Goal: Task Accomplishment & Management: Manage account settings

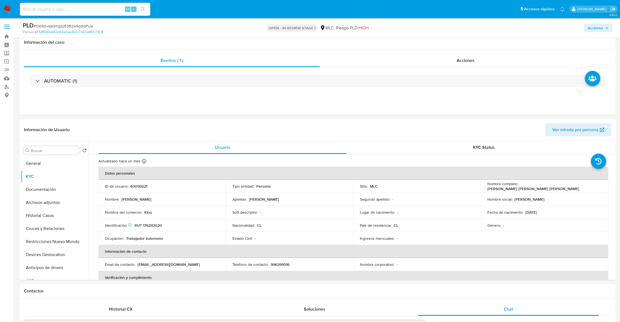
select select "10"
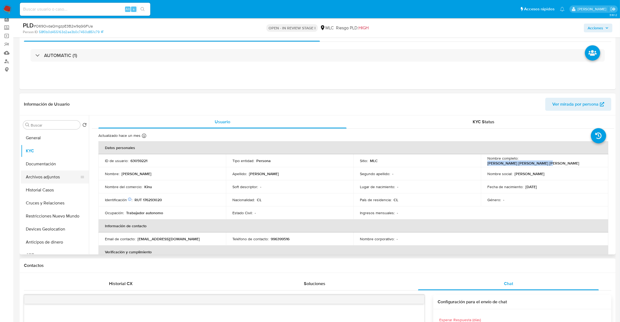
click at [59, 182] on button "Archivos adjuntos" at bounding box center [53, 177] width 64 height 13
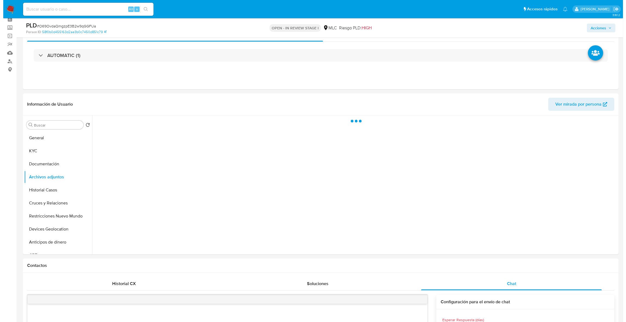
scroll to position [38, 0]
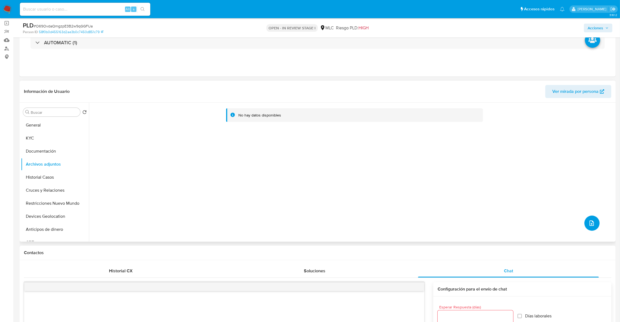
click at [589, 222] on icon "upload-file" at bounding box center [592, 223] width 7 height 7
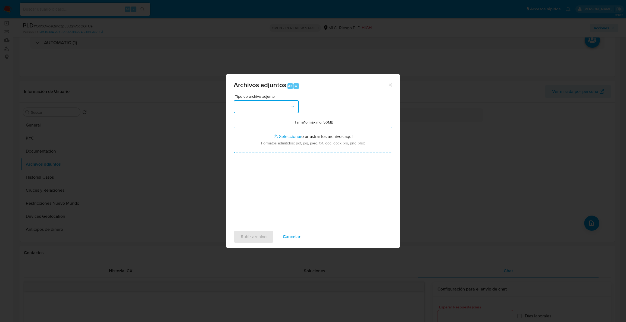
click at [277, 111] on button "button" at bounding box center [266, 106] width 65 height 13
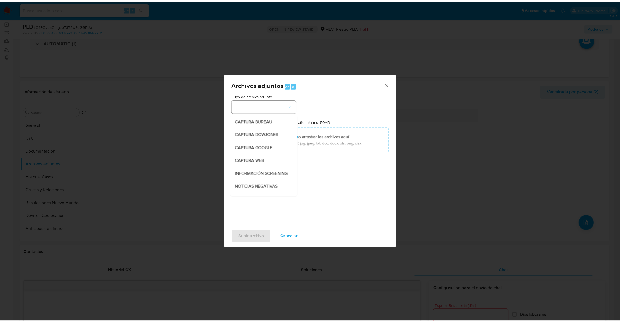
scroll to position [32, 0]
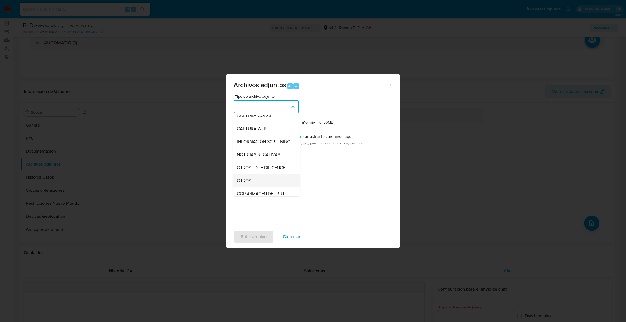
click at [261, 186] on div "OTROS" at bounding box center [264, 181] width 55 height 13
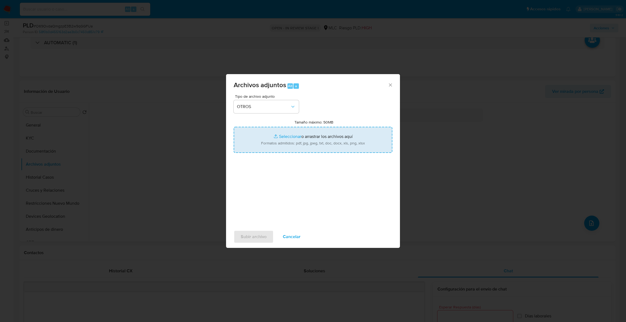
click at [275, 140] on input "Tamaño máximo: 50MB Seleccionar archivos" at bounding box center [313, 140] width 159 height 26
type input "C:\fakepath\63059221Movimentos.xlsx"
click at [309, 144] on input "Tamaño máximo: 50MB Seleccionar archivos" at bounding box center [313, 140] width 159 height 26
type input "C:\fakepath\Case Log - 63059221.pdf"
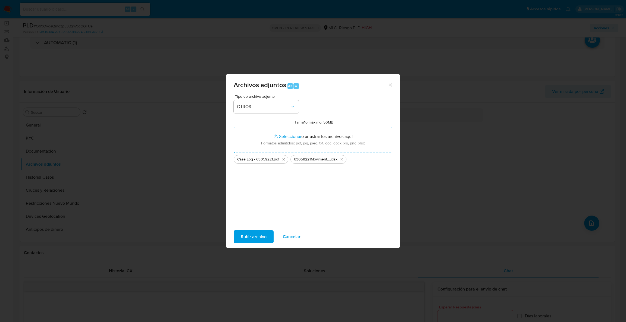
click at [259, 239] on span "Subir archivo" at bounding box center [254, 237] width 26 height 12
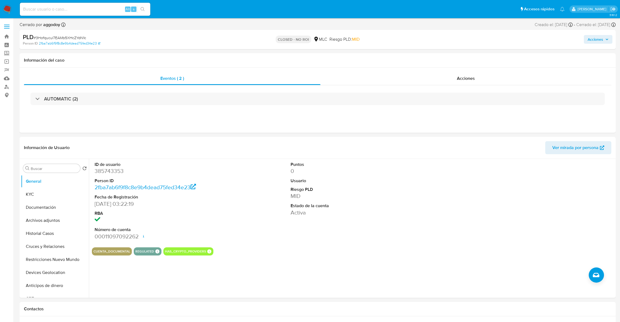
select select "10"
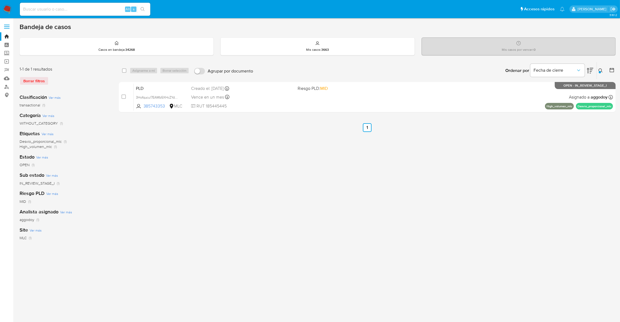
click at [602, 74] on div "Ingrese ID de usuario o caso 385743353 Buscar Borrar filtros" at bounding box center [601, 70] width 9 height 17
click at [598, 71] on button at bounding box center [601, 70] width 9 height 7
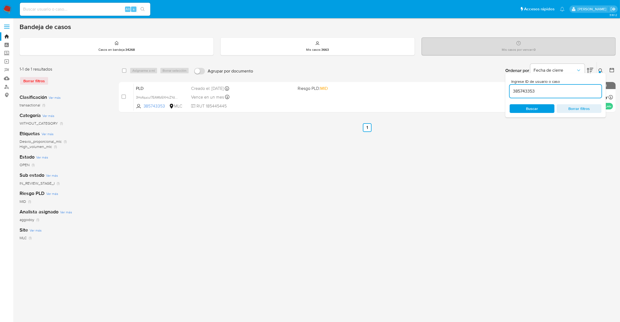
click at [538, 88] on input "385743353" at bounding box center [556, 91] width 92 height 7
type input "448918470"
click at [603, 67] on button at bounding box center [601, 70] width 9 height 7
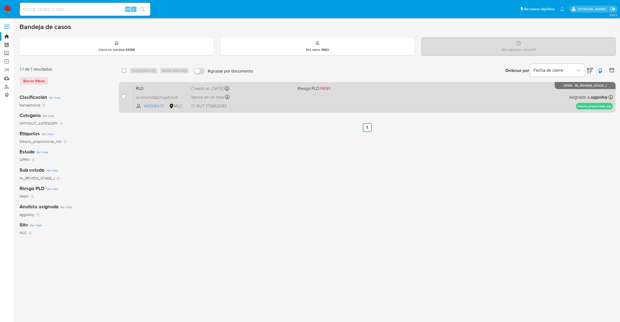
click at [562, 92] on div "PLD lpxiiK1oy3J3ZgCXogpDJhzS 448918470 MLC Riesgo PLD: HIGH Creado el: 12/08/20…" at bounding box center [373, 96] width 479 height 27
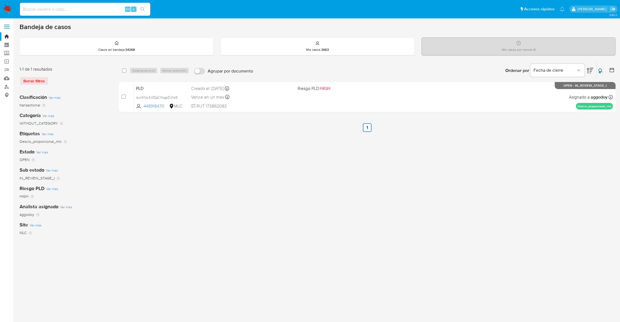
click at [599, 71] on div at bounding box center [600, 72] width 2 height 2
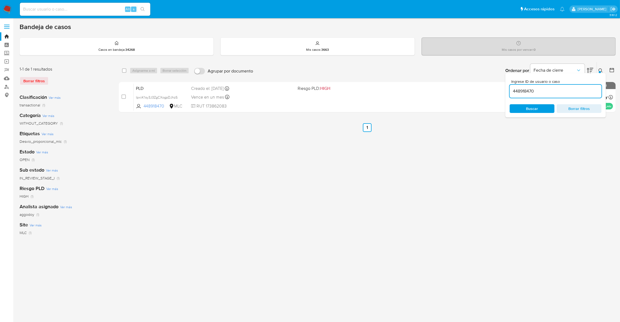
click at [577, 94] on input "448918470" at bounding box center [556, 91] width 92 height 7
click at [601, 70] on icon at bounding box center [601, 71] width 4 height 4
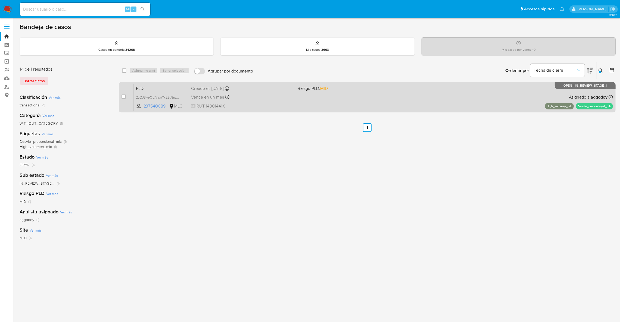
click at [375, 101] on div "PLD 2zQJ3weQc77axYM22u9rpczx 237540089 MLC Riesgo PLD: MID Creado el: 12/08/202…" at bounding box center [373, 96] width 479 height 27
click at [428, 100] on div "PLD 2zQJ3weQc77axYM22u9rpczx 237540089 MLC Riesgo PLD: MID Creado el: 12/08/202…" at bounding box center [373, 96] width 479 height 27
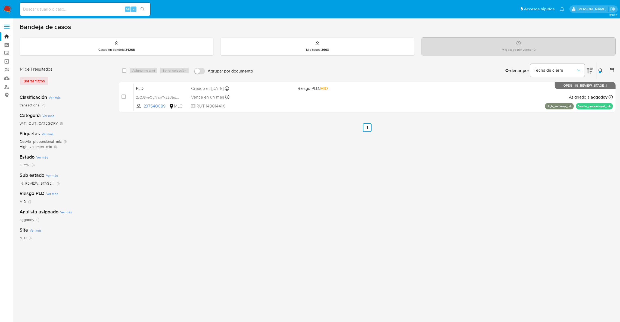
click at [602, 71] on icon at bounding box center [601, 71] width 4 height 4
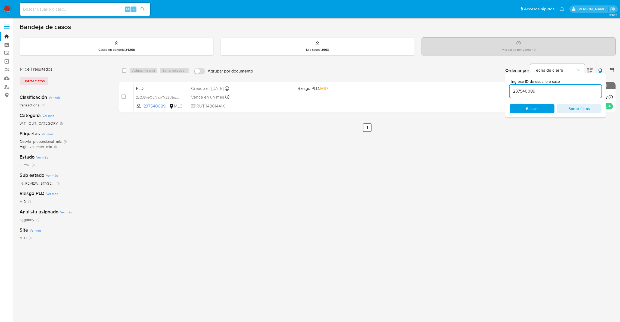
click at [578, 96] on div "237540089" at bounding box center [556, 91] width 92 height 13
click at [575, 94] on input "237540089" at bounding box center [556, 91] width 92 height 7
paste input "45116810"
click at [575, 94] on input "237540089" at bounding box center [556, 91] width 92 height 7
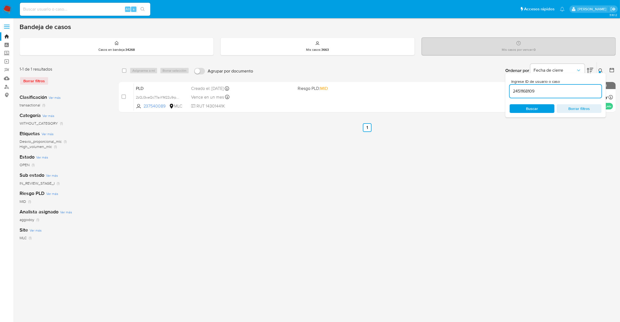
type input "2451168109"
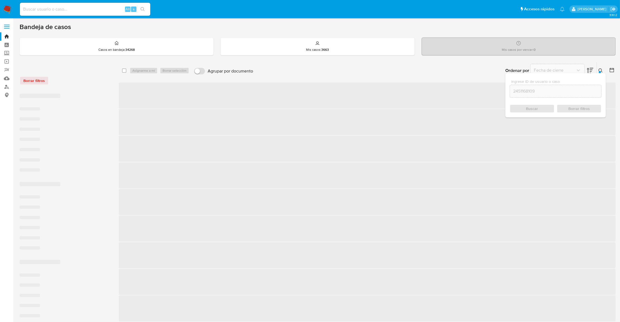
click at [598, 68] on div "Ingrese ID de usuario o caso 2451168109 Buscar Borrar filtros" at bounding box center [601, 70] width 9 height 17
click at [598, 68] on button at bounding box center [601, 70] width 9 height 7
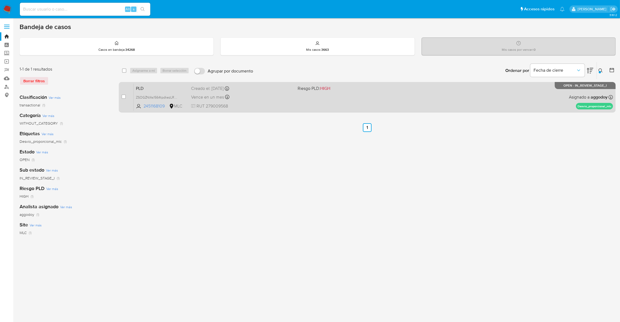
click at [384, 105] on div "PLD ZSOGZNIAs1564tpdkezLRMfC 2451168109 MLC Riesgo PLD: HIGH Creado el: 12/08/2…" at bounding box center [373, 96] width 479 height 27
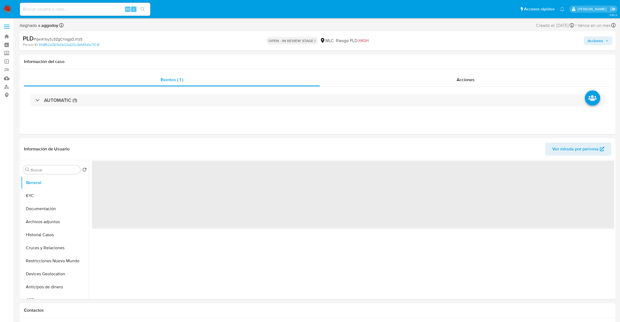
select select "10"
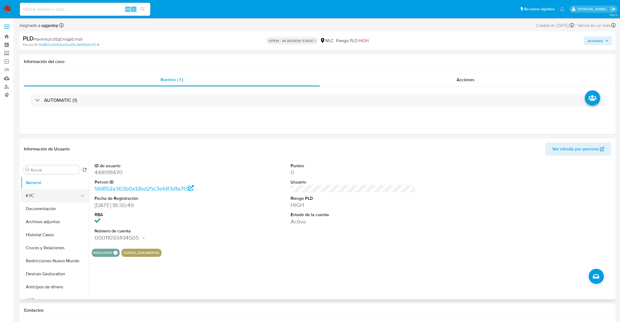
click at [29, 200] on button "KYC" at bounding box center [53, 195] width 64 height 13
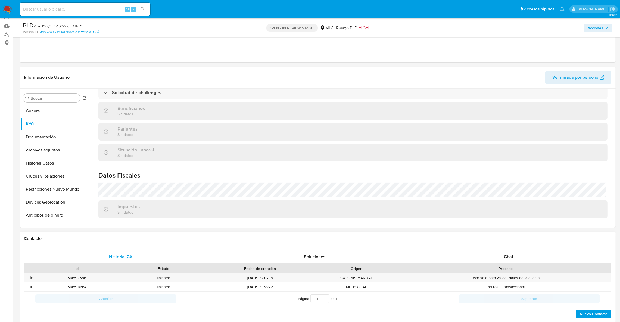
scroll to position [236, 0]
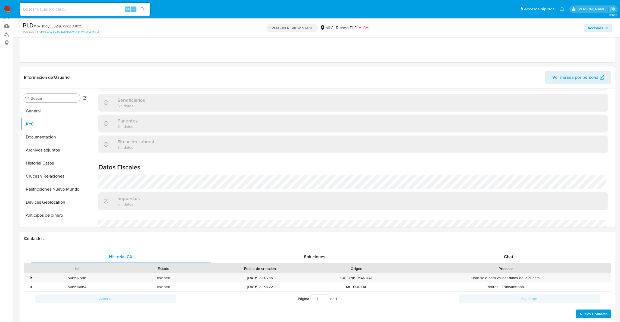
click at [510, 246] on div "Contactos" at bounding box center [318, 239] width 596 height 14
click at [508, 252] on div "Chat" at bounding box center [508, 257] width 181 height 13
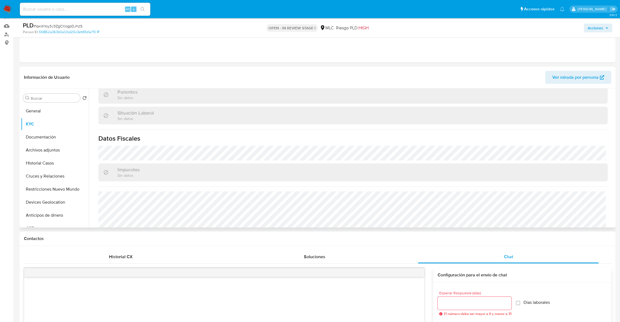
scroll to position [294, 0]
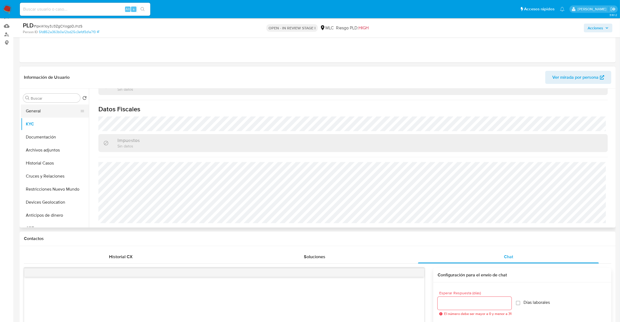
click at [45, 114] on button "General" at bounding box center [53, 111] width 64 height 13
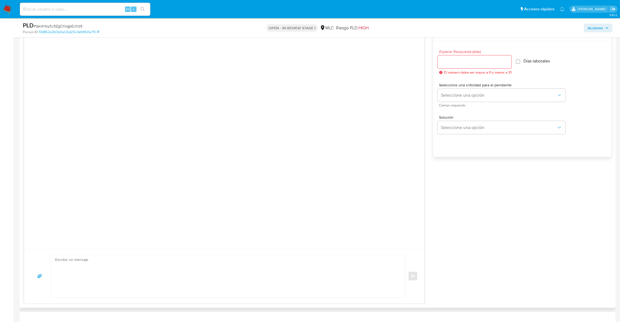
scroll to position [338, 0]
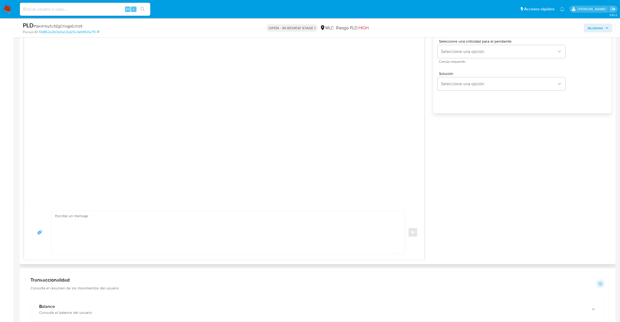
click at [242, 229] on textarea at bounding box center [226, 232] width 343 height 43
paste textarea "Hola XXX, Te contactamos ya que necesitamos verificar algunos datos para poder …"
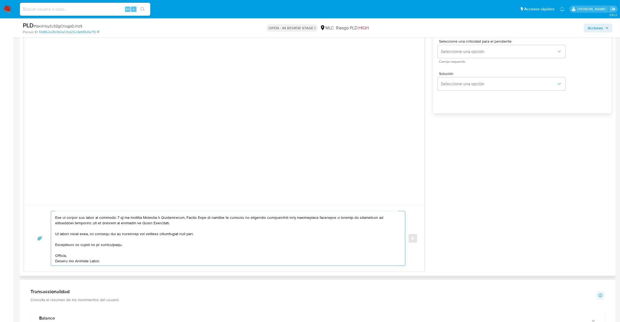
scroll to position [0, 0]
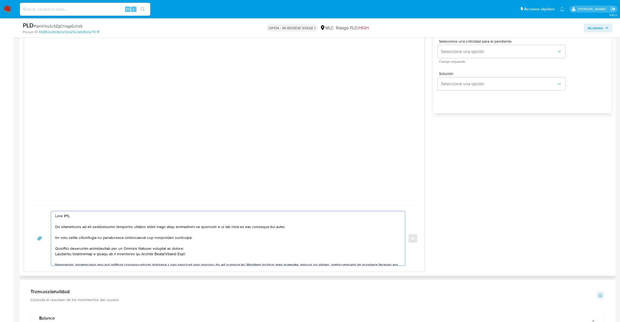
click at [68, 223] on textarea at bounding box center [226, 238] width 343 height 54
click at [64, 218] on textarea at bounding box center [226, 238] width 343 height 54
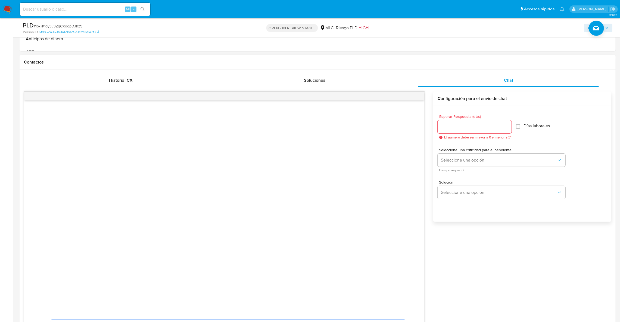
scroll to position [216, 0]
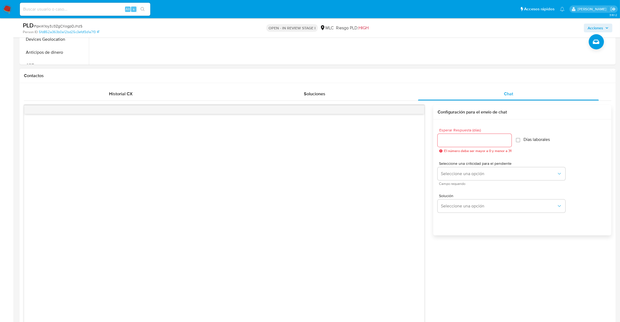
type textarea "Lore , Ip dolorsitame co adi elitseddoei temporinc utlabor etdol magn aliqu eni…"
click at [466, 135] on div at bounding box center [475, 140] width 74 height 13
click at [474, 139] on input "Esperar Respuesta (días)" at bounding box center [475, 140] width 74 height 7
type input "3"
click at [468, 173] on span "Seleccione una opción" at bounding box center [499, 173] width 116 height 5
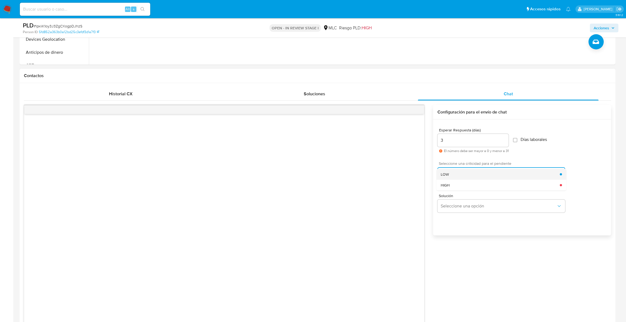
click at [470, 175] on div "LOW" at bounding box center [500, 174] width 119 height 11
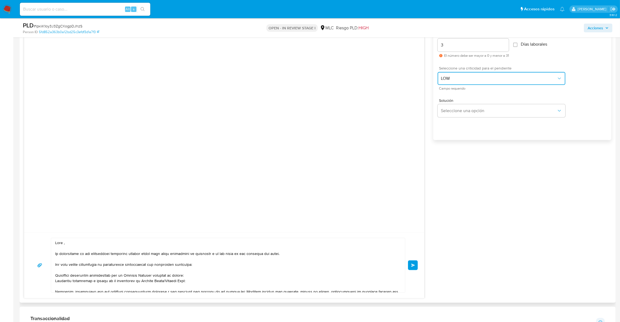
scroll to position [460, 0]
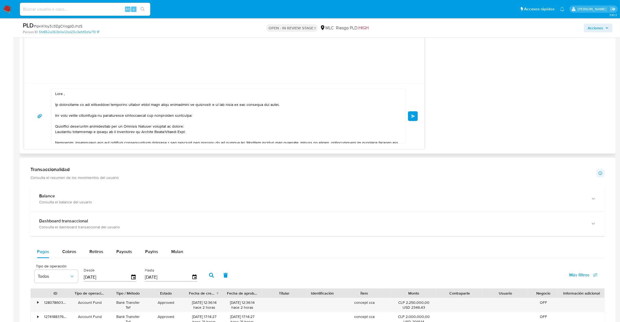
click at [411, 115] on span "Enviar" at bounding box center [413, 116] width 4 height 3
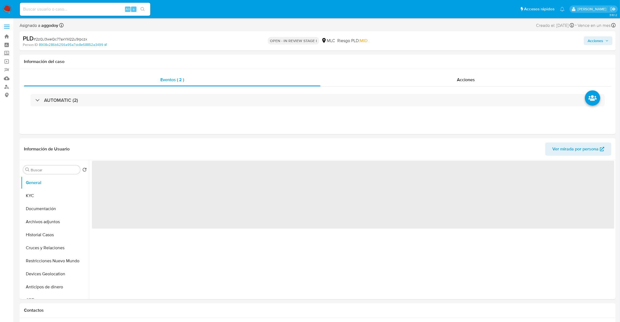
select select "10"
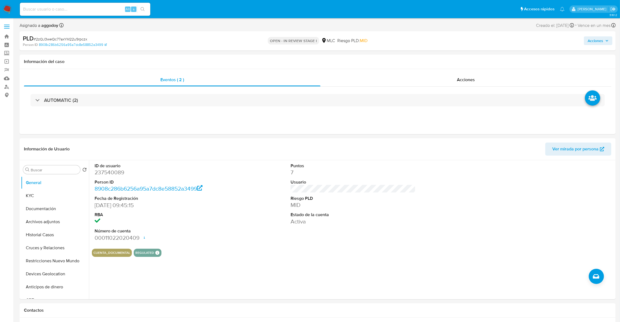
click at [48, 38] on span "# 2zQJ3weQc77axYM22u9rpczx" at bounding box center [61, 38] width 54 height 5
copy span "2zQJ3weQc77axYM22u9rpczx"
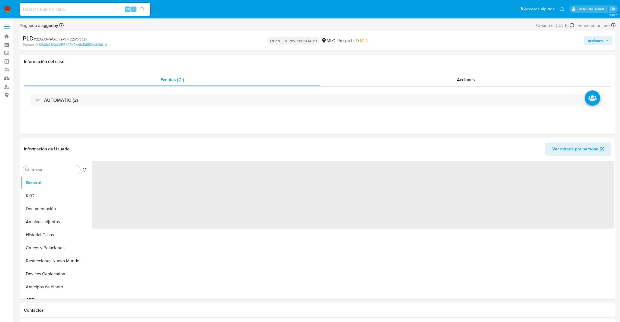
select select "10"
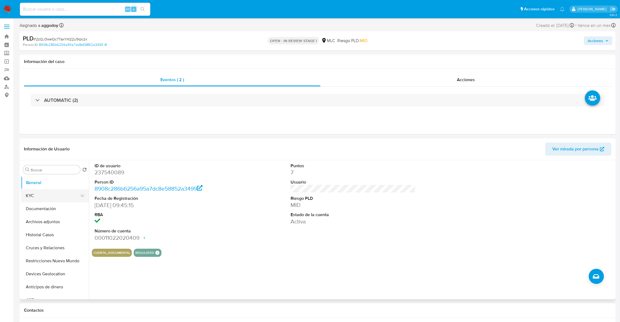
click at [52, 196] on button "KYC" at bounding box center [53, 195] width 64 height 13
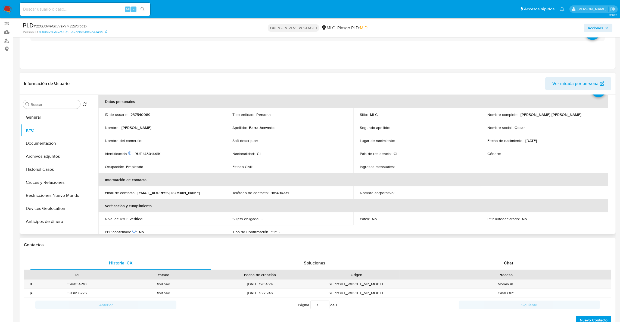
scroll to position [29, 0]
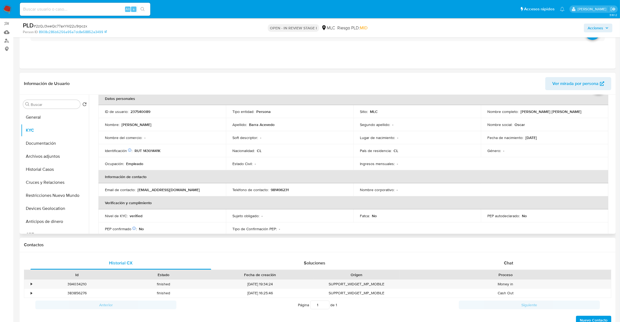
click at [158, 153] on p "RUT 14301441K" at bounding box center [148, 150] width 26 height 5
click at [158, 152] on p "RUT 14301441K" at bounding box center [148, 150] width 26 height 5
drag, startPoint x: 158, startPoint y: 152, endPoint x: 149, endPoint y: 151, distance: 8.8
click at [149, 151] on p "RUT 14301441K" at bounding box center [148, 150] width 26 height 5
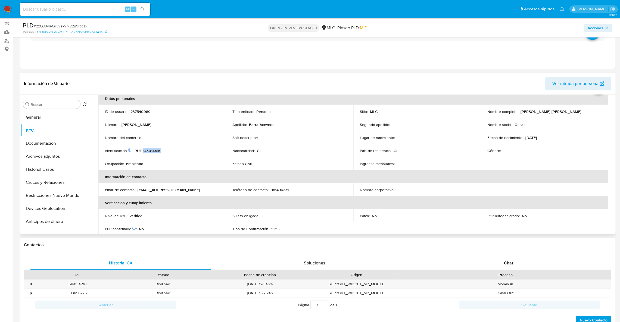
copy p "14301441K"
drag, startPoint x: 518, startPoint y: 111, endPoint x: 580, endPoint y: 111, distance: 61.4
click at [580, 111] on div "Nombre completo : Oscar Robinson Barra Acevedo" at bounding box center [544, 111] width 114 height 5
copy p "Oscar Robinson Barra Acevedo"
click at [55, 142] on button "Documentación" at bounding box center [53, 143] width 64 height 13
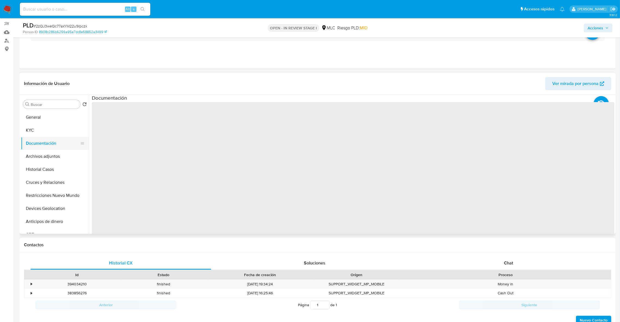
scroll to position [0, 0]
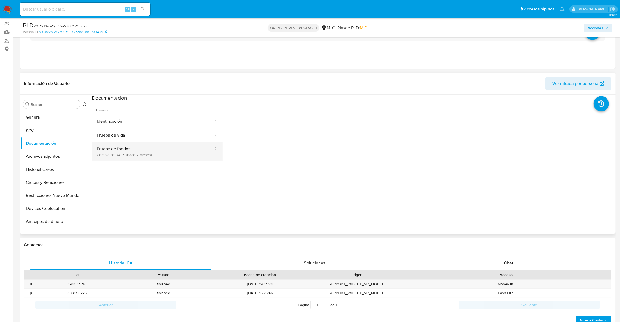
click at [123, 148] on button "Prueba de fondos Completo: 09/08/2025 (hace 2 meses)" at bounding box center [153, 151] width 122 height 18
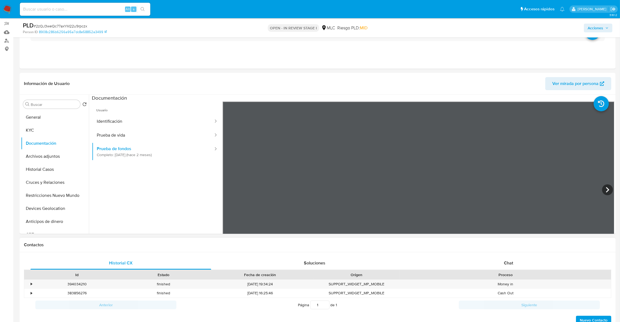
click at [605, 193] on icon at bounding box center [607, 190] width 11 height 11
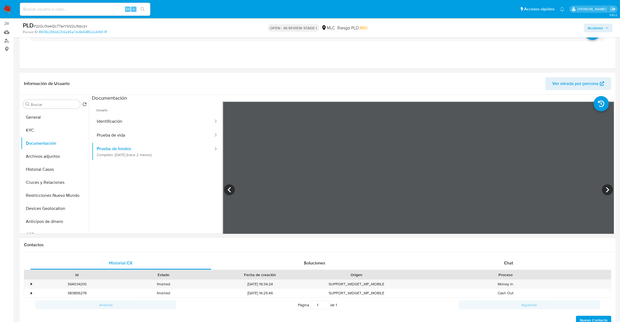
click at [231, 188] on icon at bounding box center [229, 190] width 11 height 11
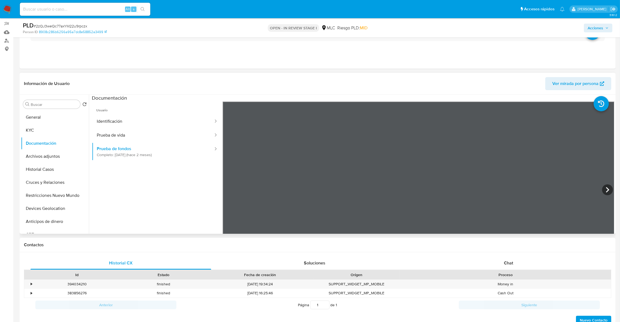
click at [192, 173] on div "Usuario Identificación Prueba de vida Prueba de fondos Completo: 09/08/2025 (ha…" at bounding box center [353, 189] width 522 height 174
click at [607, 193] on icon at bounding box center [607, 190] width 11 height 11
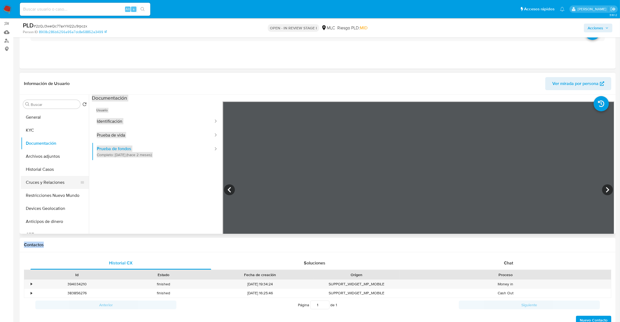
click at [37, 185] on button "Cruces y Relaciones" at bounding box center [53, 182] width 64 height 13
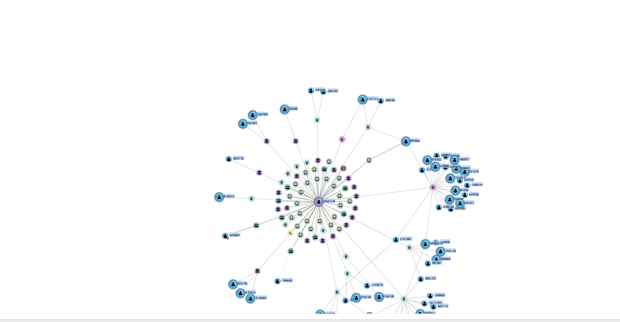
scroll to position [133, 0]
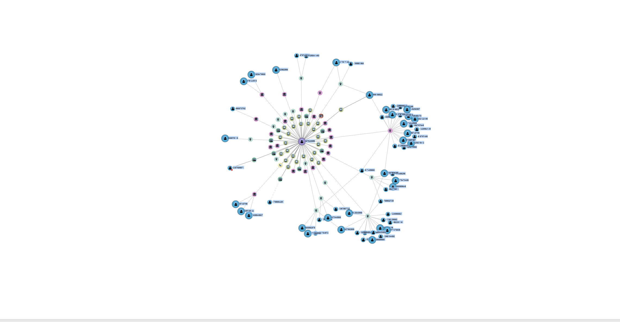
drag, startPoint x: 518, startPoint y: 109, endPoint x: 497, endPoint y: 94, distance: 26.0
click at [497, 94] on icon "device-636eb09508813b0018a87195  user-237540089  237540089 device-64ade8c56b5…" at bounding box center [357, 104] width 515 height 79
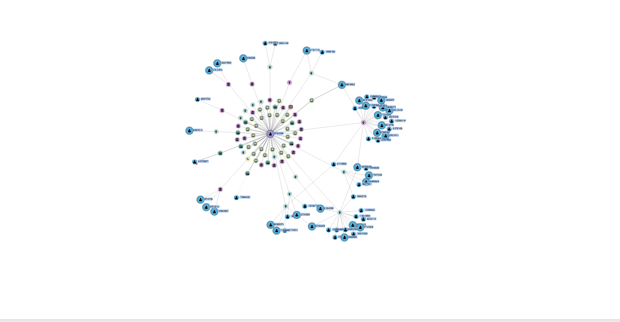
click at [539, 91] on icon "device-636eb09508813b0018a87195  user-237540089  237540089 device-64ade8c56b5…" at bounding box center [357, 104] width 515 height 79
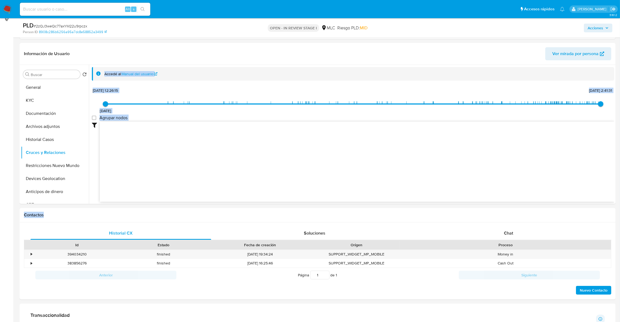
scroll to position [11, 0]
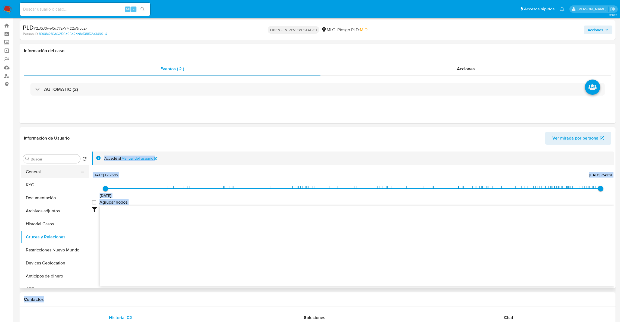
click at [42, 173] on button "General" at bounding box center [53, 172] width 64 height 13
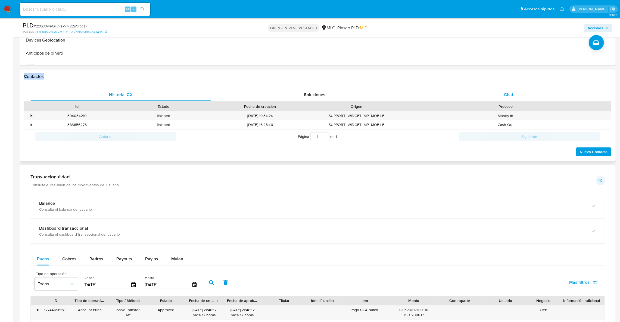
click at [507, 89] on div "Chat" at bounding box center [508, 94] width 181 height 13
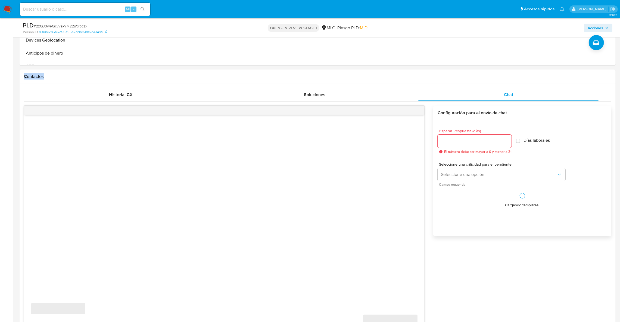
scroll to position [378, 0]
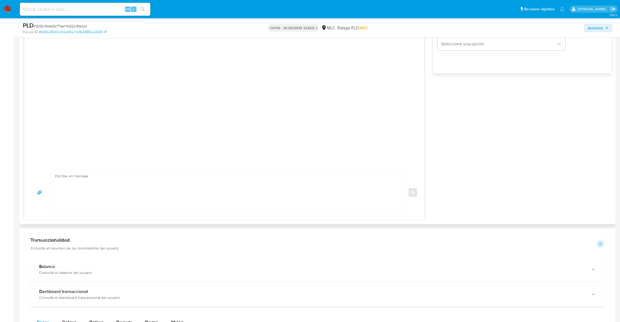
click at [200, 173] on textarea at bounding box center [226, 193] width 343 height 43
paste textarea "Hola XXX, Te contactamos ya que necesitamos verificar algunos datos para poder …"
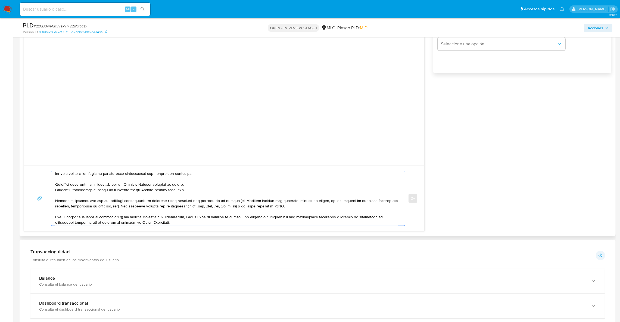
scroll to position [0, 0]
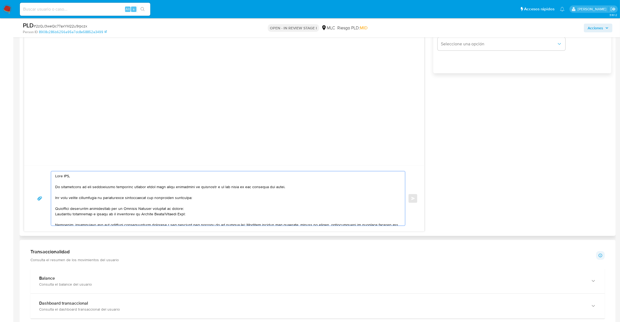
click at [71, 179] on textarea at bounding box center [226, 199] width 343 height 54
click at [70, 179] on textarea at bounding box center [226, 199] width 343 height 54
click at [196, 213] on textarea at bounding box center [226, 199] width 343 height 54
paste textarea "EXPORTADORA LOS FIORDOS LIMITADA"
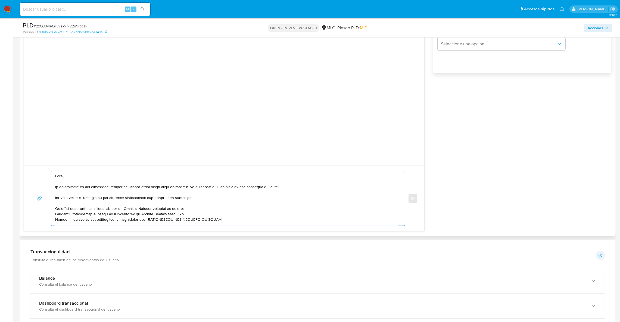
click at [144, 220] on textarea at bounding box center [226, 199] width 343 height 54
click at [217, 228] on div "Enviar" at bounding box center [224, 199] width 400 height 66
click at [220, 219] on textarea at bounding box center [226, 199] width 343 height 54
paste textarea "CUMPLO CHILE SpA"
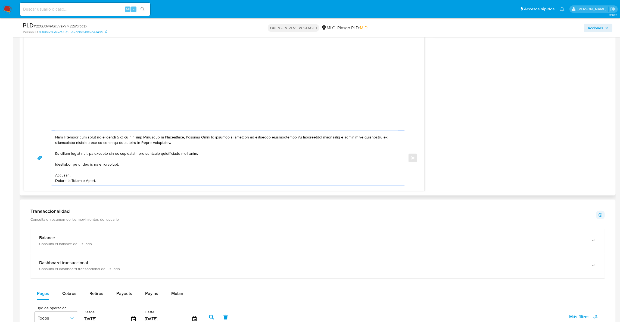
scroll to position [419, 0]
click at [219, 179] on textarea at bounding box center [226, 158] width 343 height 54
click at [213, 179] on textarea at bounding box center [226, 158] width 343 height 54
click at [195, 174] on textarea at bounding box center [226, 158] width 343 height 54
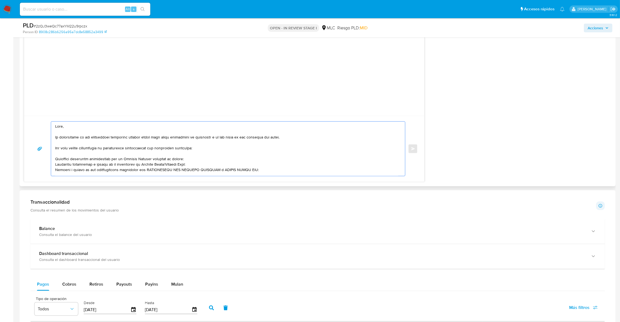
scroll to position [296, 0]
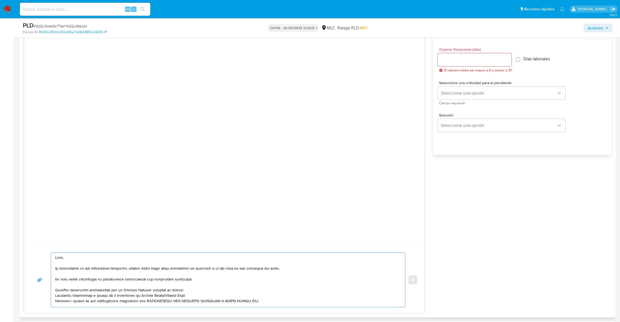
type textarea "Hola, Te contactamos ya que necesitamos verificar algunos datos para poder gara…"
click at [474, 61] on input "Esperar Respuesta (días)" at bounding box center [475, 59] width 74 height 7
type input "3"
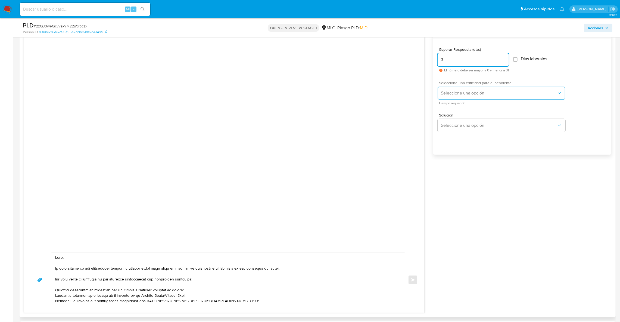
click at [452, 92] on span "Seleccione una opción" at bounding box center [499, 93] width 116 height 5
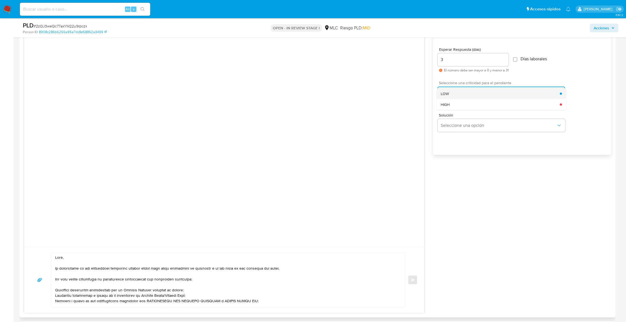
click at [457, 92] on div "LOW" at bounding box center [500, 93] width 119 height 11
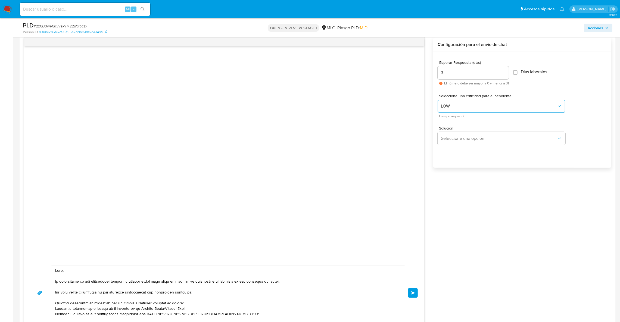
scroll to position [419, 0]
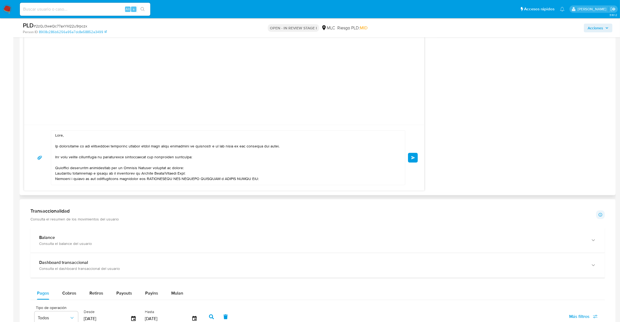
click at [419, 159] on div "Enviar" at bounding box center [224, 158] width 400 height 66
click at [417, 159] on button "Enviar" at bounding box center [413, 158] width 10 height 10
click at [417, 158] on button "Enviar" at bounding box center [413, 158] width 10 height 10
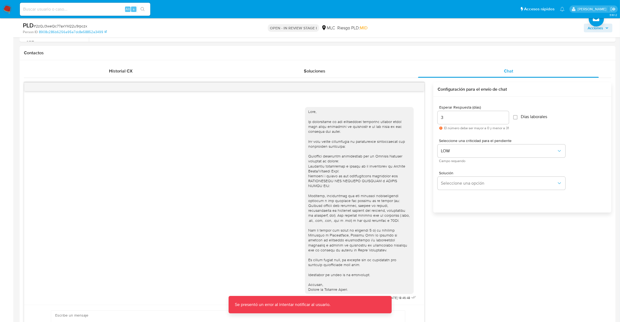
scroll to position [199, 0]
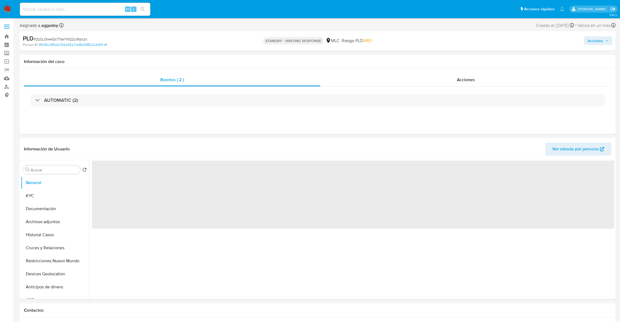
select select "10"
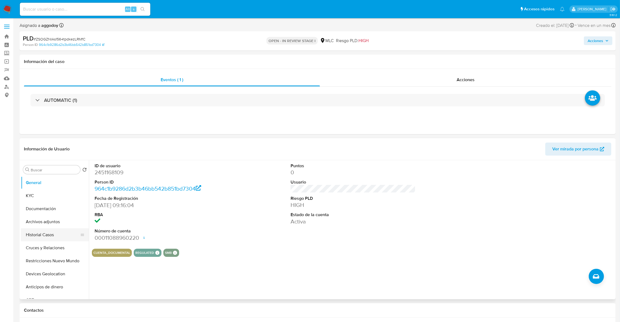
click at [24, 239] on button "Historial Casos" at bounding box center [53, 235] width 64 height 13
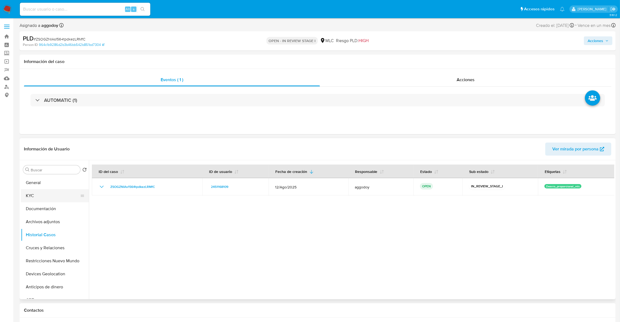
click at [30, 193] on button "KYC" at bounding box center [53, 195] width 64 height 13
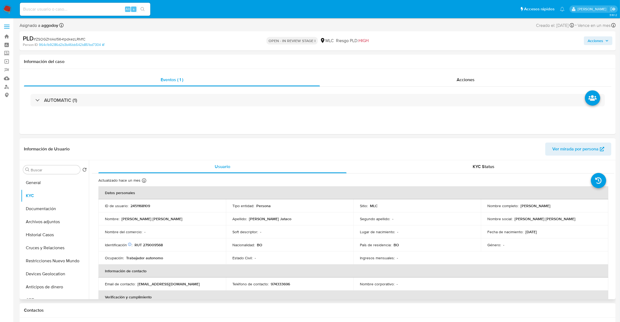
click at [139, 207] on p "2451168109" at bounding box center [140, 206] width 20 height 5
copy p "2451168109"
click at [38, 233] on button "Historial Casos" at bounding box center [53, 235] width 64 height 13
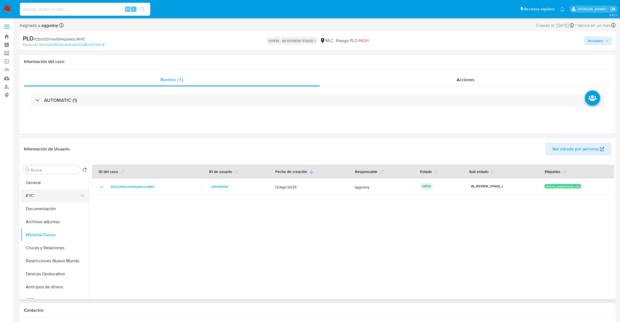
click at [45, 198] on button "KYC" at bounding box center [53, 195] width 64 height 13
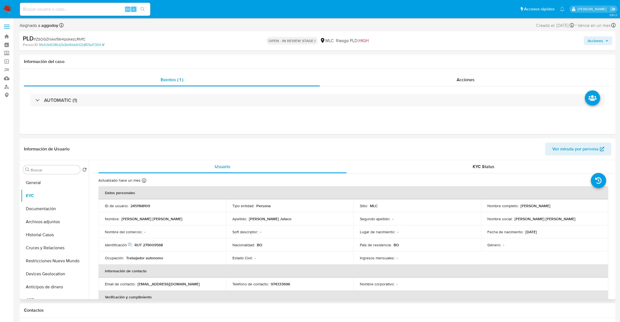
click at [153, 248] on td "Identificación Nº de serie: 604132522 : RUT 279009568" at bounding box center [161, 245] width 127 height 13
click at [154, 247] on p "RUT 279009568" at bounding box center [149, 245] width 28 height 5
copy p "279009568"
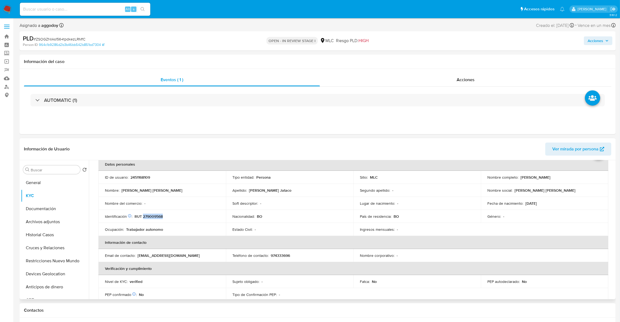
scroll to position [27, 0]
click at [503, 248] on th "Información de contacto" at bounding box center [353, 244] width 510 height 13
click at [52, 243] on button "Cruces y Relaciones" at bounding box center [53, 248] width 64 height 13
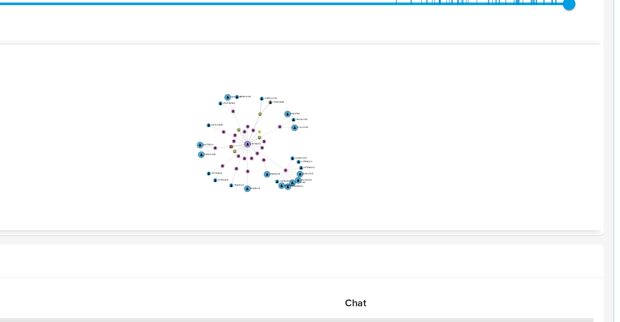
scroll to position [83, 0]
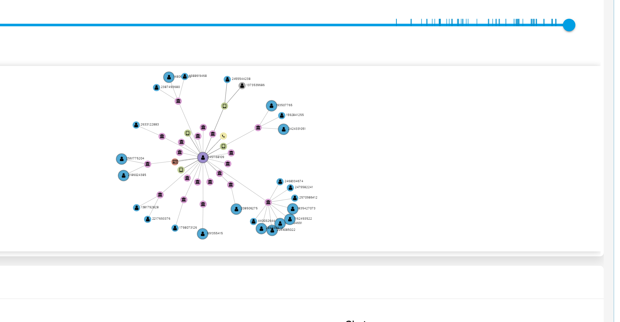
drag, startPoint x: 517, startPoint y: 155, endPoint x: 527, endPoint y: 152, distance: 10.3
click at [527, 152] on icon "device-66131811c146cdf469a330fb  user-2451168109  2451168109 device-6859d6423…" at bounding box center [357, 154] width 515 height 79
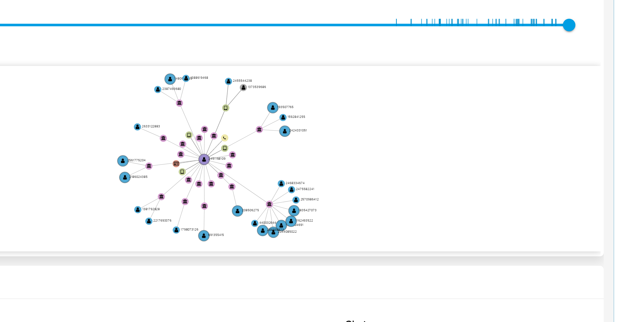
click at [601, 136] on icon "device-66131811c146cdf469a330fb  user-2451168109  2451168109 device-6859d6423…" at bounding box center [357, 154] width 515 height 79
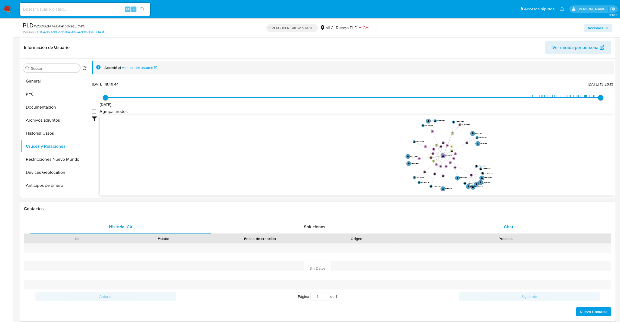
click at [497, 221] on div "Chat" at bounding box center [508, 227] width 181 height 13
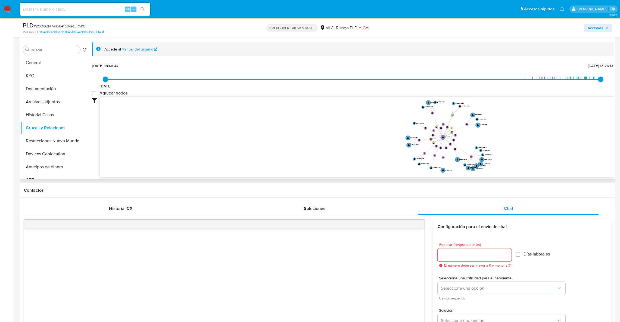
scroll to position [85, 0]
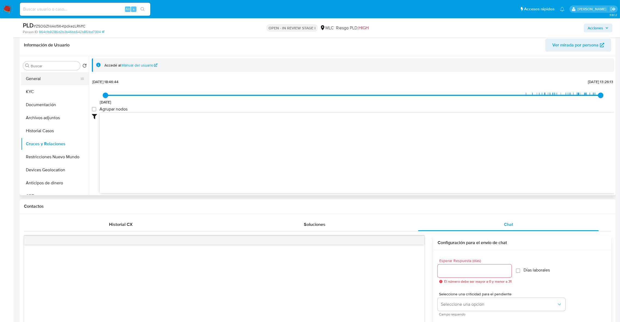
click at [50, 82] on button "General" at bounding box center [53, 78] width 64 height 13
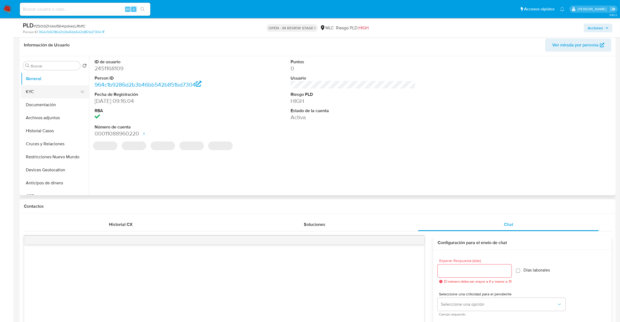
click at [45, 94] on button "KYC" at bounding box center [53, 91] width 64 height 13
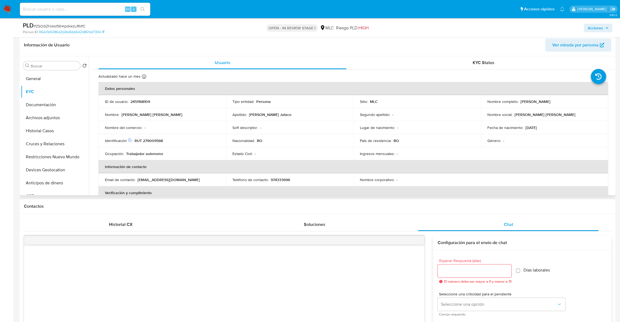
drag, startPoint x: 520, startPoint y: 102, endPoint x: 588, endPoint y: 101, distance: 68.2
click at [588, 101] on div "Nombre completo : Ana Isabel Barboza Jataco" at bounding box center [544, 101] width 114 height 5
copy p "Ana Isabel Barboza Jataco"
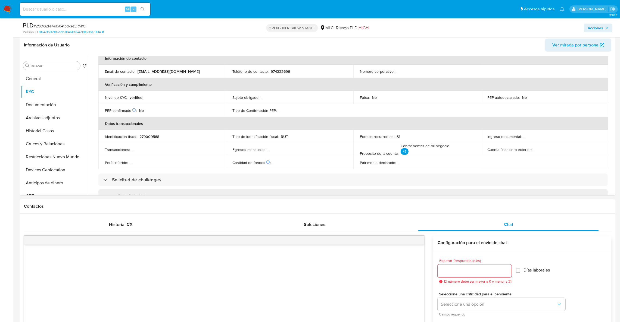
scroll to position [122, 0]
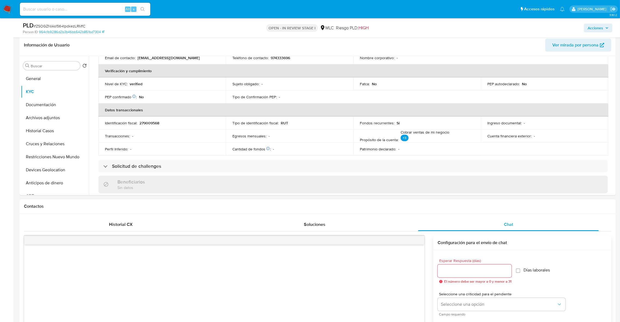
drag, startPoint x: 465, startPoint y: 276, endPoint x: 464, endPoint y: 270, distance: 6.6
click at [465, 276] on div at bounding box center [475, 271] width 74 height 13
click at [464, 270] on input "Esperar Respuesta (días)" at bounding box center [475, 271] width 74 height 7
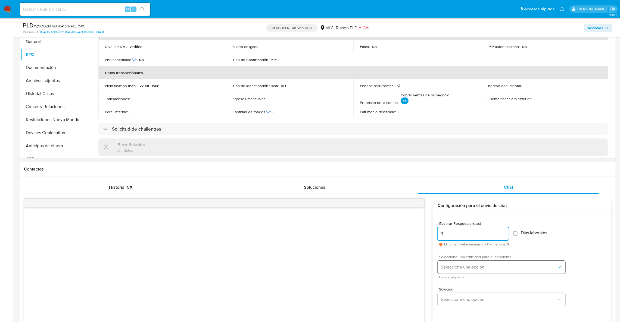
scroll to position [166, 0]
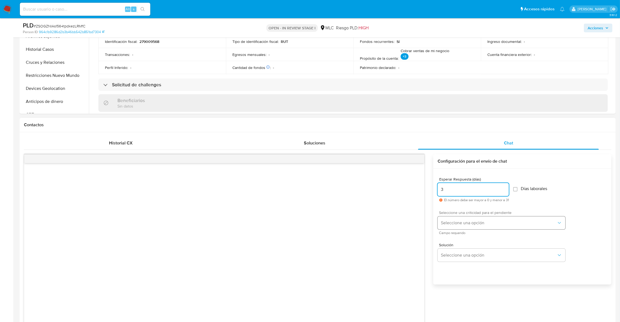
type input "3"
click at [459, 221] on button "Seleccione una opción" at bounding box center [502, 223] width 128 height 13
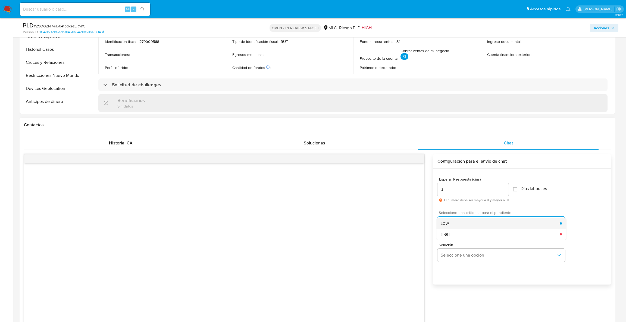
click at [465, 224] on div "LOW" at bounding box center [500, 223] width 119 height 11
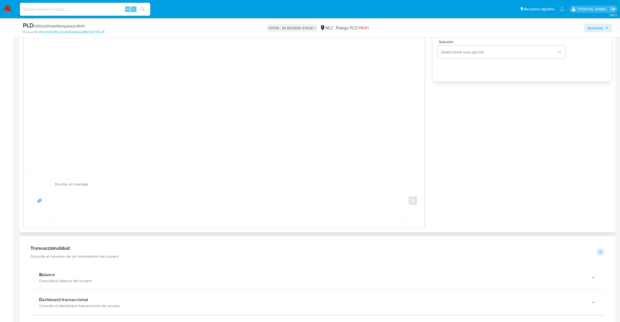
scroll to position [370, 0]
click at [125, 189] on textarea at bounding box center [226, 200] width 343 height 43
paste textarea "Hola XXX, Te contactamos ya que necesitamos verificar algunos datos para poder …"
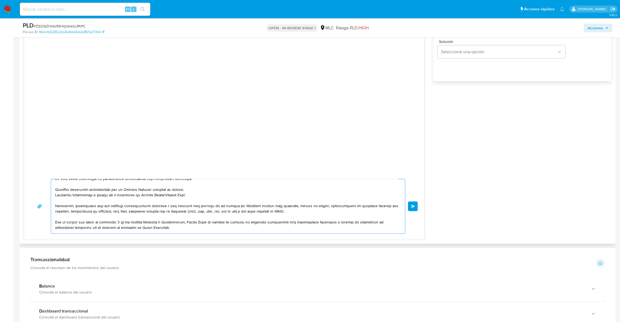
scroll to position [0, 0]
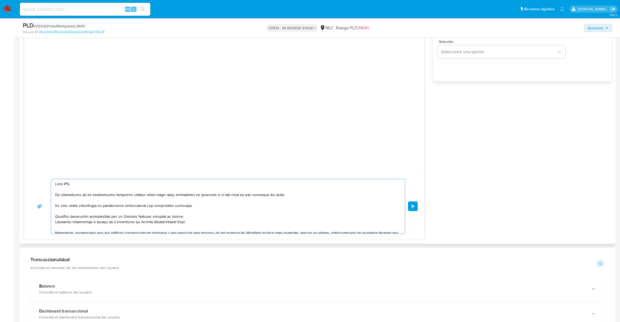
click at [68, 186] on textarea at bounding box center [226, 206] width 343 height 54
click at [69, 191] on textarea at bounding box center [226, 206] width 343 height 54
click at [67, 187] on textarea at bounding box center [226, 206] width 343 height 54
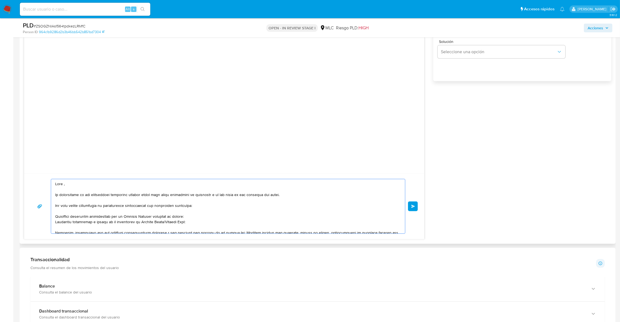
type textarea "Hola , Te contactamos ya que necesitamos verificar algunos datos para poder gar…"
click at [406, 201] on div "Enviar" at bounding box center [224, 206] width 387 height 55
click at [411, 206] on span "Enviar" at bounding box center [413, 206] width 4 height 3
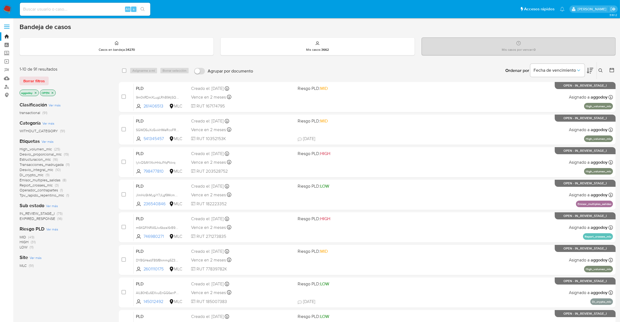
click at [34, 93] on icon "close-filter" at bounding box center [35, 92] width 3 height 3
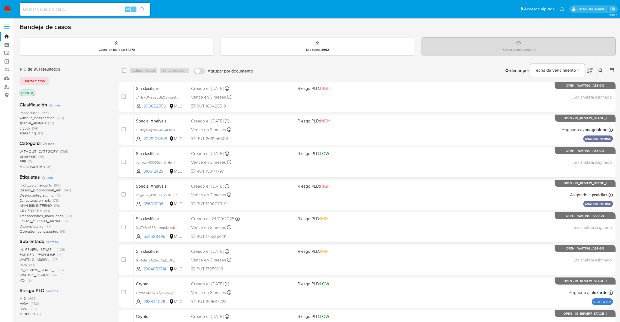
click at [24, 281] on span "ROI" at bounding box center [23, 280] width 6 height 5
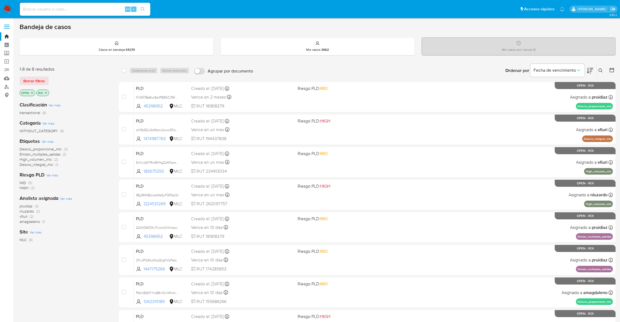
click at [45, 94] on icon "close-filter" at bounding box center [45, 92] width 3 height 3
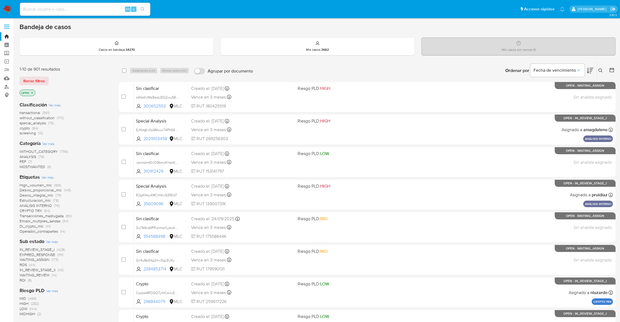
click at [45, 250] on span "IN_REVIEW_STAGE_I" at bounding box center [37, 249] width 35 height 5
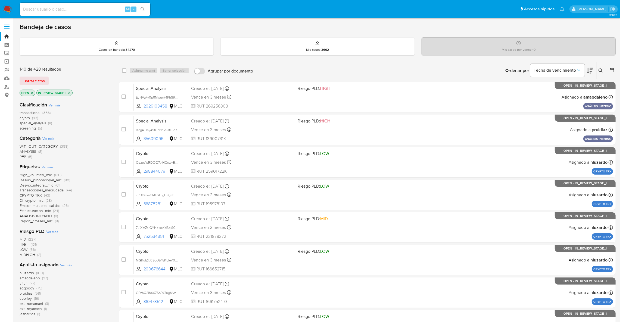
click at [35, 289] on span "aggodoy (75)" at bounding box center [31, 288] width 23 height 5
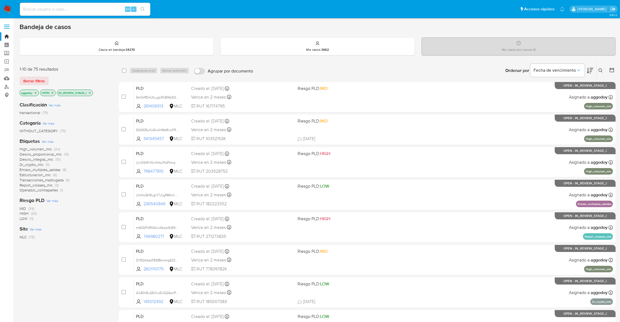
click at [594, 71] on div "Ordenar por Fecha de vencimiento" at bounding box center [549, 70] width 96 height 17
click at [592, 70] on icon at bounding box center [590, 71] width 7 height 6
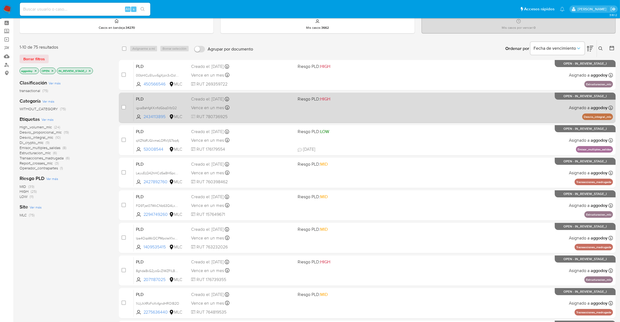
scroll to position [41, 0]
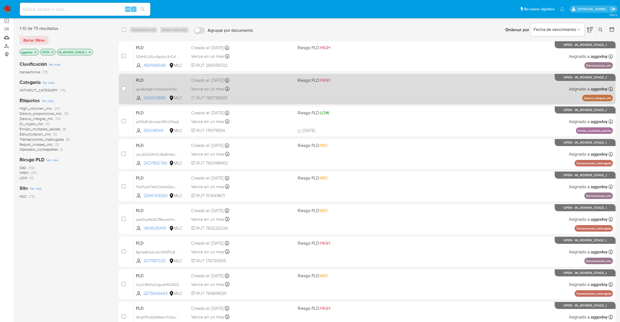
click at [390, 88] on div "PLD igxaBahfgKKnfldGbq0ifzQ2 2434113895 MLC Riesgo PLD: HIGH Creado el: 12/08/2…" at bounding box center [373, 88] width 479 height 27
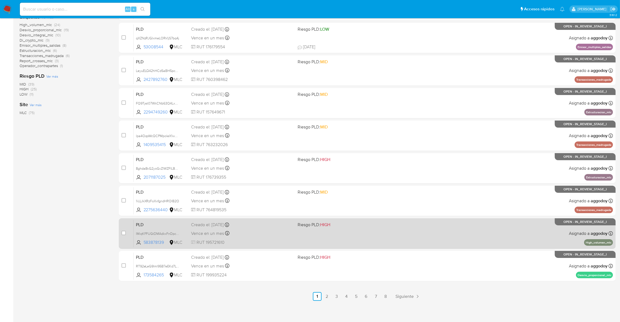
scroll to position [126, 0]
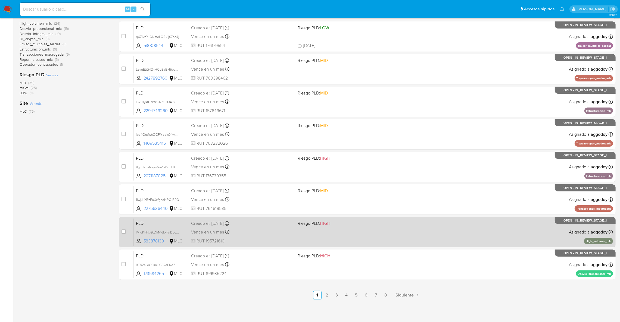
click at [353, 230] on div "PLD IMiqKFFUGtDMAdkxFnDpct9h 583878139 MLC Riesgo PLD: HIGH Creado el: 12/08/20…" at bounding box center [373, 232] width 479 height 27
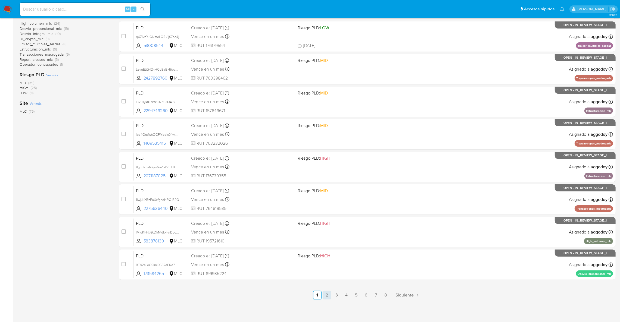
click at [327, 293] on link "2" at bounding box center [327, 295] width 9 height 9
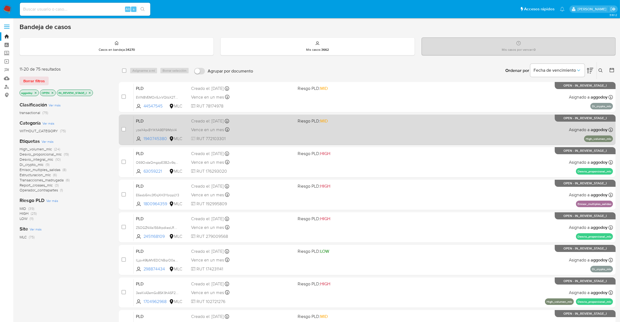
click at [354, 122] on span "Riesgo PLD: MID" at bounding box center [349, 120] width 102 height 7
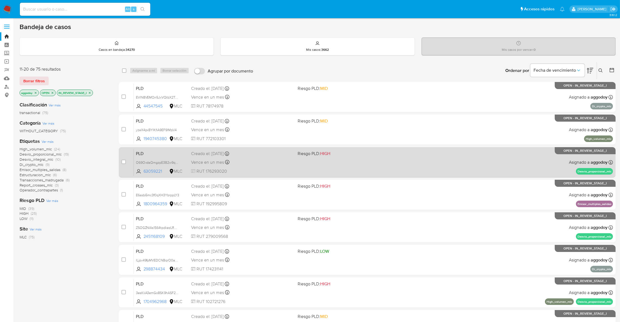
click at [441, 171] on div "PLD O69OvdaQmgzpE3B2w9qGGFUa 63059221 MLC Riesgo PLD: HIGH Creado el: 12/08/202…" at bounding box center [373, 162] width 479 height 27
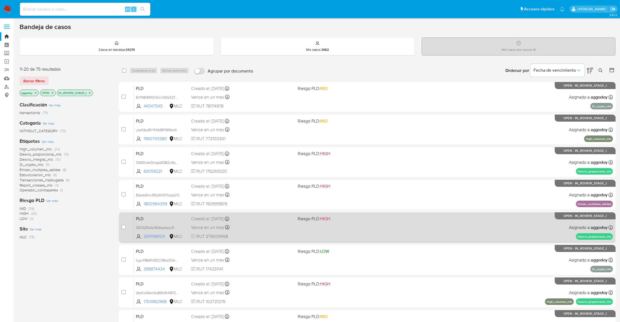
click at [505, 223] on div "PLD ZSOGZNIAs1564tpdkezLRMfC 2451168109 MLC Riesgo PLD: HIGH Creado el: 12/08/2…" at bounding box center [373, 227] width 479 height 27
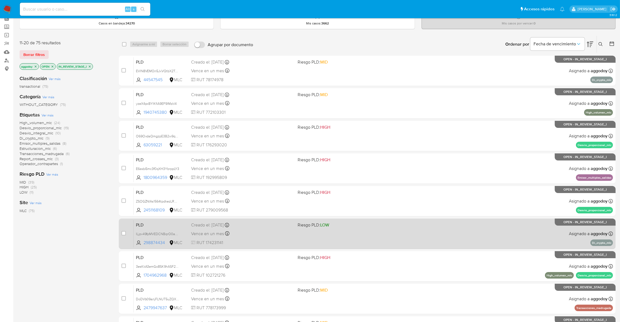
scroll to position [41, 0]
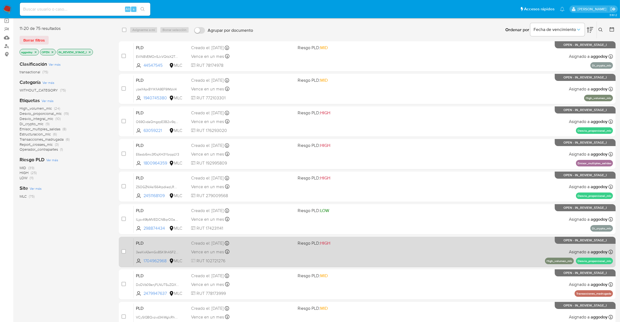
click at [468, 254] on div "PLD 3esKkA3emGo8SK9hASF29ucG 1704962968 MLC Riesgo PLD: HIGH Creado el: 12/08/2…" at bounding box center [373, 251] width 479 height 27
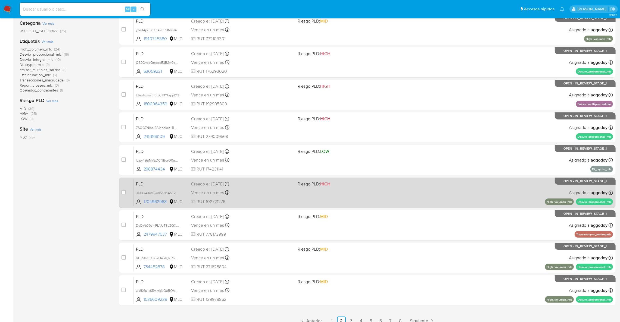
scroll to position [126, 0]
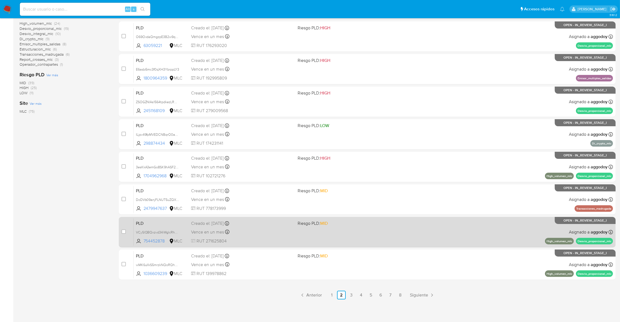
click at [484, 235] on div "PLD VCySlQBQxzvd34iWglcRh9yR 754452878 MLC Riesgo PLD: MID Creado el: 12/08/202…" at bounding box center [373, 232] width 479 height 27
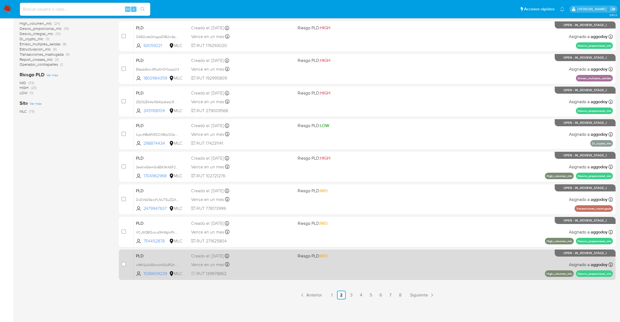
click at [306, 262] on div "PLD wMK6uIlkS5mrzkNQoRQha3Qj 1036609239 MLC Riesgo PLD: MID Creado el: 12/08/20…" at bounding box center [373, 264] width 479 height 27
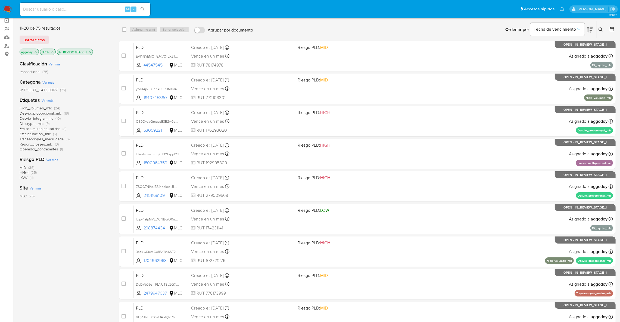
scroll to position [0, 0]
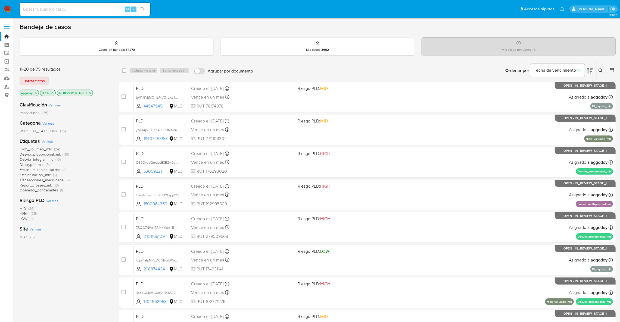
click at [600, 74] on div "Ingrese ID de usuario o caso Buscar Borrar filtros" at bounding box center [601, 70] width 9 height 17
click at [600, 72] on icon at bounding box center [601, 71] width 4 height 4
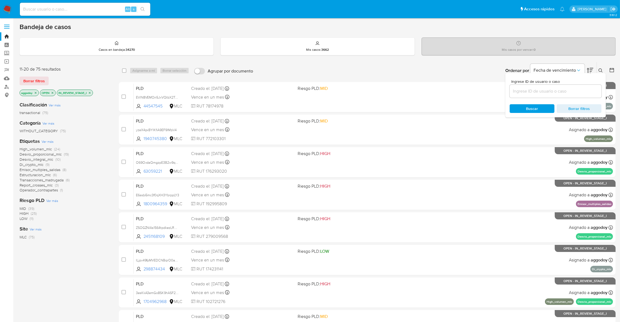
click at [577, 89] on input at bounding box center [556, 91] width 92 height 7
type input "583878139"
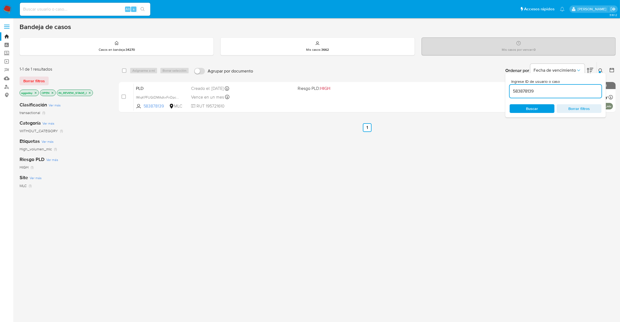
click at [52, 93] on icon "close-filter" at bounding box center [52, 92] width 3 height 3
click at [36, 92] on p "aggodoy" at bounding box center [29, 93] width 19 height 6
click at [36, 92] on icon "close-filter" at bounding box center [36, 93] width 2 height 2
click at [51, 94] on p "IN_REVIEW_STAGE_I" at bounding box center [38, 93] width 36 height 6
click at [54, 94] on icon "close-filter" at bounding box center [52, 92] width 3 height 3
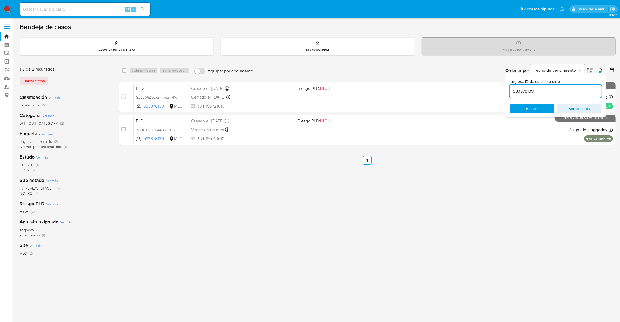
click at [602, 71] on icon at bounding box center [601, 71] width 4 height 4
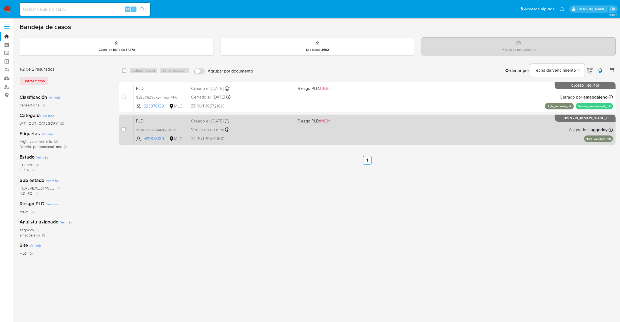
click at [363, 129] on span at bounding box center [349, 129] width 102 height 1
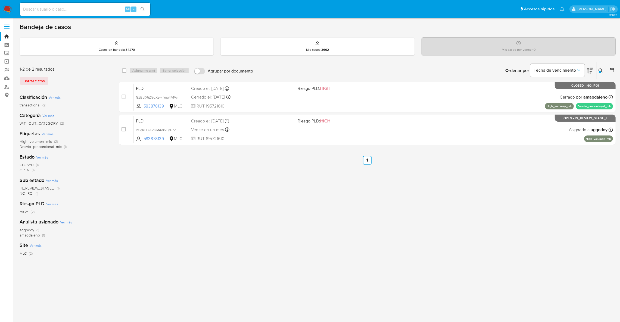
click at [602, 67] on div "Ingrese ID de usuario o caso 583878139 Buscar Borrar filtros" at bounding box center [601, 70] width 9 height 17
click at [602, 68] on button at bounding box center [601, 70] width 9 height 7
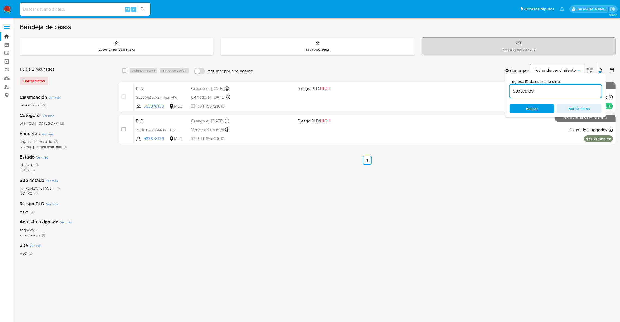
click at [568, 87] on div "583878139" at bounding box center [556, 91] width 92 height 13
click at [568, 91] on input "583878139" at bounding box center [556, 91] width 92 height 7
paste input "1940745380"
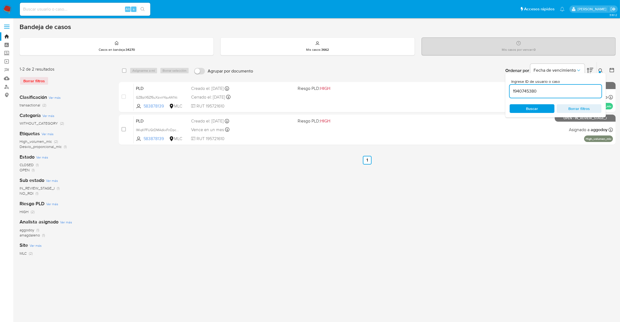
type input "1940745380"
click at [601, 70] on icon at bounding box center [601, 71] width 4 height 4
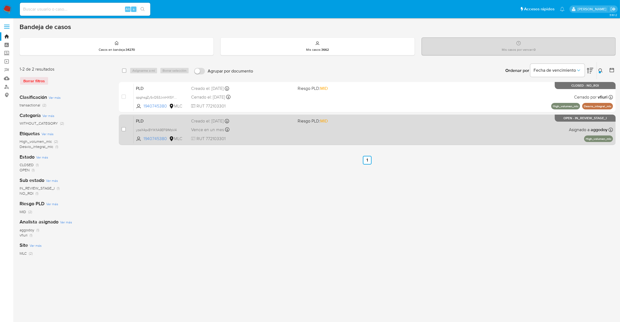
click at [335, 136] on div "PLD yzeX4pxBYlKfiA9EF9IMzkl4 1940745380 MLC Riesgo PLD: MID Creado el: 12/08/20…" at bounding box center [373, 129] width 479 height 27
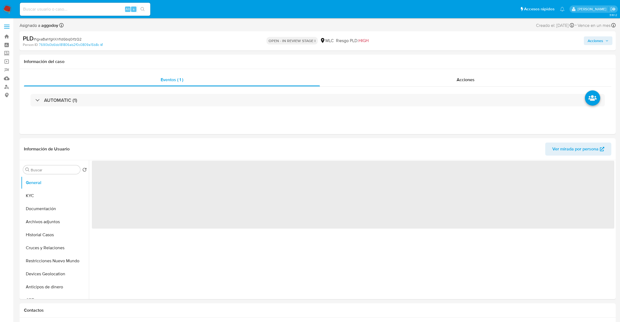
select select "10"
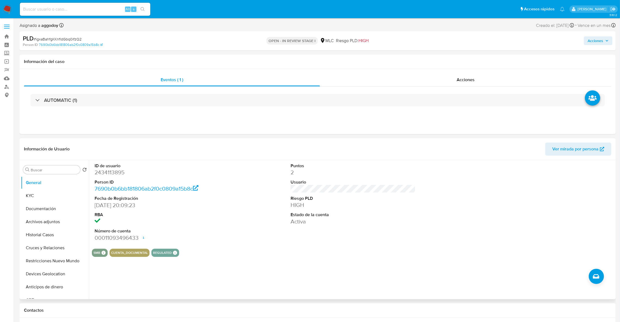
click at [109, 176] on dd "2434113895" at bounding box center [157, 173] width 125 height 8
copy dd "2434113895"
click at [56, 233] on button "Historial Casos" at bounding box center [53, 235] width 64 height 13
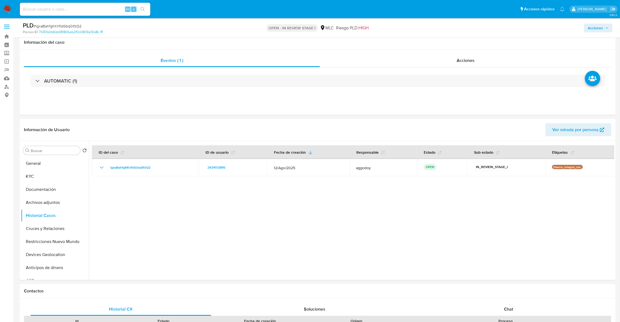
scroll to position [585, 0]
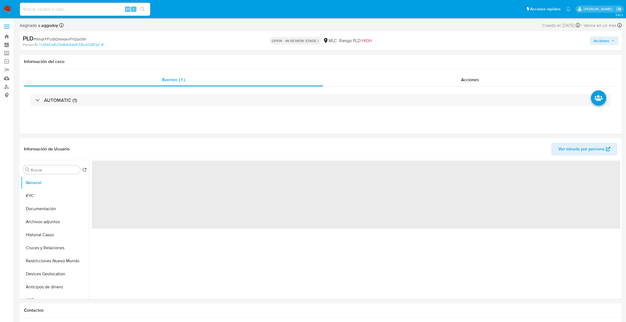
select select "10"
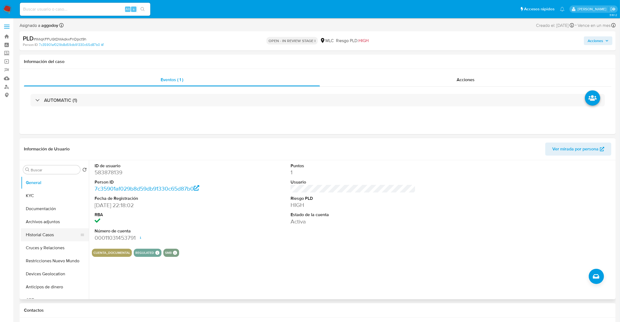
click at [40, 231] on button "Historial Casos" at bounding box center [53, 235] width 64 height 13
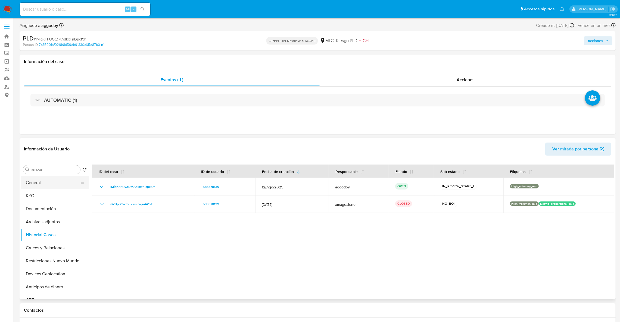
click at [43, 180] on button "General" at bounding box center [53, 182] width 64 height 13
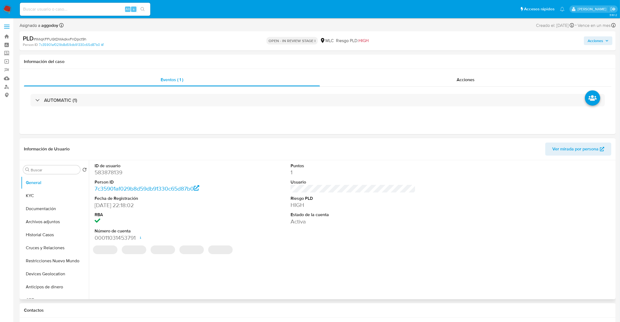
click at [107, 177] on dl "ID de usuario 583878139 Person ID 7c35901af029b8d59db91330c65d87b0 Fecha de Reg…" at bounding box center [157, 202] width 125 height 79
click at [105, 174] on dd "583878139" at bounding box center [157, 173] width 125 height 8
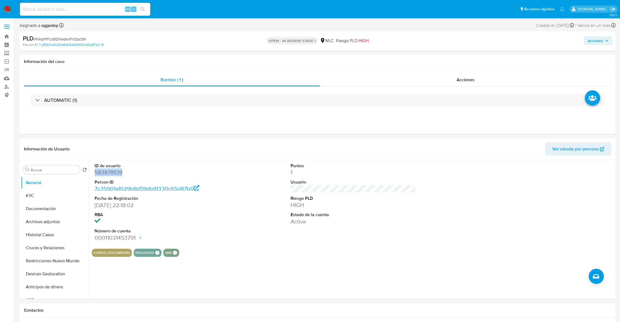
copy dd "583878139"
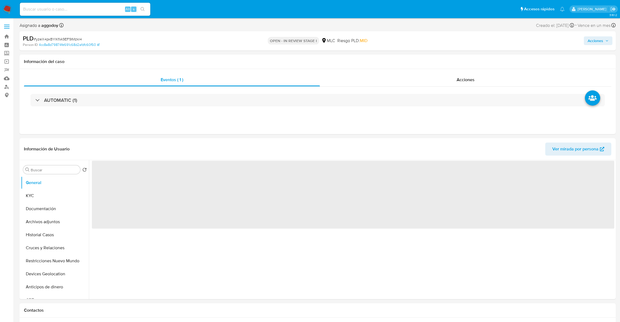
select select "10"
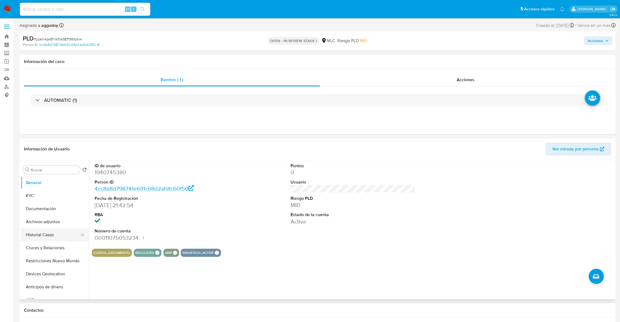
click at [46, 229] on button "Historial Casos" at bounding box center [53, 235] width 64 height 13
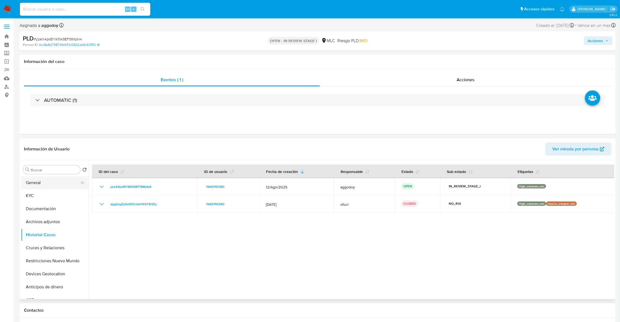
click at [46, 187] on button "General" at bounding box center [53, 182] width 64 height 13
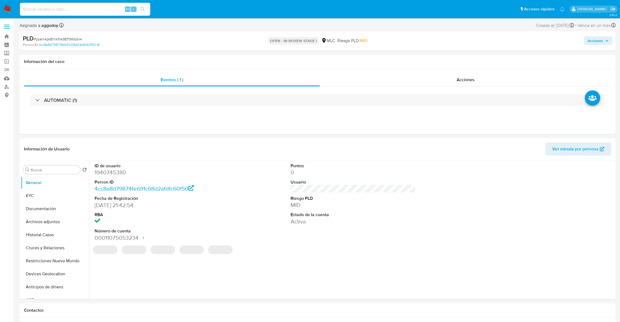
click at [111, 173] on dd "1940745380" at bounding box center [157, 173] width 125 height 8
copy dd "1940745380"
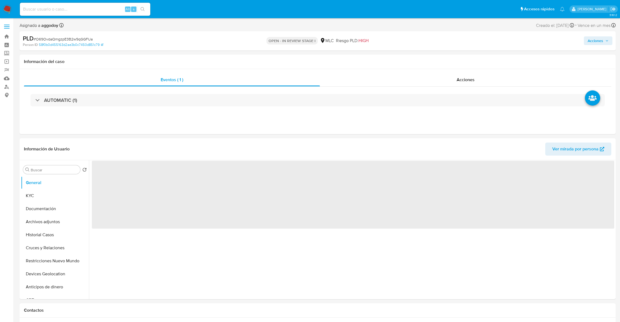
select select "10"
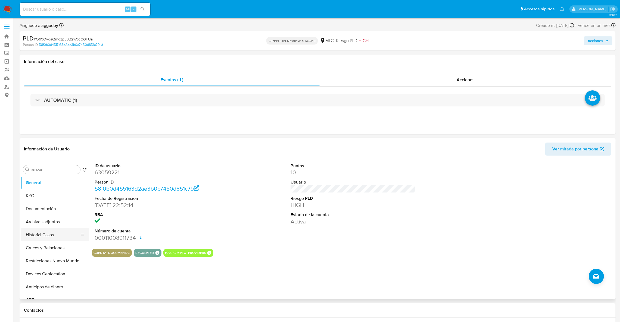
click at [32, 239] on button "Historial Casos" at bounding box center [53, 235] width 64 height 13
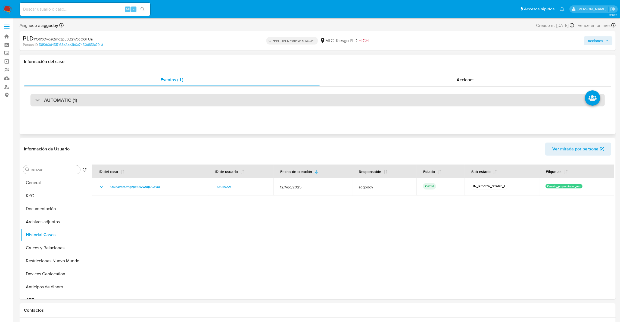
click at [146, 104] on div "AUTOMATIC (1)" at bounding box center [317, 100] width 574 height 13
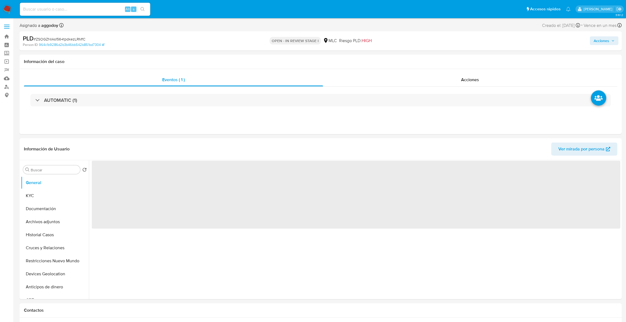
select select "10"
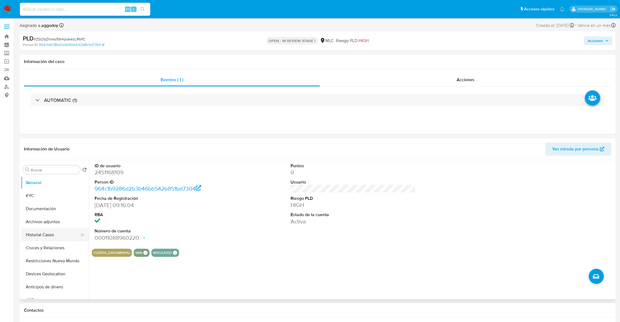
click at [45, 234] on button "Historial Casos" at bounding box center [53, 235] width 64 height 13
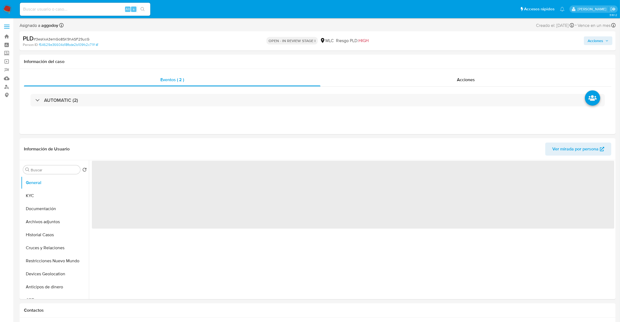
select select "10"
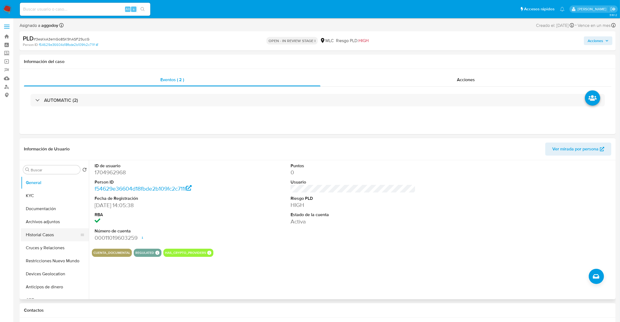
click at [46, 229] on button "Historial Casos" at bounding box center [53, 235] width 64 height 13
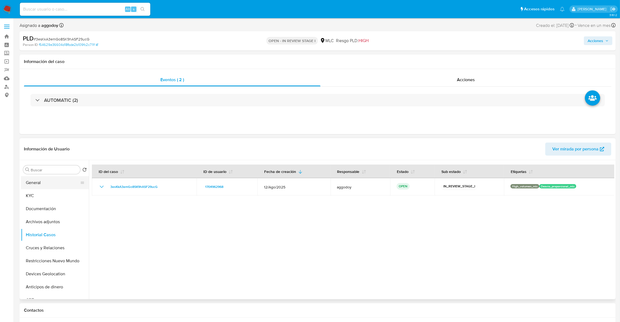
click at [63, 185] on button "General" at bounding box center [53, 182] width 64 height 13
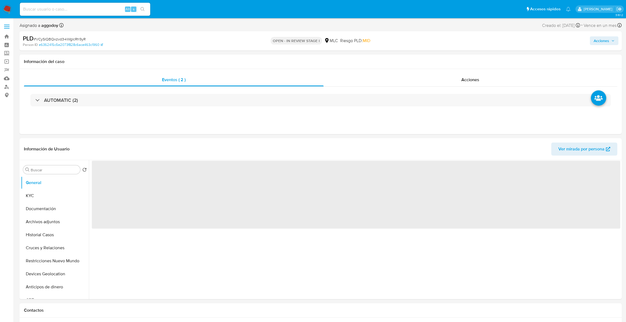
select select "10"
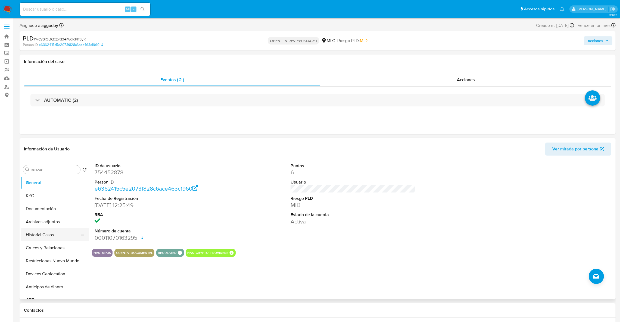
click at [31, 236] on button "Historial Casos" at bounding box center [53, 235] width 64 height 13
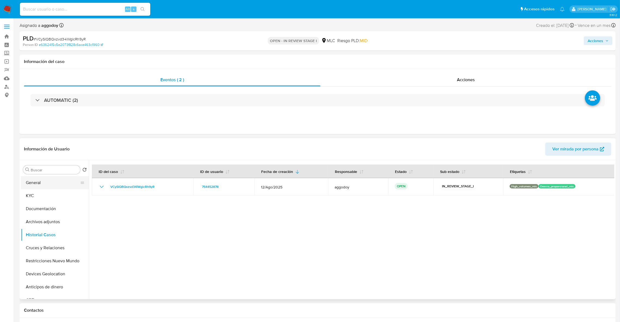
click at [59, 180] on button "General" at bounding box center [53, 182] width 64 height 13
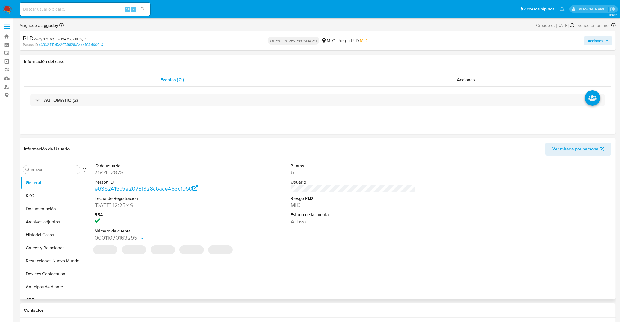
click at [104, 171] on dd "754452878" at bounding box center [157, 173] width 125 height 8
copy dd "754452878"
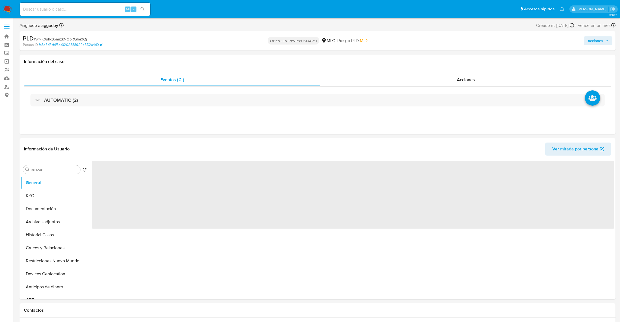
select select "10"
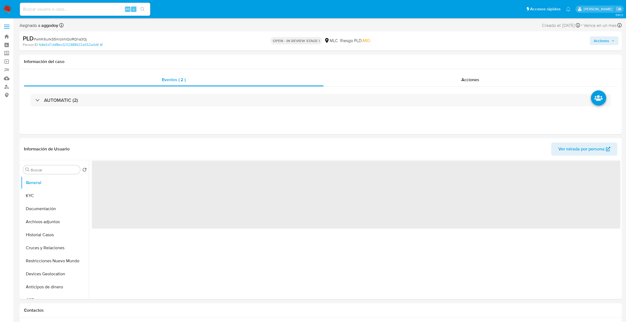
select select "10"
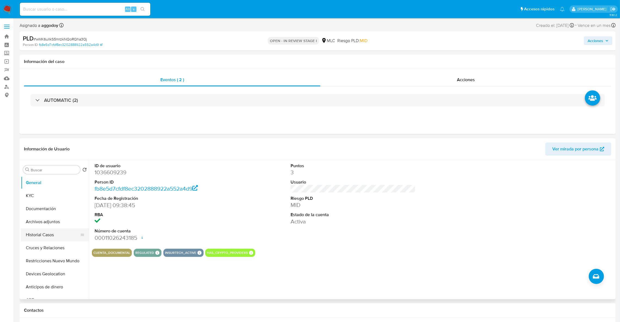
click at [50, 235] on button "Historial Casos" at bounding box center [53, 235] width 64 height 13
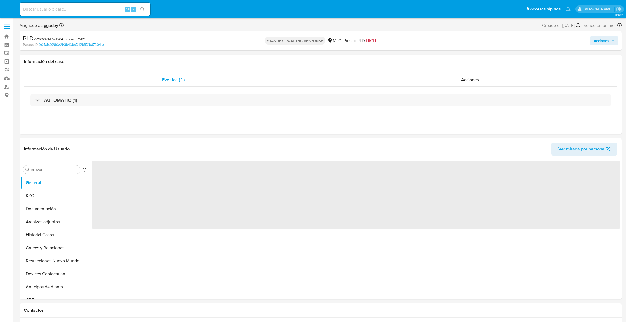
select select "10"
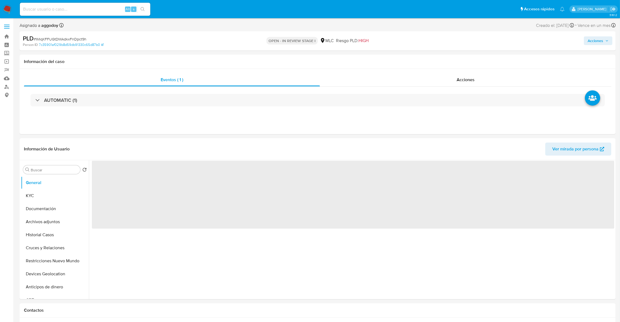
select select "10"
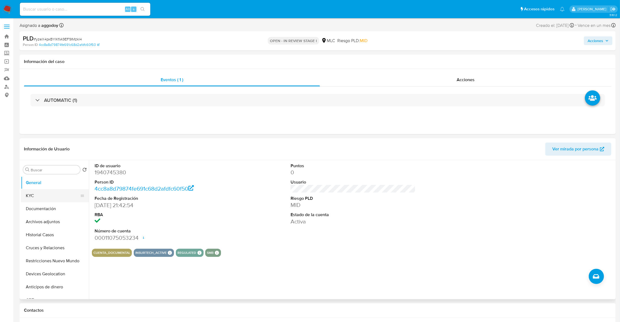
click at [74, 191] on button "KYC" at bounding box center [53, 195] width 64 height 13
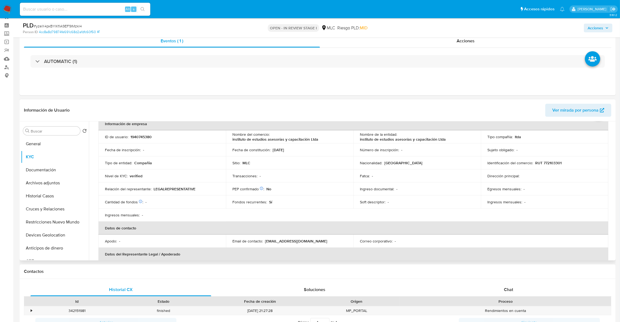
scroll to position [27, 0]
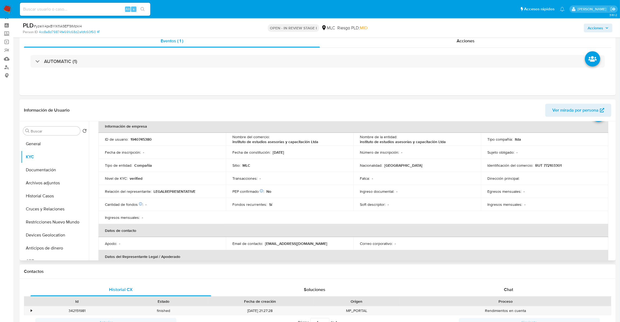
click at [581, 215] on table "Información de empresa ID de usuario : 1940745380 Nombre del comercio : institu…" at bounding box center [353, 218] width 510 height 196
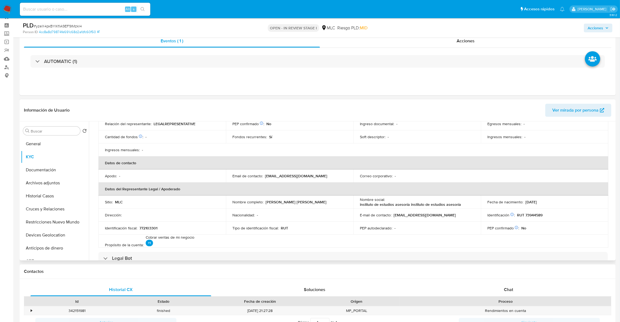
scroll to position [109, 0]
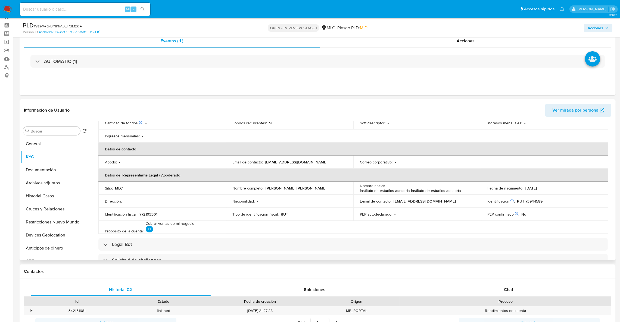
click at [404, 233] on table "Información de empresa ID de usuario : 1940745380 Nombre del comercio : institu…" at bounding box center [353, 136] width 510 height 196
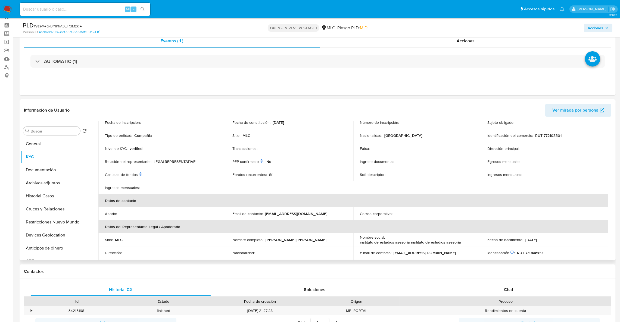
scroll to position [0, 0]
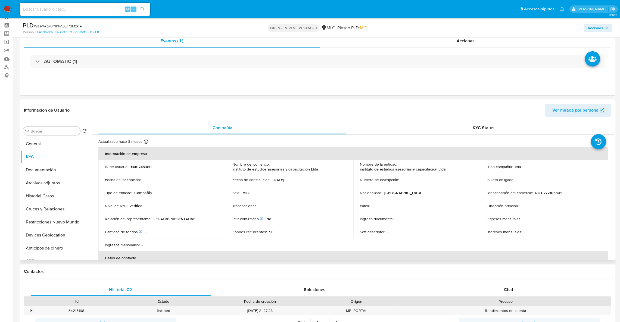
drag, startPoint x: 138, startPoint y: 159, endPoint x: 142, endPoint y: 169, distance: 10.8
click at [138, 162] on table "Información de empresa ID de usuario : 1940745380 Nombre del comercio : institu…" at bounding box center [353, 245] width 510 height 196
click at [142, 169] on p "1940745380" at bounding box center [140, 166] width 21 height 5
copy p "1940745380"
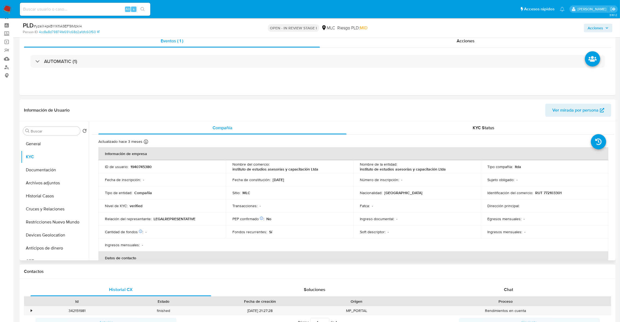
click at [180, 220] on p "LEGALREPRESENTATIVE" at bounding box center [175, 219] width 42 height 5
click at [554, 195] on p "RUT 772103301" at bounding box center [548, 193] width 26 height 5
copy p "772103301"
click at [60, 210] on button "Cruces y Relaciones" at bounding box center [53, 209] width 64 height 13
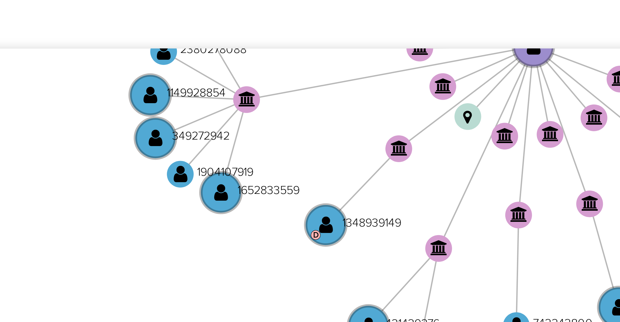
scroll to position [4, 0]
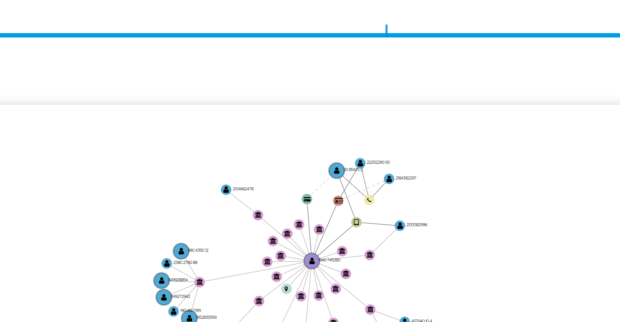
drag, startPoint x: 379, startPoint y: 220, endPoint x: 338, endPoint y: 241, distance: 46.1
click at [338, 241] on icon "user-208543172  208543172 user-2133382996  2133382996 device-66b6c3777ff8e066…" at bounding box center [357, 252] width 515 height 79
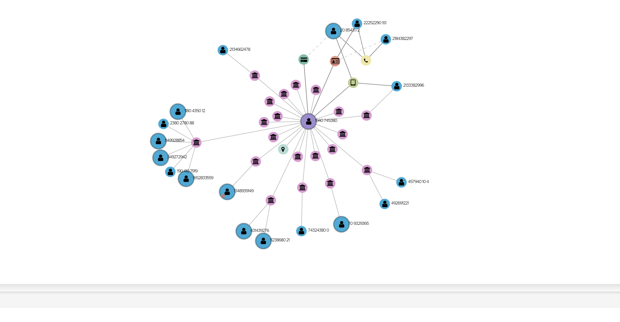
scroll to position [6, 0]
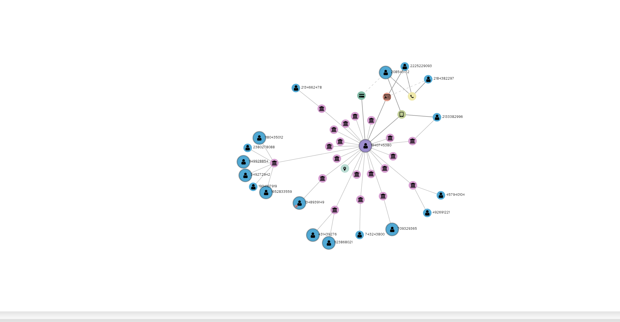
click at [401, 247] on icon "user-208543172  208543172 user-2133382996  2133382996 device-66b6c3777ff8e066…" at bounding box center [357, 250] width 515 height 79
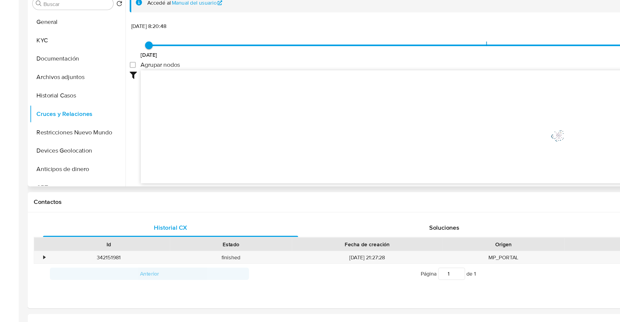
scroll to position [54, 0]
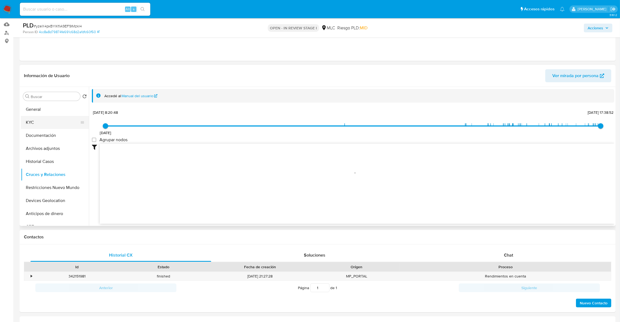
click at [24, 120] on button "KYC" at bounding box center [53, 122] width 64 height 13
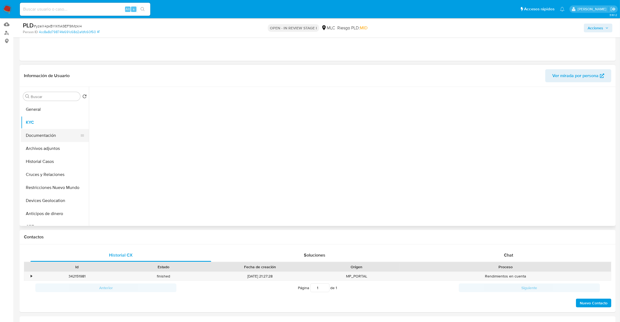
click at [36, 133] on button "Documentación" at bounding box center [53, 135] width 64 height 13
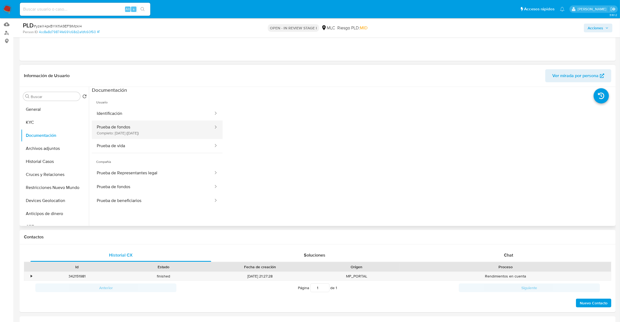
click at [131, 127] on button "Prueba de fondos Completo: 11/10/2024 (hace un año)" at bounding box center [153, 130] width 122 height 18
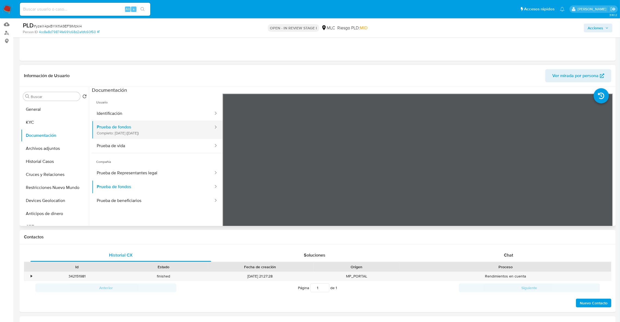
scroll to position [47, 0]
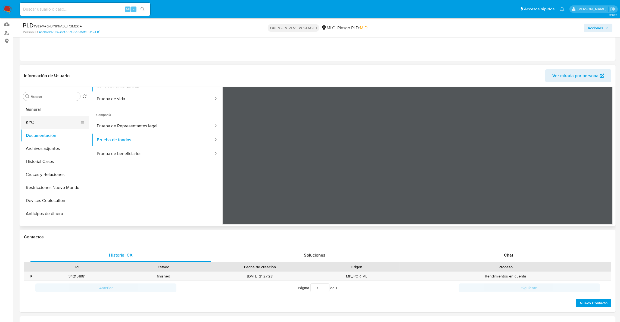
click at [34, 122] on button "KYC" at bounding box center [53, 122] width 64 height 13
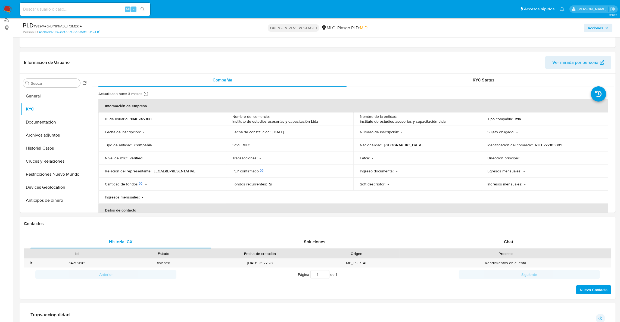
scroll to position [48, 0]
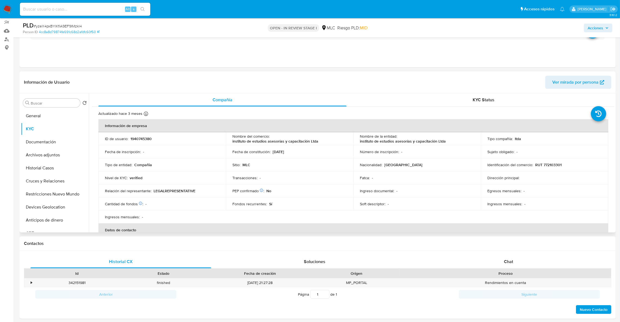
click at [291, 142] on p "instituto de estudios asesorías y capacitación Ltda" at bounding box center [275, 141] width 86 height 5
copy div "Nombre del comercio : instituto de estudios asesorías y capacitación Ltda"
click at [147, 139] on p "1940745380" at bounding box center [140, 138] width 21 height 5
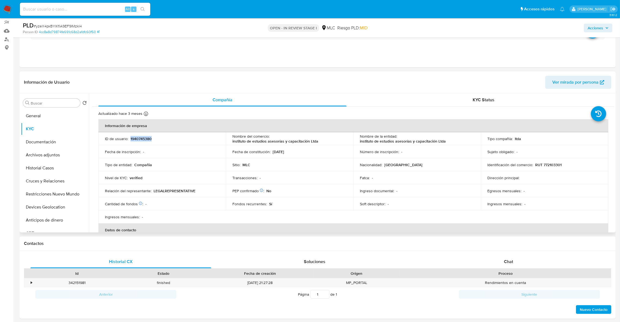
click at [147, 139] on p "1940745380" at bounding box center [140, 138] width 21 height 5
copy p "1940745380"
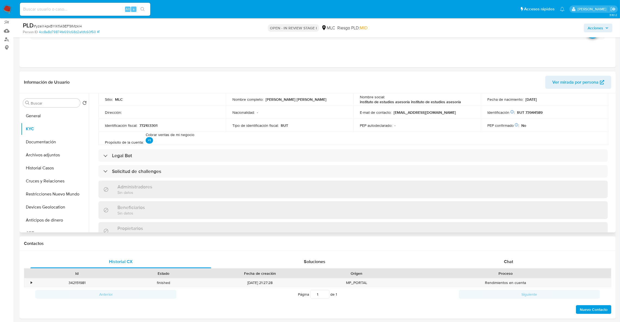
scroll to position [122, 0]
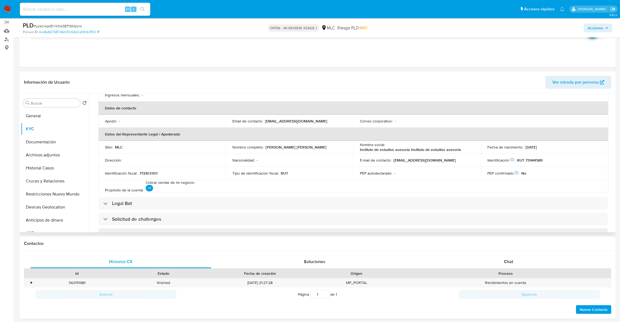
drag, startPoint x: 266, startPoint y: 148, endPoint x: 340, endPoint y: 149, distance: 73.7
click at [340, 149] on div "Nombre completo : Juana Julia Cupertina Chamorro Azócar" at bounding box center [289, 147] width 114 height 5
copy p "uana Julia Cupertina Chamorro Azócar"
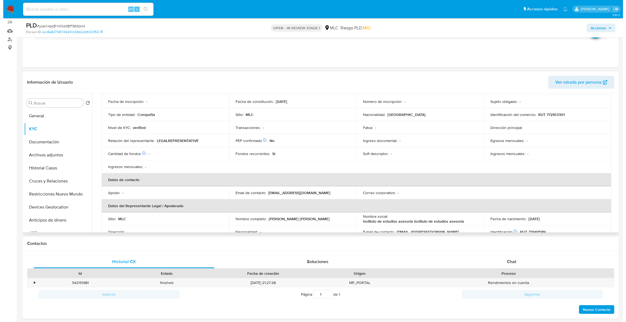
scroll to position [0, 0]
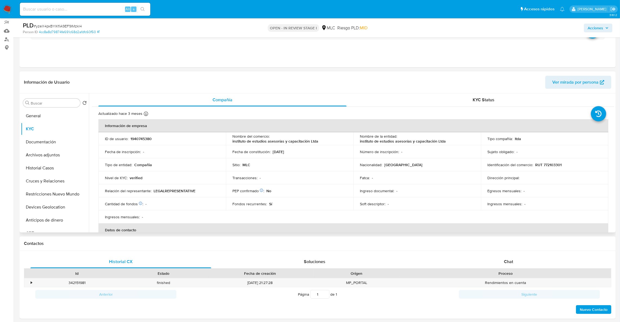
click at [149, 146] on td "Fecha de inscripción : -" at bounding box center [161, 151] width 127 height 13
click at [147, 141] on p "1940745380" at bounding box center [140, 138] width 21 height 5
copy p "1940745380"
click at [48, 165] on button "Historial Casos" at bounding box center [53, 168] width 64 height 13
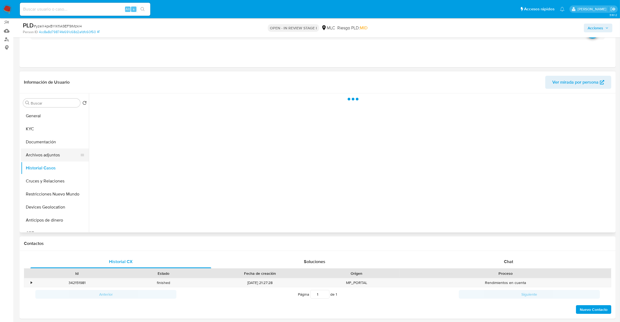
click at [49, 158] on button "Archivos adjuntos" at bounding box center [53, 155] width 64 height 13
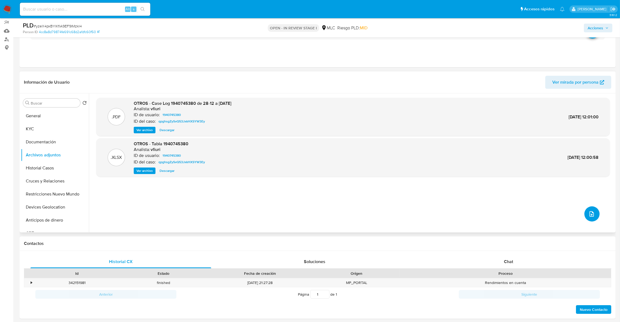
click at [592, 216] on icon "upload-file" at bounding box center [592, 214] width 7 height 7
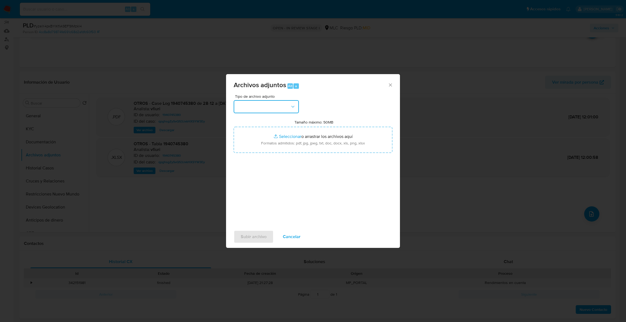
click at [280, 109] on button "button" at bounding box center [266, 106] width 65 height 13
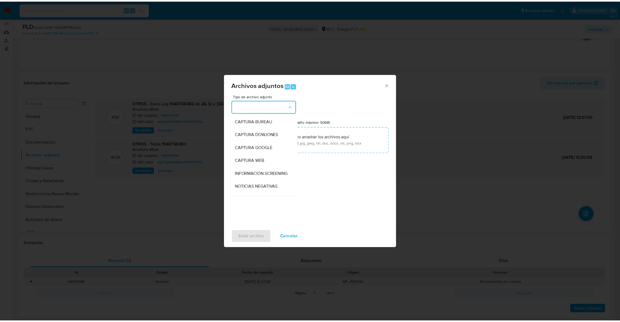
scroll to position [35, 0]
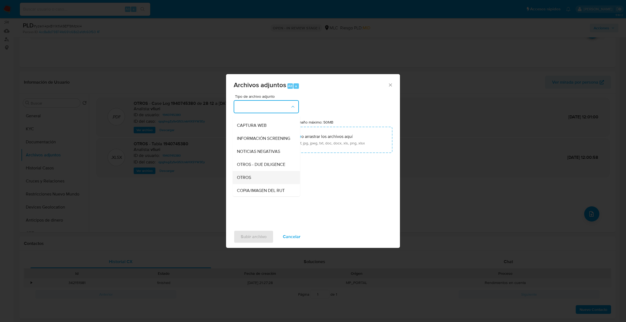
click at [259, 178] on div "OTROS" at bounding box center [264, 177] width 55 height 13
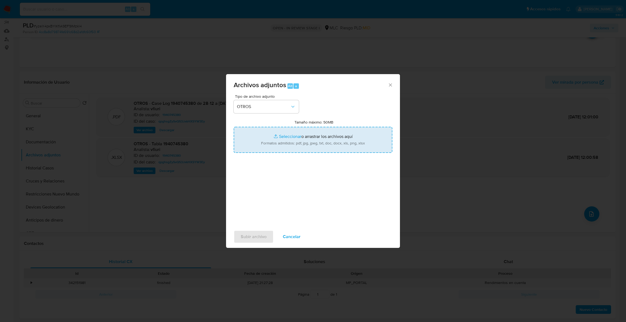
click at [286, 142] on input "Tamaño máximo: 50MB Seleccionar archivos" at bounding box center [313, 140] width 159 height 26
type input "C:\fakepath\Case Log - 1940745380.pdf"
drag, startPoint x: 286, startPoint y: 142, endPoint x: 298, endPoint y: 145, distance: 12.9
click at [298, 145] on input "Tamaño máximo: 50MB Seleccionar archivos" at bounding box center [313, 140] width 159 height 26
type input "C:\fakepath\1940745380Movimientos.xlsx"
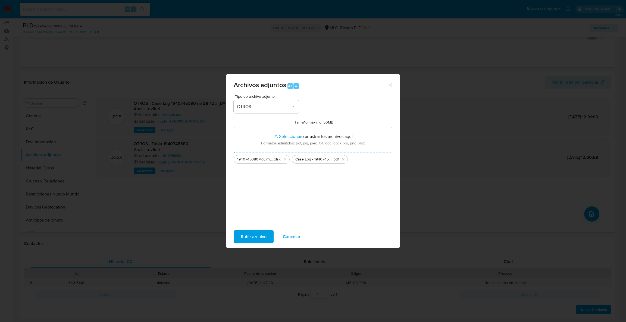
click at [259, 237] on span "Subir archivo" at bounding box center [254, 237] width 26 height 12
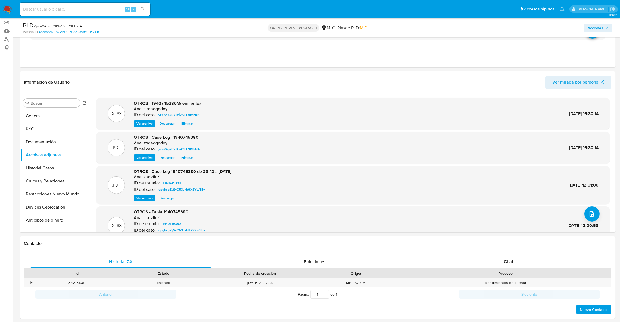
click at [608, 27] on icon "button" at bounding box center [606, 27] width 3 height 3
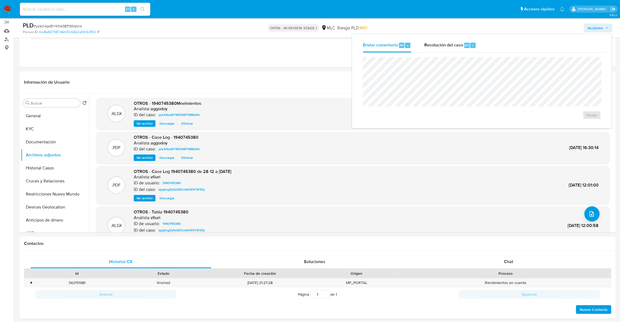
click at [605, 27] on icon "button" at bounding box center [606, 27] width 3 height 3
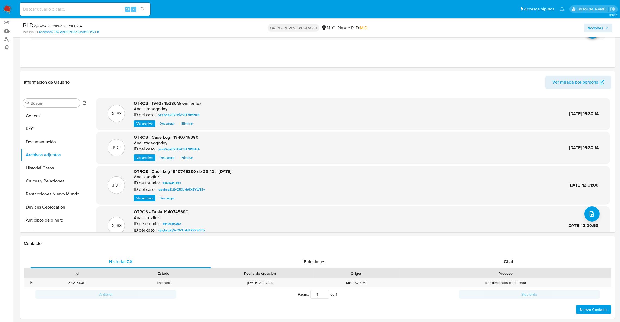
click at [605, 27] on icon "button" at bounding box center [606, 27] width 3 height 3
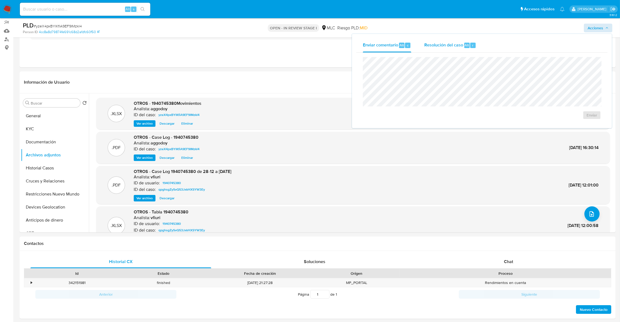
click at [471, 47] on div "r" at bounding box center [472, 45] width 5 height 5
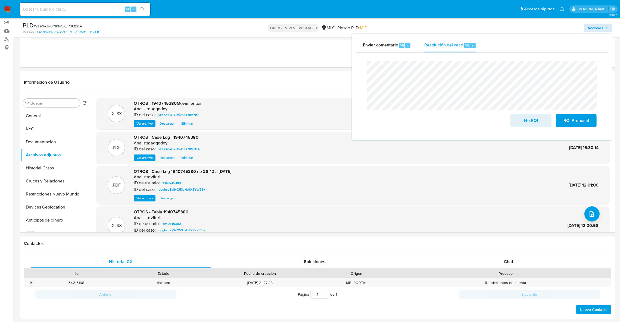
drag, startPoint x: 535, startPoint y: 118, endPoint x: 187, endPoint y: 16, distance: 363.1
click at [534, 119] on span "No ROI" at bounding box center [531, 121] width 27 height 12
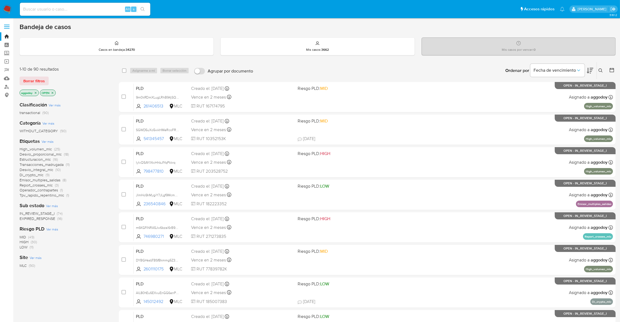
click at [595, 70] on div "Ordenar por Fecha de vencimiento" at bounding box center [549, 70] width 96 height 17
click at [589, 70] on icon at bounding box center [590, 70] width 7 height 7
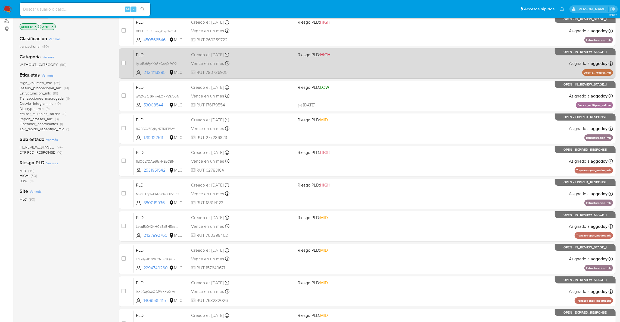
scroll to position [126, 0]
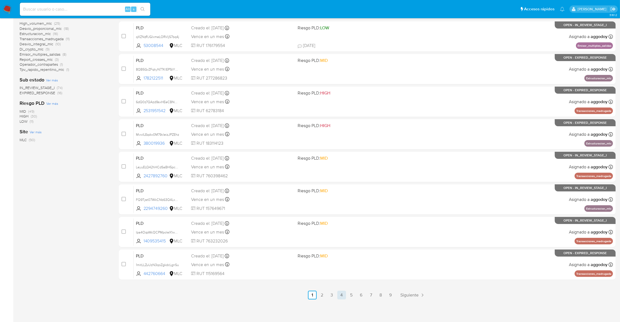
click at [338, 293] on link "4" at bounding box center [341, 295] width 9 height 9
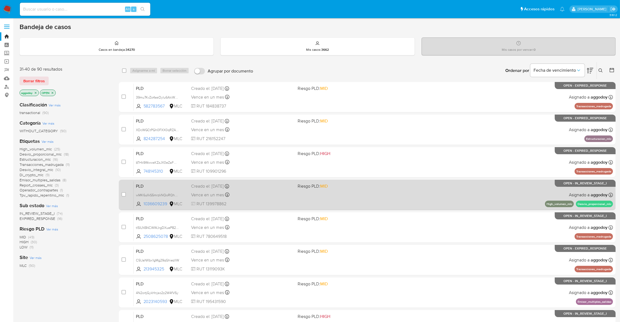
click at [443, 196] on div "PLD wMK6uIlkS5mrzkNQoRQha3Qj 1036609239 MLC Riesgo PLD: MID Creado el: [DATE] C…" at bounding box center [373, 194] width 479 height 27
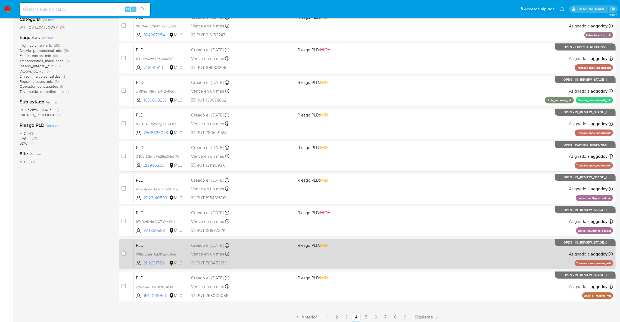
scroll to position [122, 0]
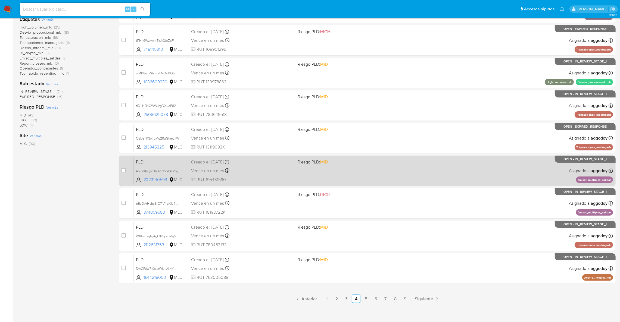
click at [377, 298] on link "6" at bounding box center [375, 299] width 9 height 9
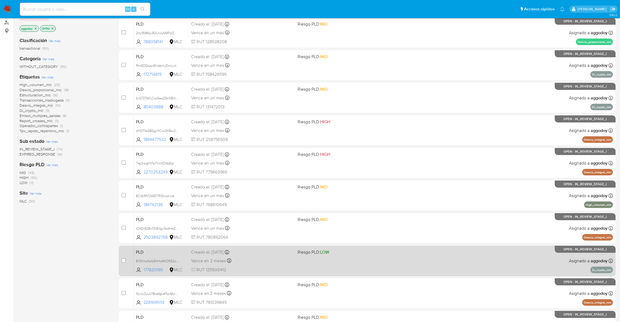
scroll to position [44, 0]
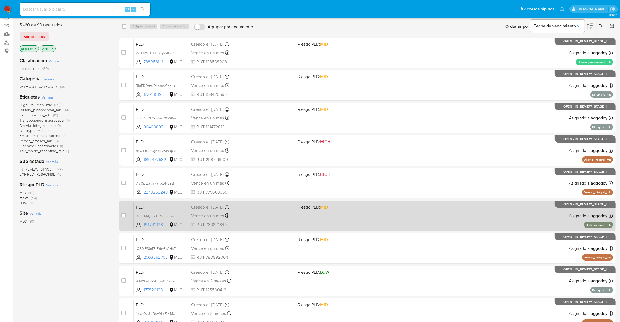
click at [337, 209] on span "Riesgo PLD: MID" at bounding box center [349, 206] width 102 height 7
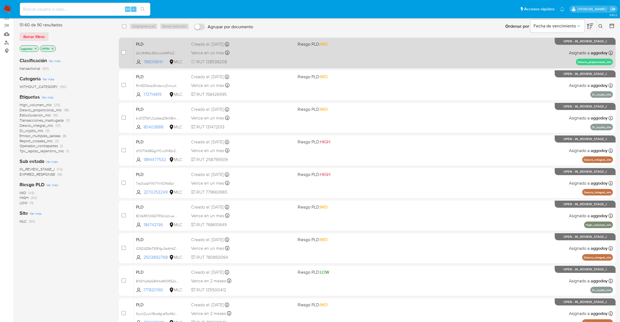
click at [369, 43] on span "Riesgo PLD: MID" at bounding box center [349, 43] width 102 height 7
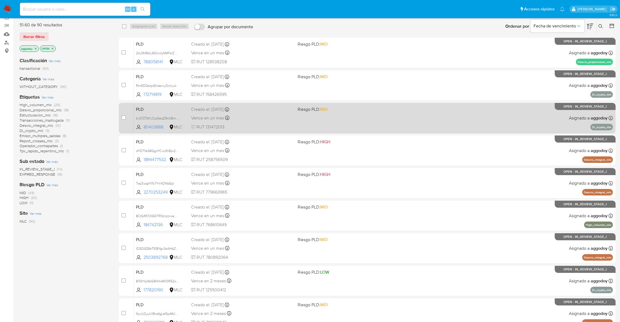
click at [418, 117] on div "PLD bvS7ZTbYLCsz6eqZ9n0BmkHG 80403888 MLC Riesgo PLD: MID Creado el: 12/08/2025…" at bounding box center [373, 117] width 479 height 27
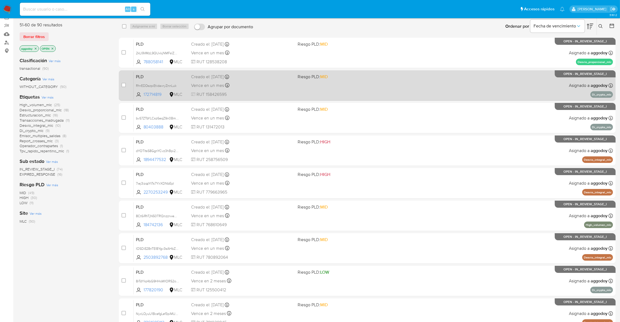
click at [426, 91] on div "PLD RhrEDDszpiEtidaxryZnnLuk 172714819 MLC Riesgo PLD: MID Creado el: 12/08/202…" at bounding box center [373, 85] width 479 height 27
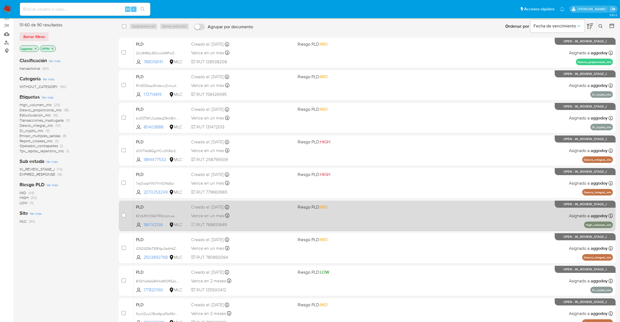
scroll to position [126, 0]
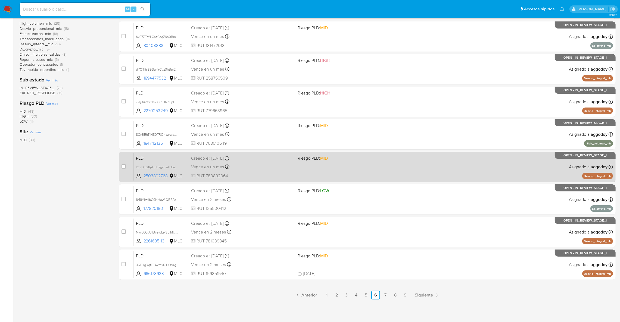
click at [358, 298] on link "4" at bounding box center [356, 295] width 9 height 9
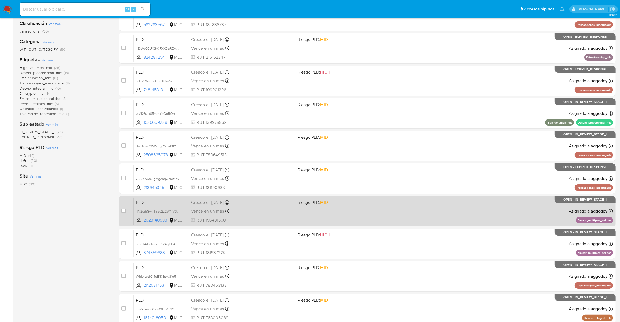
scroll to position [126, 0]
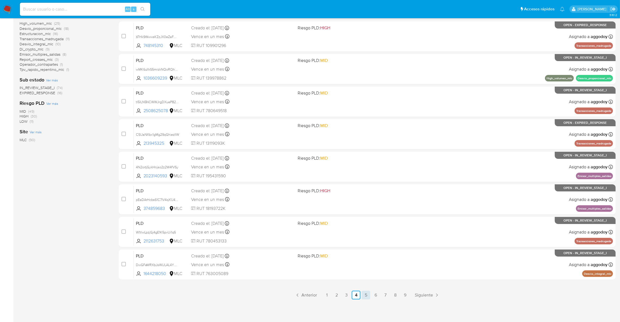
click at [369, 295] on link "5" at bounding box center [366, 295] width 9 height 9
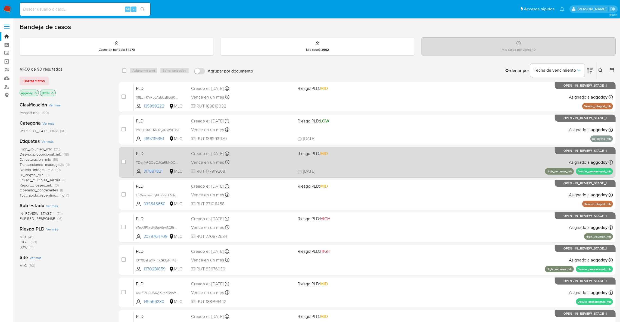
click at [410, 160] on div "PLD TZrctfwPGQqQJKuRMh0QrAfh 317887821 MLC Riesgo PLD: MID Creado el: 12/08/202…" at bounding box center [373, 162] width 479 height 27
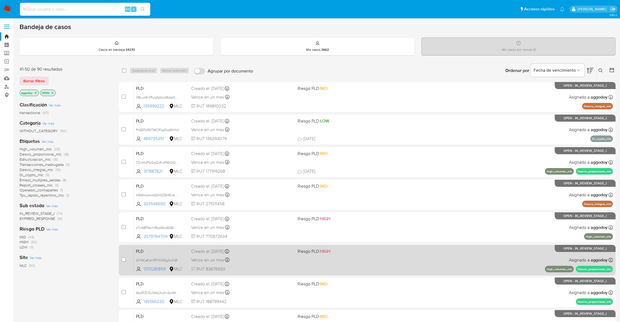
click at [511, 265] on div "PLD l0Y9CeFjsYRF1XGf3g1knK6f 1370281859 MLC Riesgo PLD: HIGH Creado el: 12/08/2…" at bounding box center [373, 260] width 479 height 27
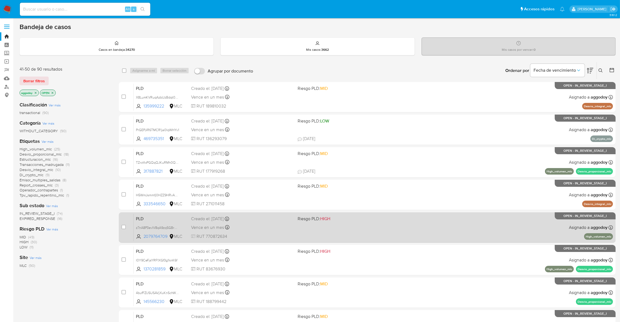
click at [433, 221] on div "PLD z7nA8P3evIV8qA9zq5GBrmKZ 2079764709 MLC Riesgo PLD: HIGH Creado el: 12/08/2…" at bounding box center [373, 227] width 479 height 27
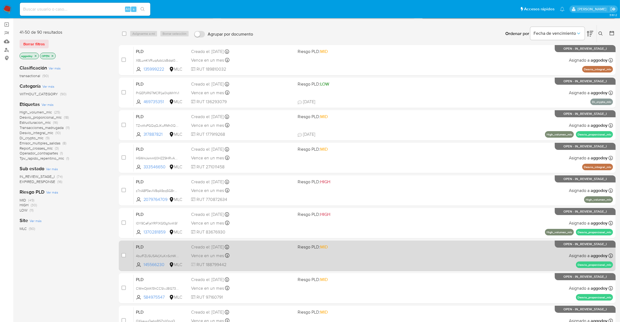
scroll to position [82, 0]
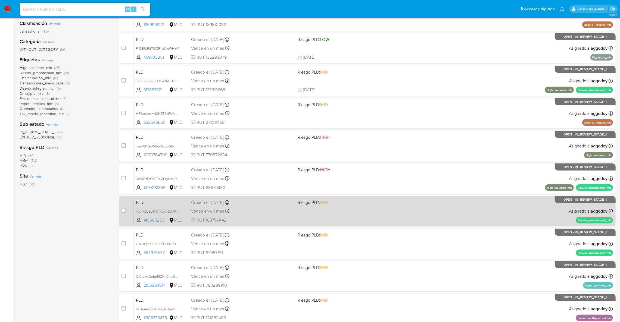
click at [453, 214] on div "PLD 4bufFZlJSUSAVjXuKnSchWpG 145566230 MLC Riesgo PLD: MID Creado el: 12/08/202…" at bounding box center [373, 211] width 479 height 27
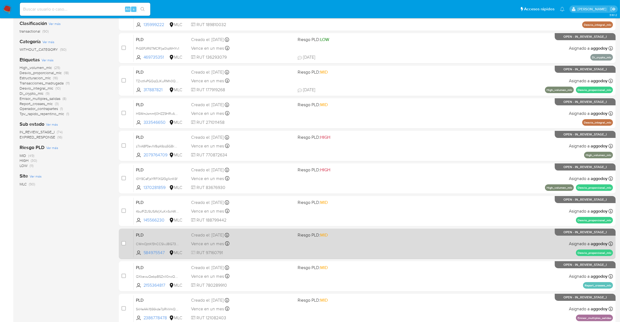
click at [492, 252] on div "PLD CWmOjttKf3hCCSlvJ8lG737T 584975547 MLC Riesgo PLD: MID Creado el: 12/08/202…" at bounding box center [373, 243] width 479 height 27
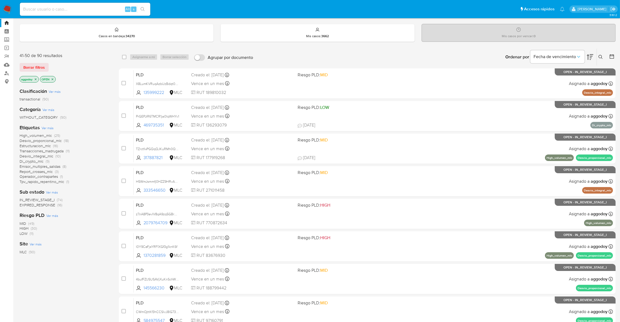
scroll to position [0, 0]
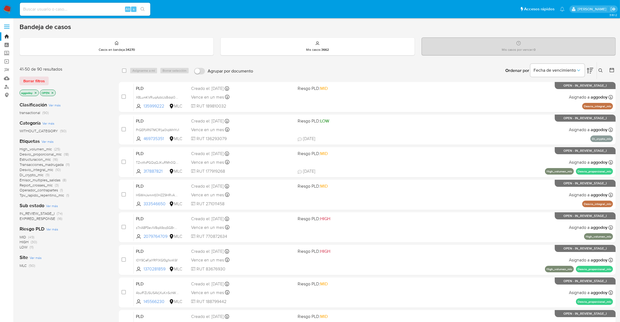
click at [603, 71] on button at bounding box center [601, 70] width 9 height 7
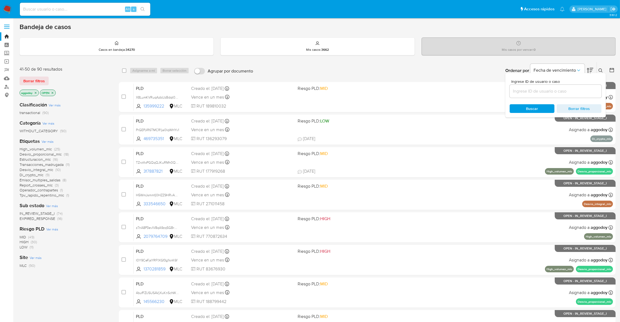
click at [567, 93] on input at bounding box center [556, 91] width 92 height 7
type input "754452878"
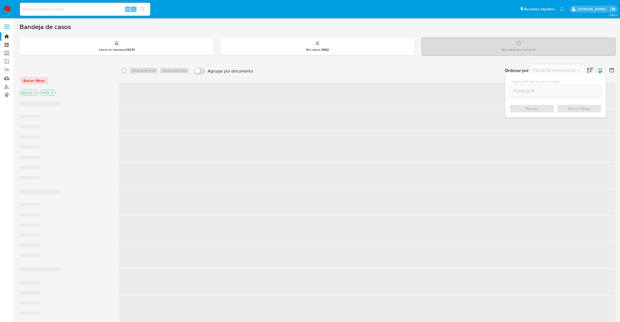
click at [601, 70] on icon at bounding box center [601, 71] width 4 height 4
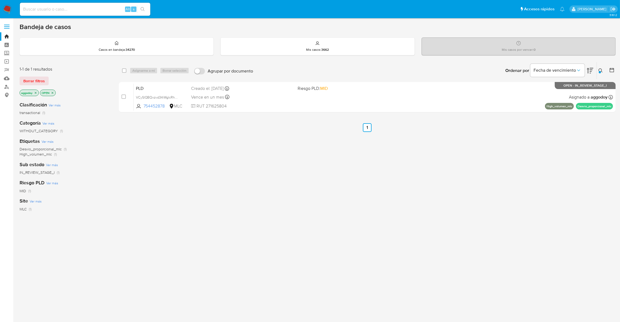
click at [35, 91] on icon "close-filter" at bounding box center [35, 92] width 3 height 3
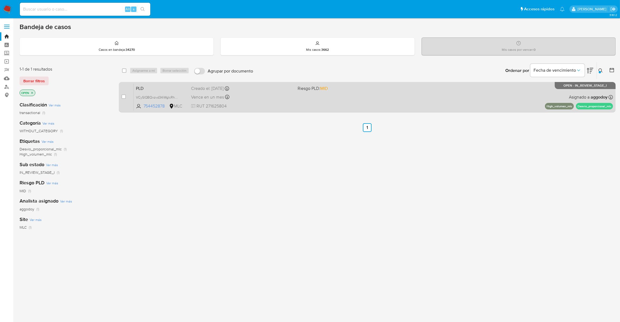
click at [516, 100] on div "PLD VCySlQBQxzvd34iWglcRh9yR 754452878 MLC Riesgo PLD: MID Creado el: 12/08/202…" at bounding box center [373, 96] width 479 height 27
click at [432, 90] on div "PLD VCySlQBQxzvd34iWglcRh9yR 754452878 MLC Riesgo PLD: MID Creado el: 12/08/202…" at bounding box center [373, 96] width 479 height 27
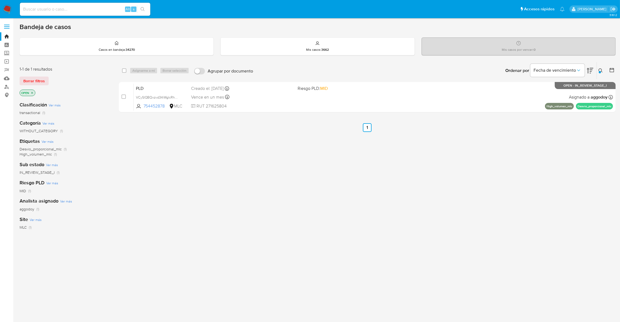
click at [602, 73] on icon at bounding box center [601, 71] width 4 height 4
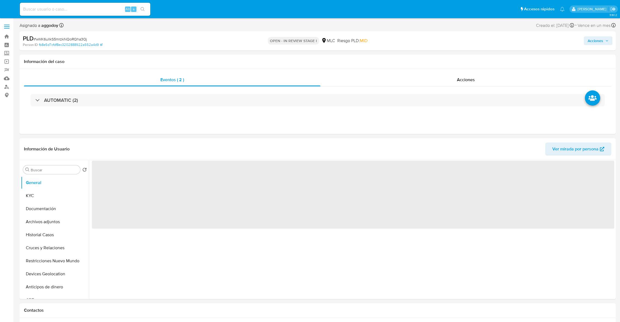
select select "10"
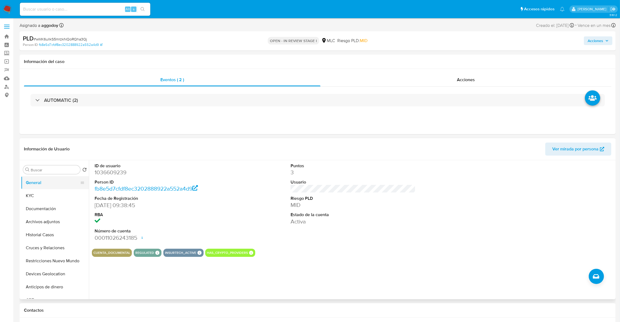
click at [64, 187] on button "General" at bounding box center [53, 182] width 64 height 13
click at [65, 195] on button "KYC" at bounding box center [53, 195] width 64 height 13
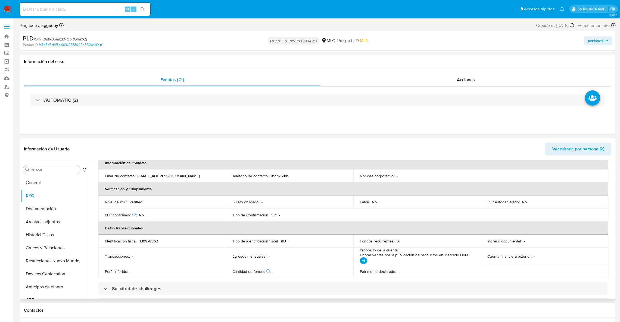
scroll to position [122, 0]
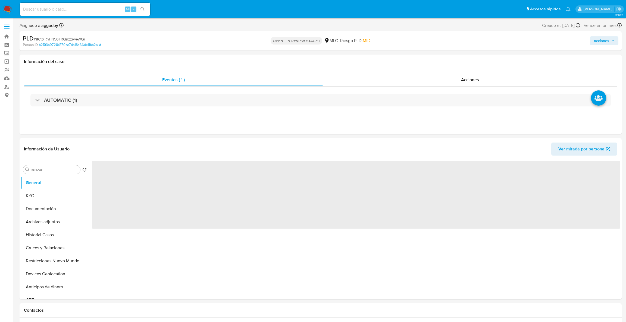
select select "10"
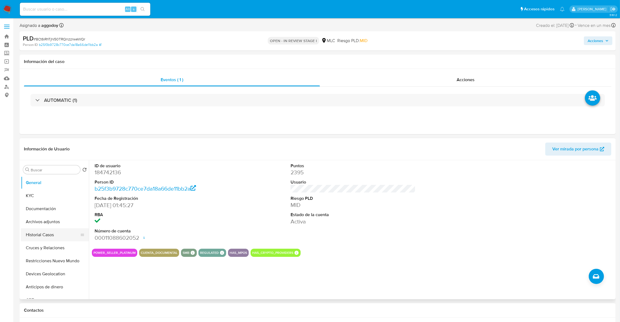
click at [62, 231] on button "Historial Casos" at bounding box center [53, 235] width 64 height 13
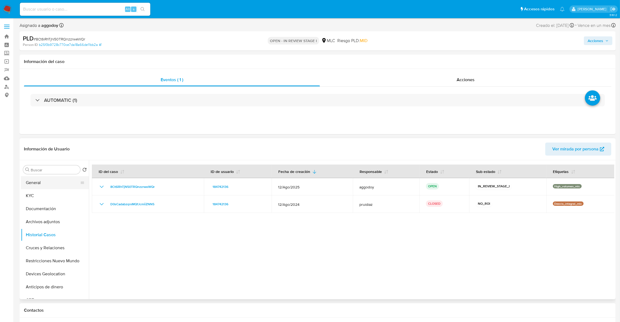
click at [52, 183] on button "General" at bounding box center [53, 182] width 64 height 13
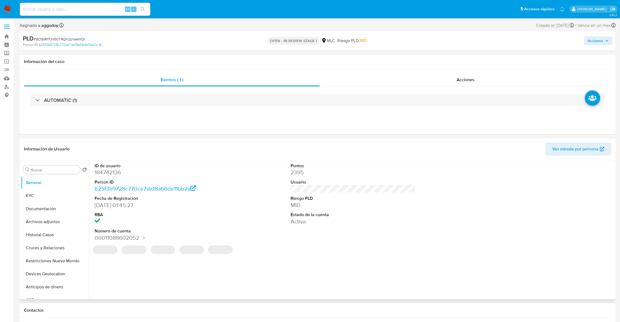
click at [116, 174] on dd "184742136" at bounding box center [157, 173] width 125 height 8
copy dd "184742136"
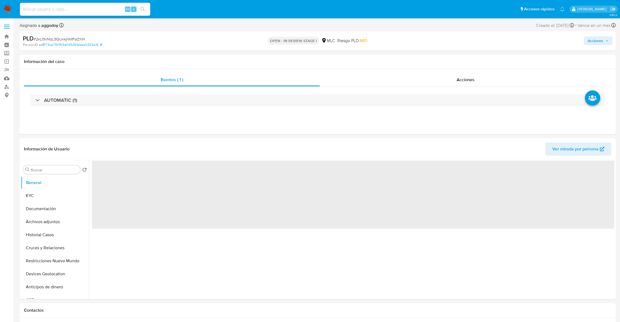
select select "10"
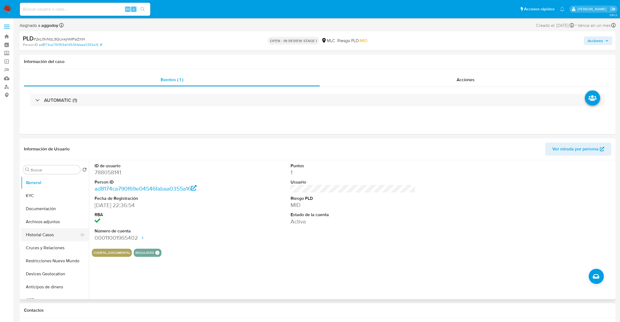
click at [33, 237] on button "Historial Casos" at bounding box center [53, 235] width 64 height 13
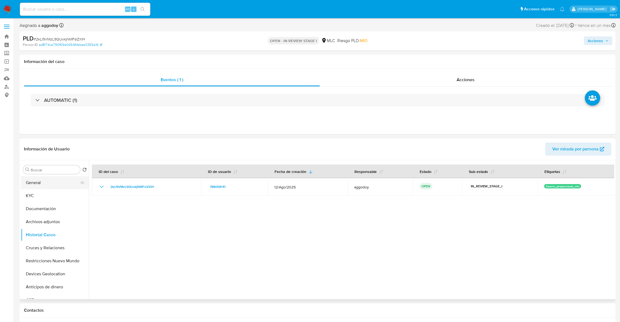
click at [37, 188] on button "General" at bounding box center [53, 182] width 64 height 13
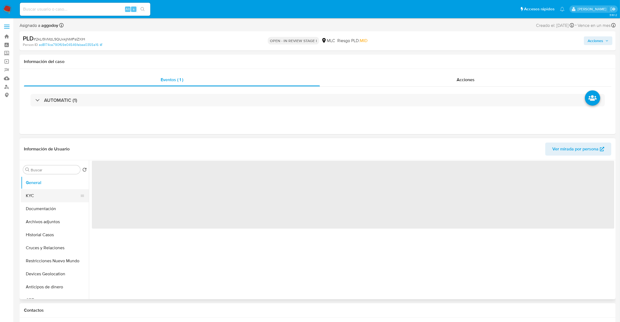
click at [45, 198] on button "KYC" at bounding box center [53, 195] width 64 height 13
select select "10"
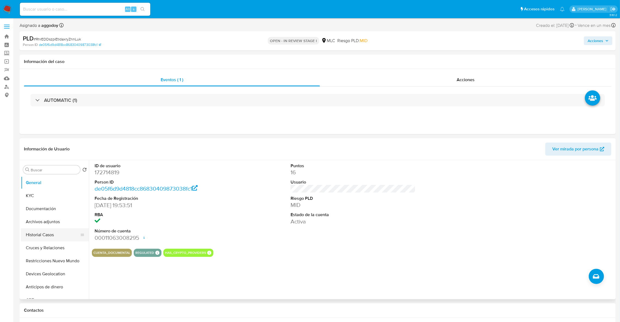
click at [52, 229] on button "Historial Casos" at bounding box center [53, 235] width 64 height 13
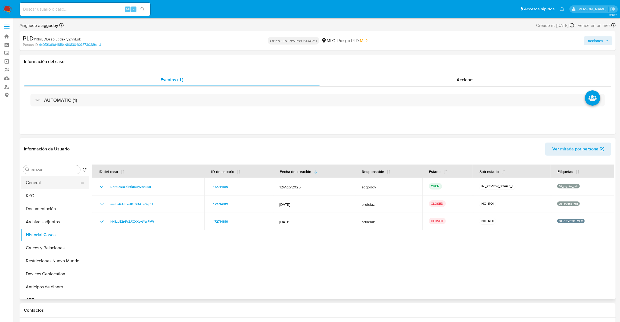
click at [62, 187] on button "General" at bounding box center [53, 182] width 64 height 13
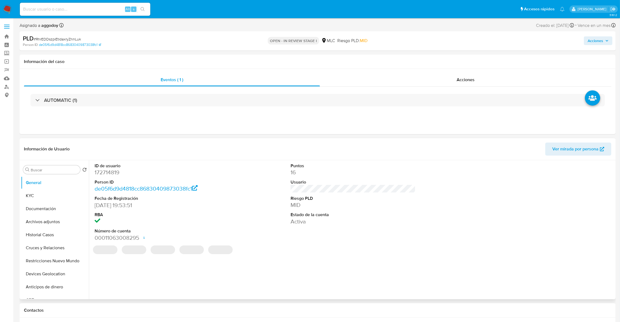
click at [111, 174] on dd "172714819" at bounding box center [157, 173] width 125 height 8
copy dd "172714819"
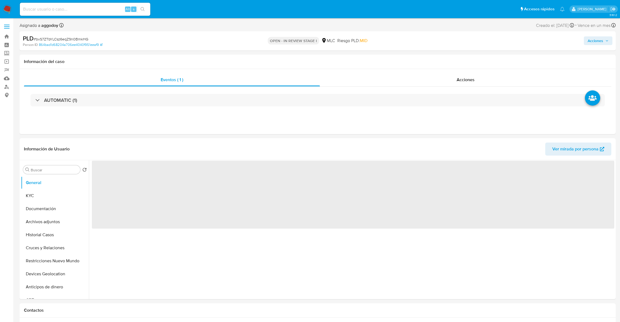
select select "10"
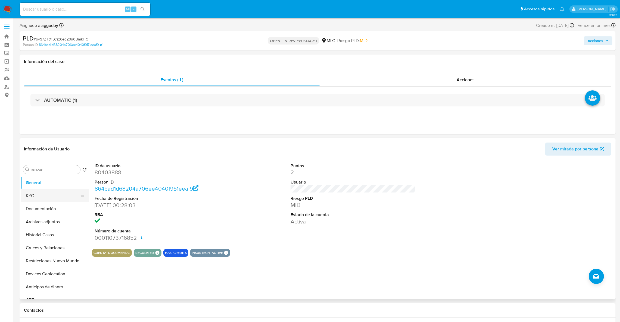
click at [40, 195] on button "KYC" at bounding box center [53, 195] width 64 height 13
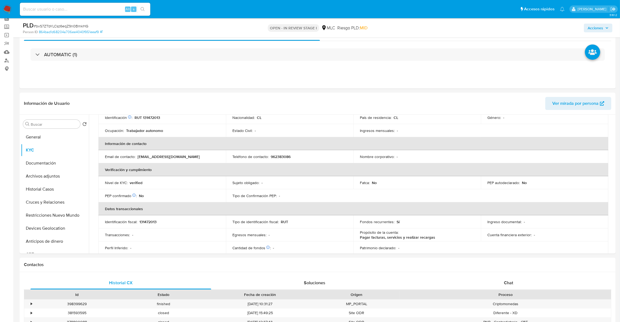
scroll to position [41, 0]
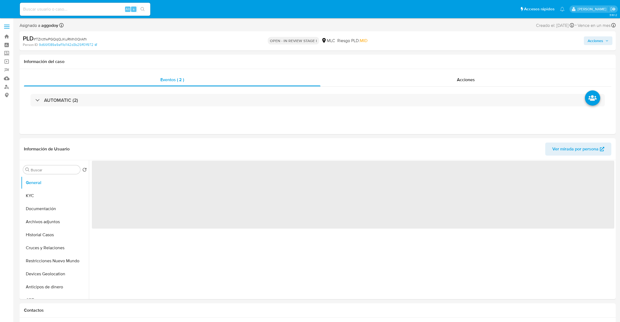
select select "10"
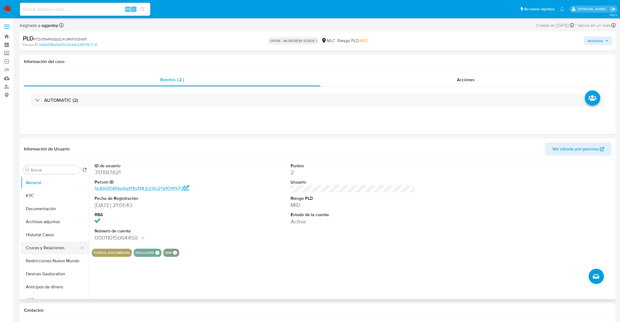
click at [49, 244] on button "Cruces y Relaciones" at bounding box center [53, 248] width 64 height 13
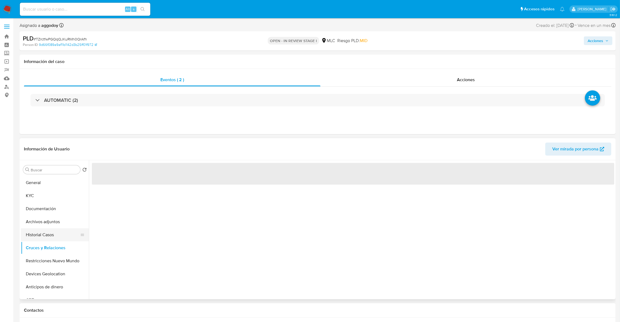
click at [46, 240] on button "Historial Casos" at bounding box center [53, 235] width 64 height 13
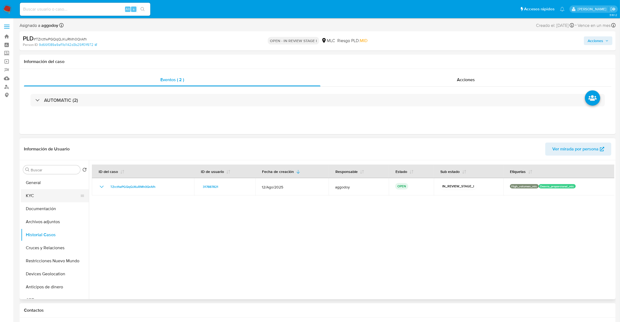
click at [50, 195] on button "KYC" at bounding box center [53, 195] width 64 height 13
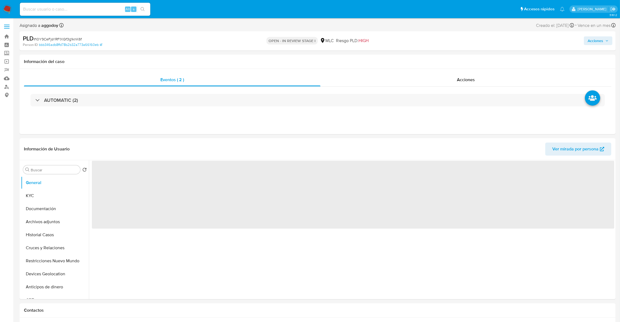
select select "10"
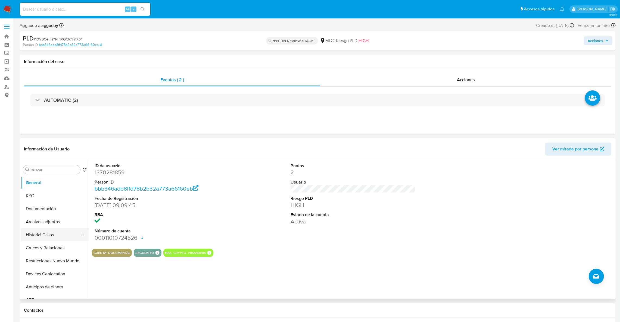
click at [59, 235] on button "Historial Casos" at bounding box center [53, 235] width 64 height 13
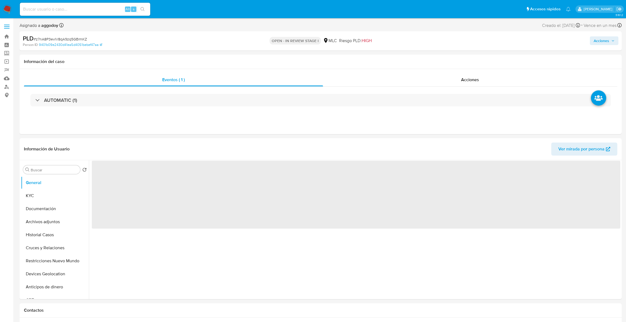
select select "10"
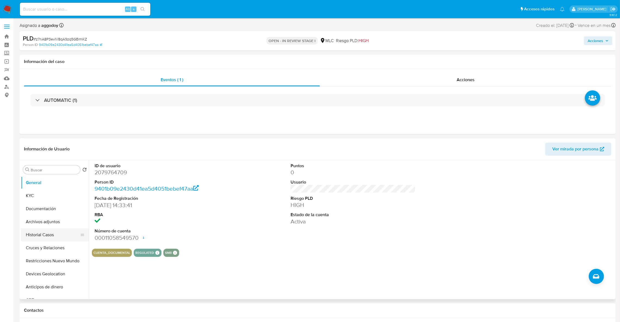
click at [37, 236] on button "Historial Casos" at bounding box center [53, 235] width 64 height 13
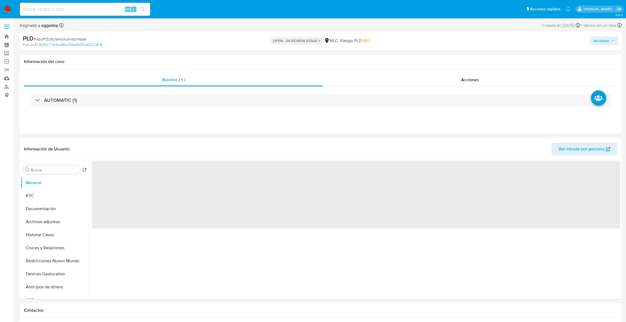
select select "10"
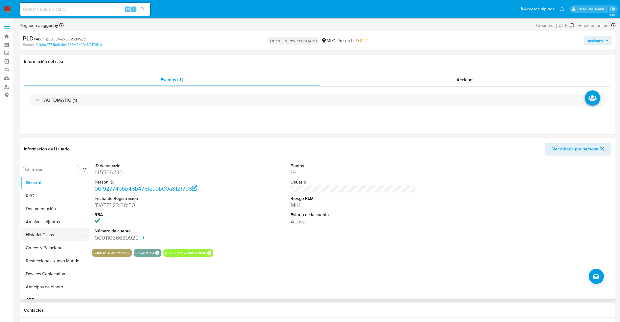
click at [58, 231] on button "Historial Casos" at bounding box center [53, 235] width 64 height 13
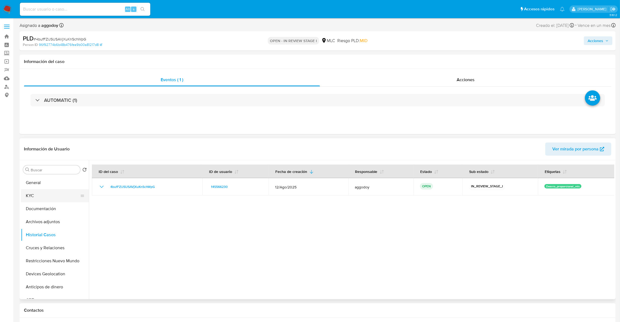
click at [59, 198] on button "KYC" at bounding box center [53, 195] width 64 height 13
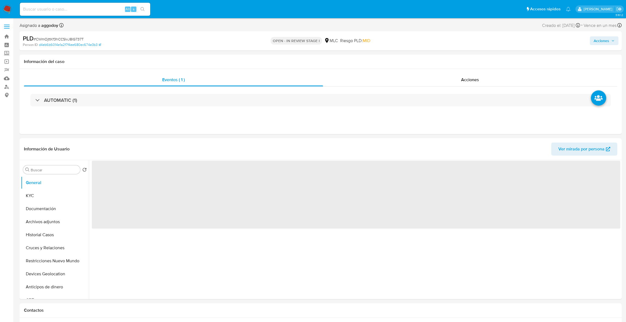
select select "10"
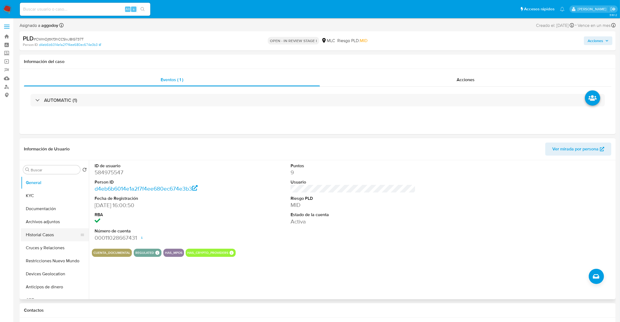
click at [32, 238] on button "Historial Casos" at bounding box center [53, 235] width 64 height 13
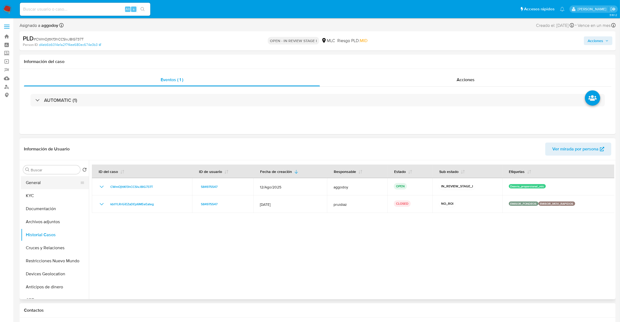
click at [56, 184] on button "General" at bounding box center [53, 182] width 64 height 13
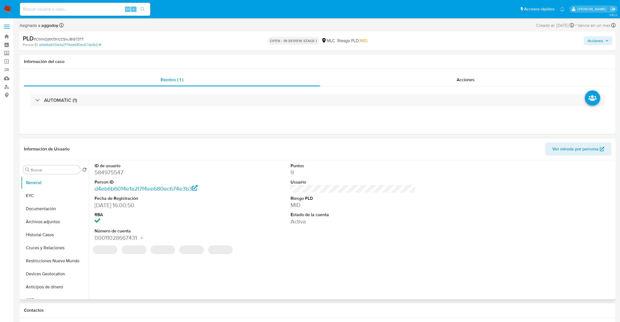
click at [116, 176] on dd "584975547" at bounding box center [157, 173] width 125 height 8
copy dd "584975547"
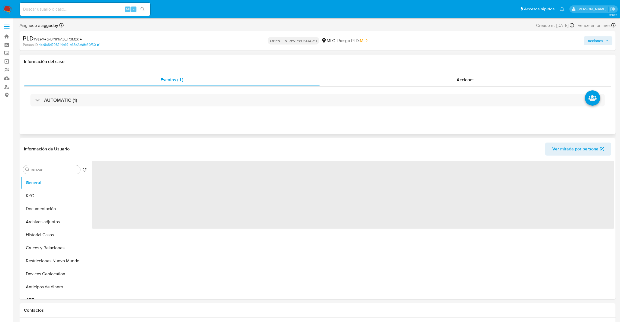
click at [179, 92] on div "AUTOMATIC (1)" at bounding box center [317, 100] width 587 height 27
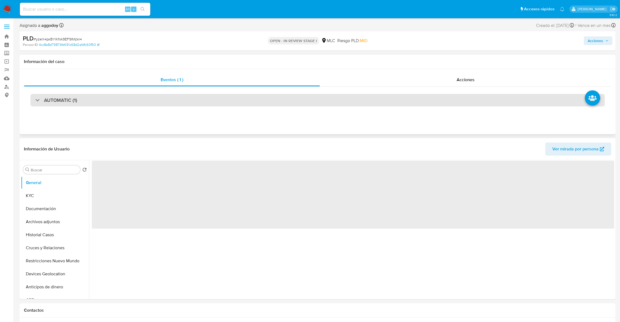
drag, startPoint x: 177, startPoint y: 94, endPoint x: 177, endPoint y: 97, distance: 3.5
click at [177, 95] on div "AUTOMATIC (1)" at bounding box center [317, 100] width 587 height 27
click at [177, 97] on div "AUTOMATIC (1)" at bounding box center [317, 100] width 574 height 13
select select "10"
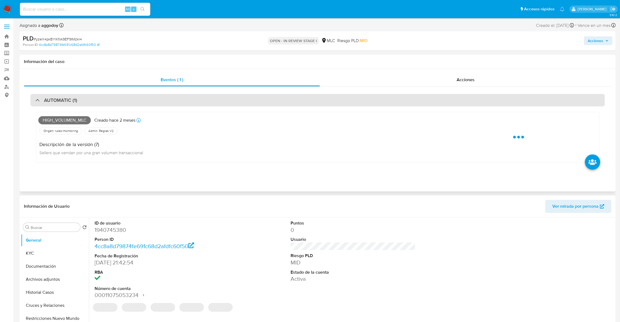
click at [178, 98] on div "AUTOMATIC (1)" at bounding box center [317, 100] width 574 height 13
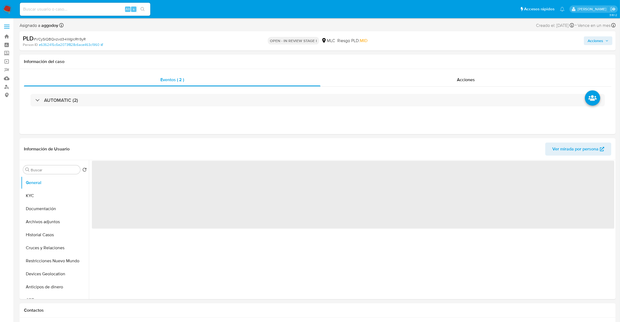
select select "10"
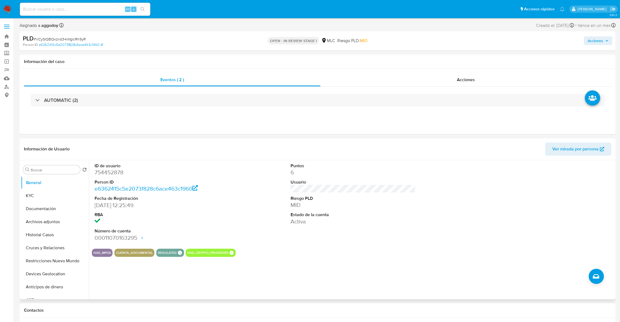
drag, startPoint x: 125, startPoint y: 169, endPoint x: 118, endPoint y: 170, distance: 6.8
click at [119, 169] on dd "754452878" at bounding box center [157, 173] width 125 height 8
click at [116, 171] on dd "754452878" at bounding box center [157, 173] width 125 height 8
copy dd "754452878"
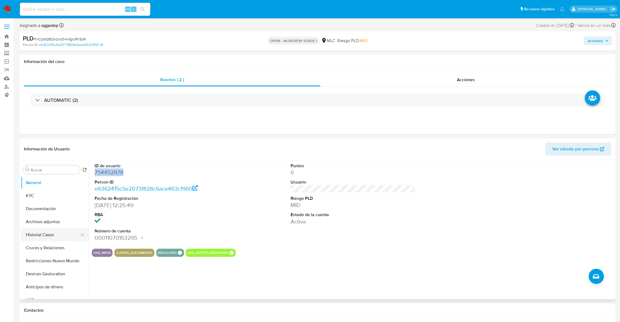
click at [39, 236] on button "Historial Casos" at bounding box center [53, 235] width 64 height 13
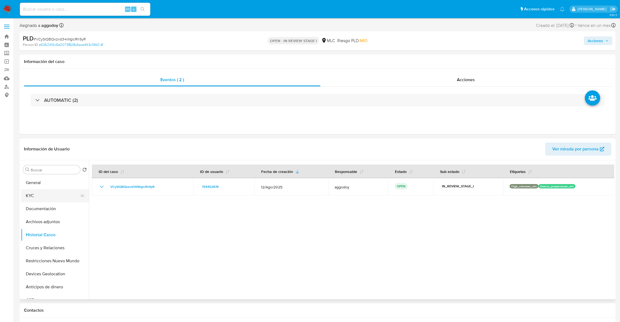
click at [53, 198] on button "KYC" at bounding box center [53, 195] width 64 height 13
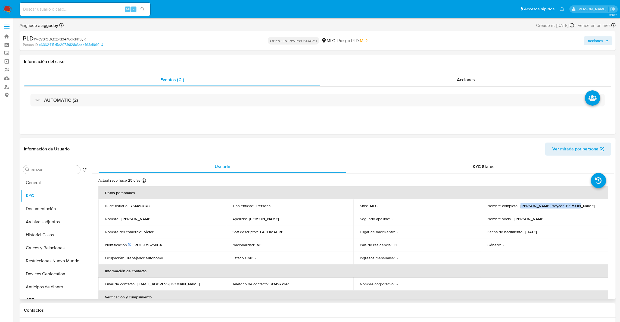
drag, startPoint x: 519, startPoint y: 207, endPoint x: 592, endPoint y: 206, distance: 73.1
click at [592, 206] on div "Nombre completo : Victor Heycer Molina Freites" at bounding box center [544, 206] width 114 height 5
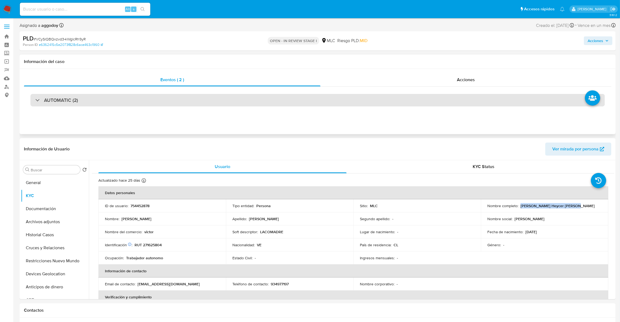
copy p "Victor Heycer Molina Freites"
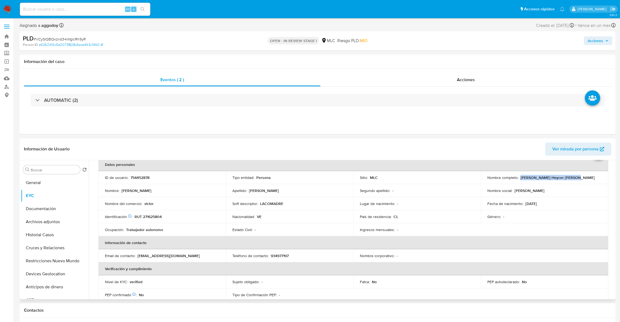
scroll to position [29, 0]
drag, startPoint x: 553, startPoint y: 110, endPoint x: 540, endPoint y: 109, distance: 13.1
click at [553, 110] on div "AUTOMATIC (2)" at bounding box center [317, 100] width 587 height 27
click at [152, 215] on p "RUT 271625804" at bounding box center [148, 216] width 27 height 5
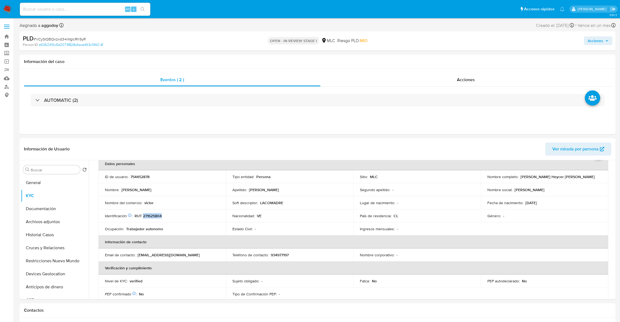
copy p "271625804"
click at [267, 202] on p "LACOMADRE" at bounding box center [271, 203] width 23 height 5
copy p "LACOMADRE"
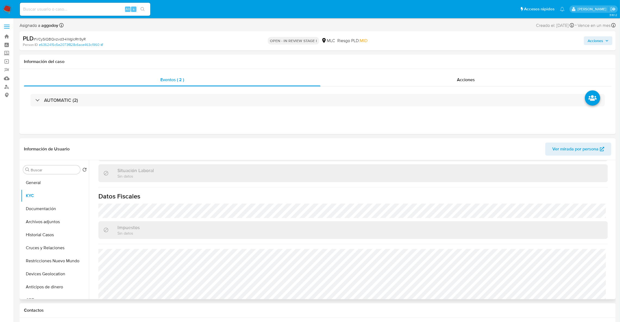
scroll to position [294, 0]
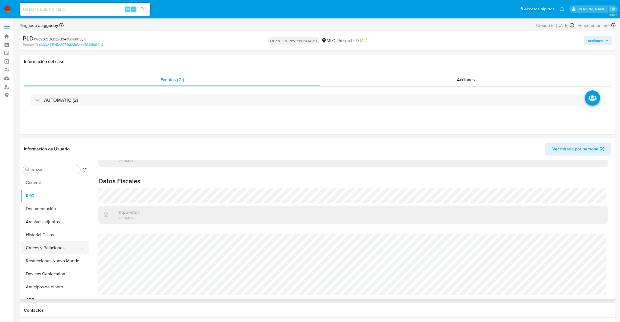
click at [55, 250] on button "Cruces y Relaciones" at bounding box center [53, 248] width 64 height 13
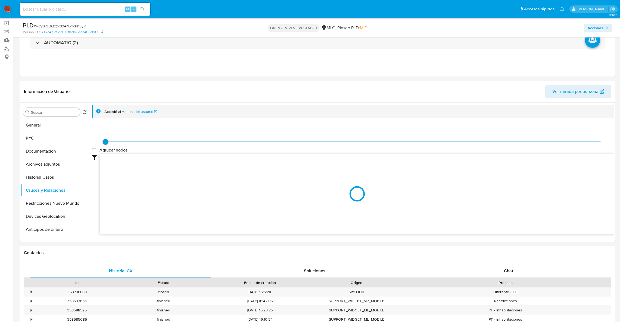
scroll to position [39, 0]
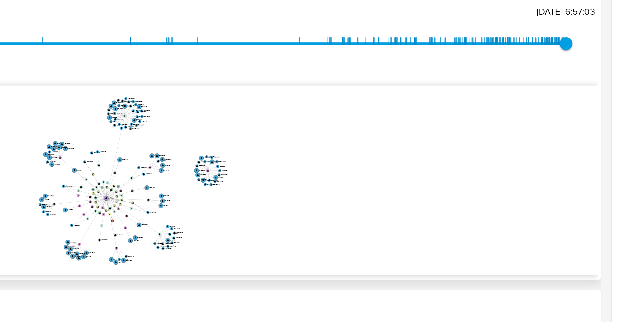
drag, startPoint x: 493, startPoint y: 201, endPoint x: 427, endPoint y: 206, distance: 66.5
click at [427, 206] on icon "device-62a9f07708813b001ae77437  user-754452878  754452878 device-61cb6a20088…" at bounding box center [357, 197] width 515 height 79
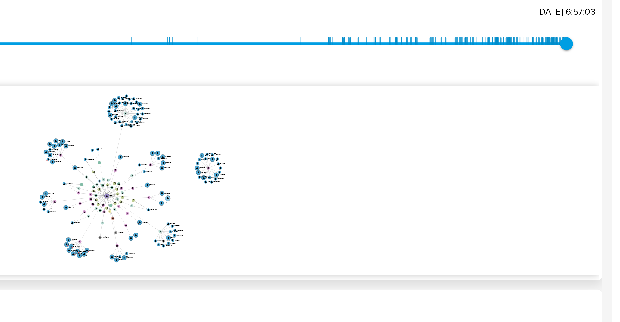
click at [433, 206] on circle at bounding box center [432, 206] width 2 height 2
drag, startPoint x: 434, startPoint y: 206, endPoint x: 449, endPoint y: 206, distance: 14.7
click at [449, 206] on text "451602188" at bounding box center [448, 205] width 3 height 1
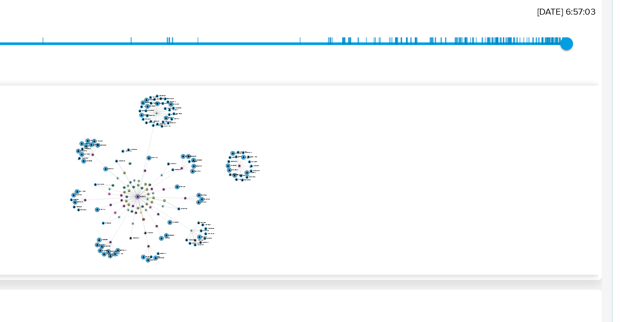
click at [463, 205] on icon "device-62a9f07708813b001ae77437  user-754452878  754452878 device-61cb6a20088…" at bounding box center [357, 197] width 515 height 79
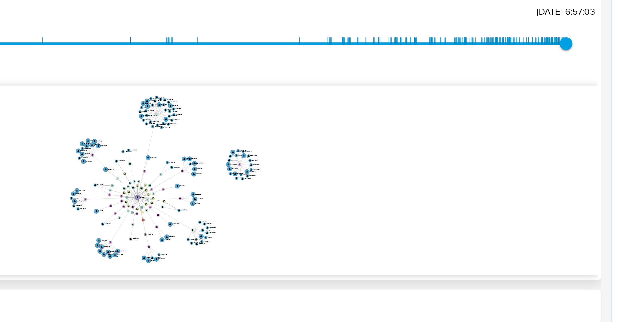
click at [600, 172] on icon "device-62a9f07708813b001ae77437  user-754452878  754452878 device-61cb6a20088…" at bounding box center [357, 197] width 515 height 79
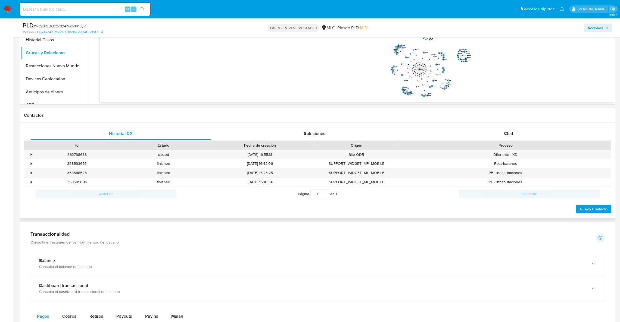
scroll to position [162, 0]
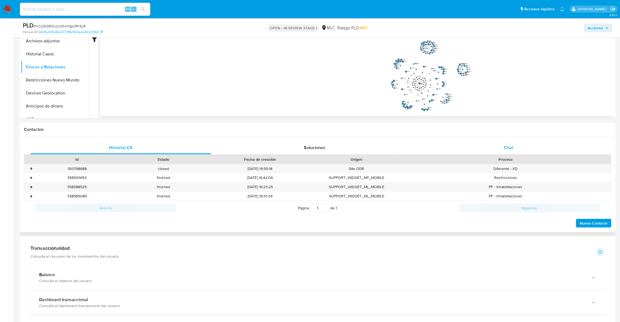
click at [513, 151] on div "Chat" at bounding box center [508, 147] width 181 height 13
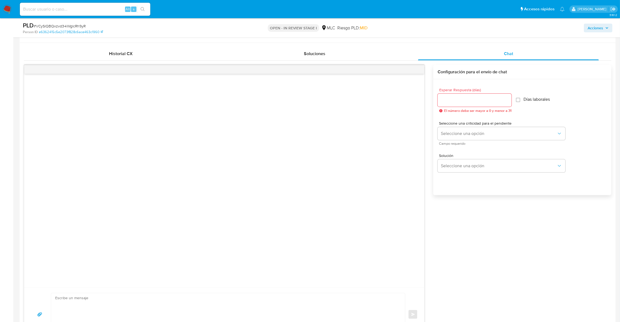
scroll to position [325, 0]
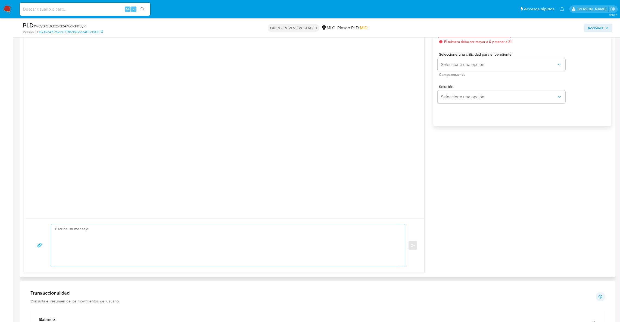
click at [175, 229] on textarea at bounding box center [226, 246] width 343 height 43
paste textarea "Hola XXX, Te contactamos ya que necesitamos verificar algunos datos para poder …"
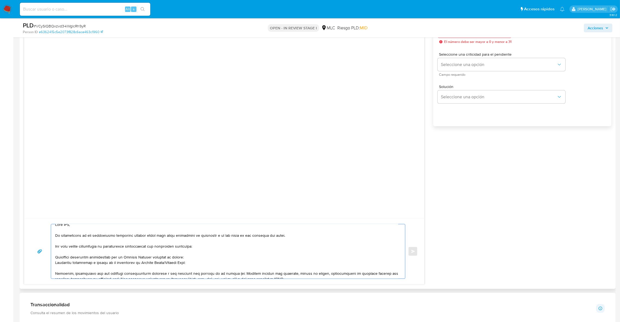
scroll to position [0, 0]
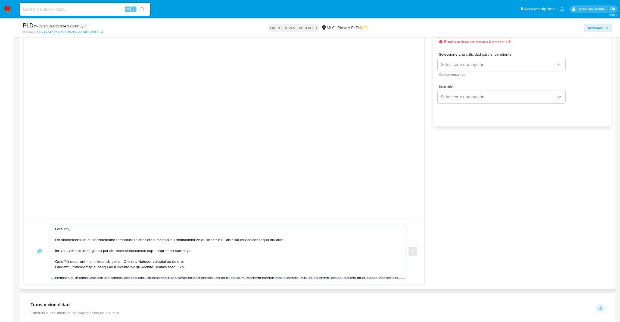
click at [65, 229] on textarea at bounding box center [226, 252] width 343 height 54
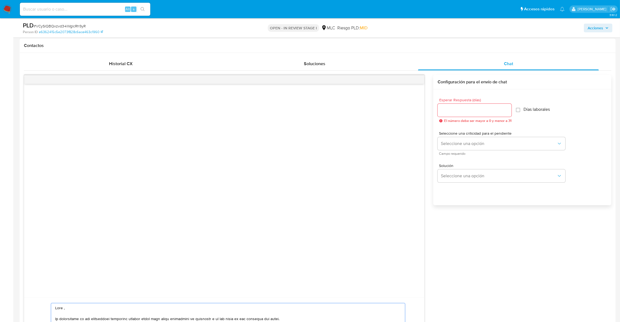
scroll to position [162, 0]
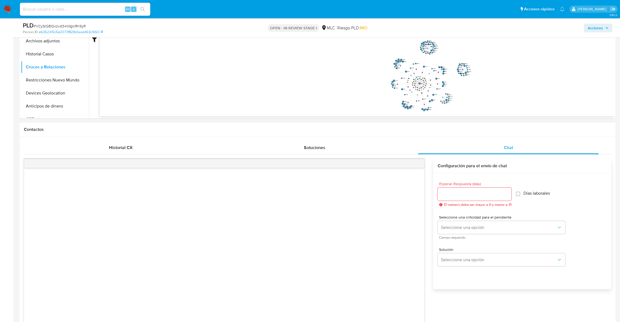
type textarea "Hola , Te contactamos ya que necesitamos verificar algunos datos para poder gar…"
click at [499, 196] on input "Esperar Respuesta (días)" at bounding box center [475, 194] width 74 height 7
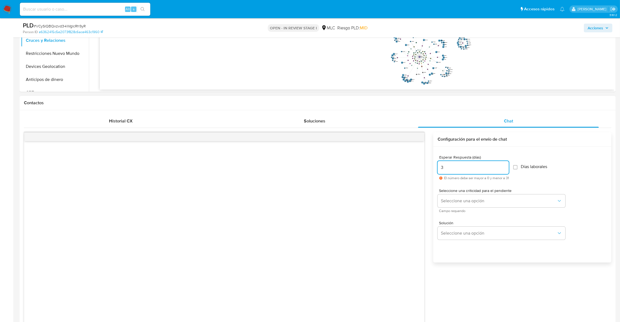
scroll to position [203, 0]
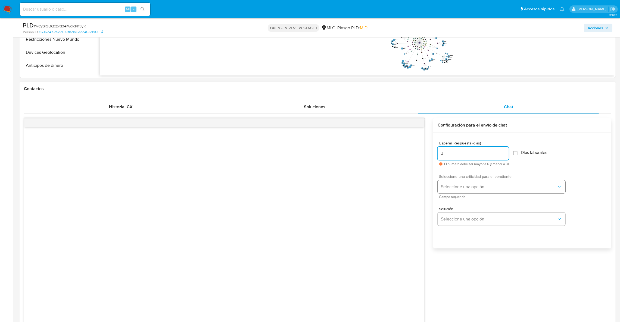
type input "3"
click at [498, 186] on span "Seleccione una opción" at bounding box center [499, 186] width 116 height 5
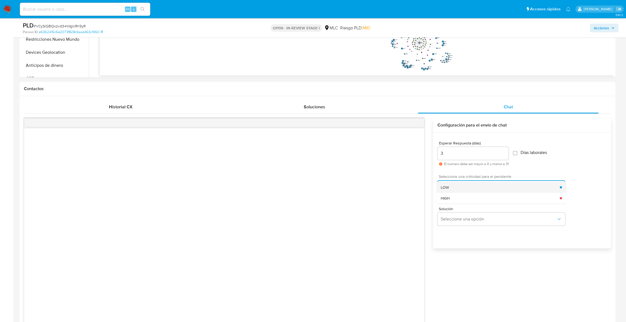
click at [517, 192] on div "LOW" at bounding box center [500, 187] width 119 height 11
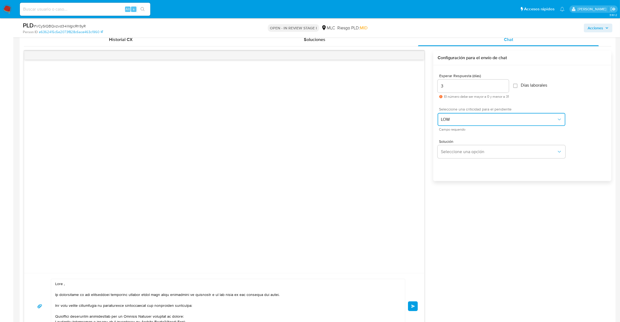
scroll to position [284, 0]
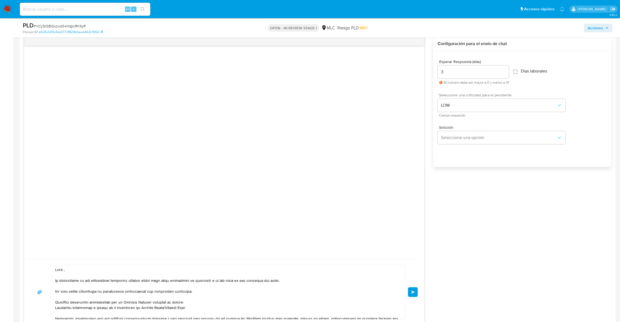
click at [416, 291] on button "Enviar" at bounding box center [413, 293] width 10 height 10
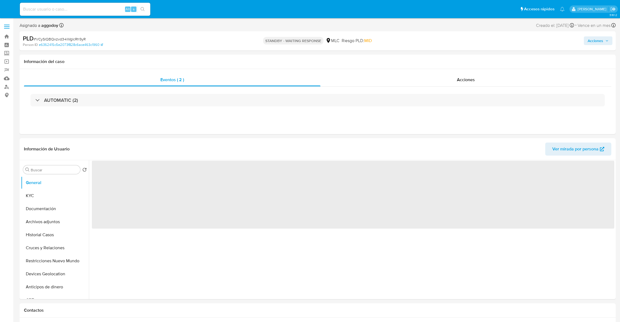
select select "10"
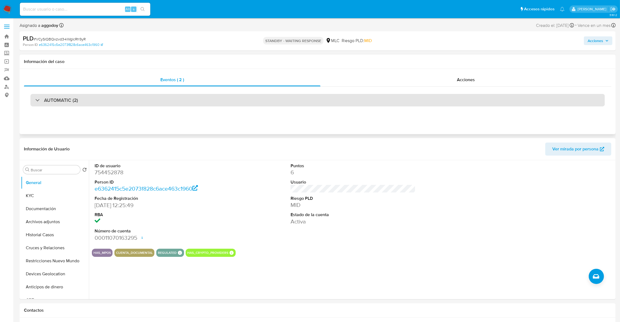
click at [79, 100] on div "AUTOMATIC (2)" at bounding box center [317, 100] width 574 height 13
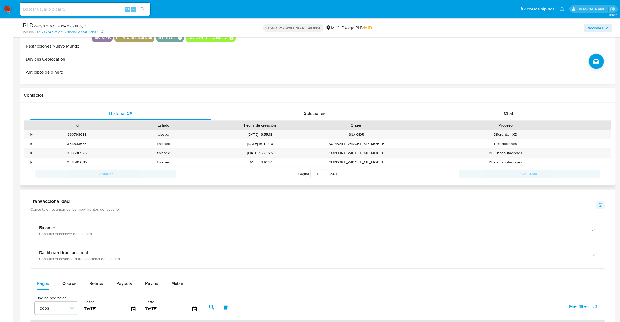
scroll to position [285, 0]
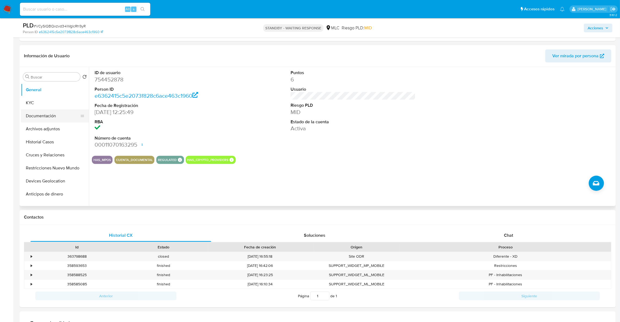
click at [52, 114] on button "Documentación" at bounding box center [53, 116] width 64 height 13
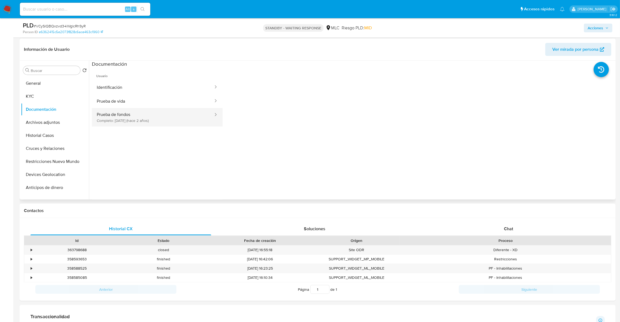
click at [148, 117] on button "Prueba de fondos Completo: 25/11/2023 (hace 2 años)" at bounding box center [153, 117] width 122 height 18
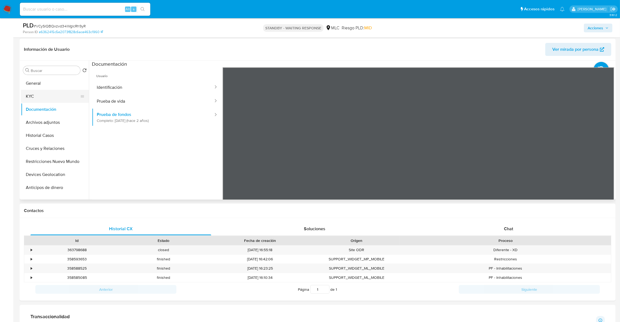
click at [51, 98] on button "KYC" at bounding box center [53, 96] width 64 height 13
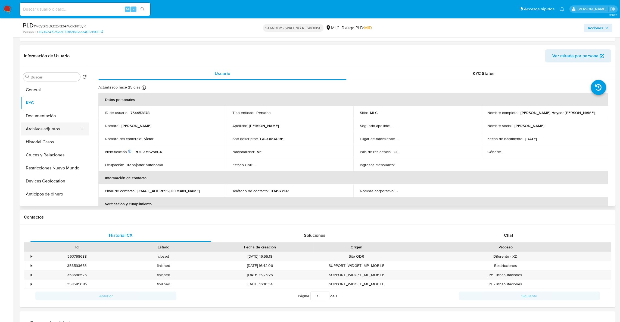
click at [56, 125] on button "Archivos adjuntos" at bounding box center [53, 129] width 64 height 13
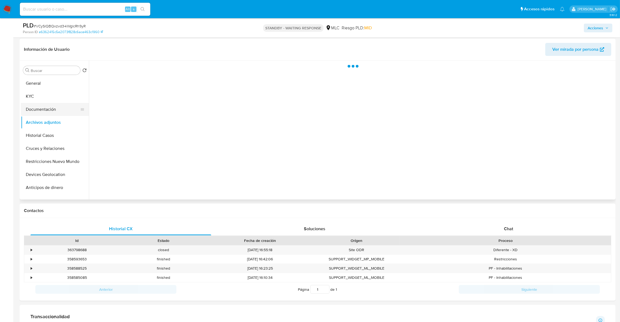
click at [56, 117] on button "Archivos adjuntos" at bounding box center [55, 122] width 68 height 13
click at [56, 113] on button "Documentación" at bounding box center [53, 109] width 64 height 13
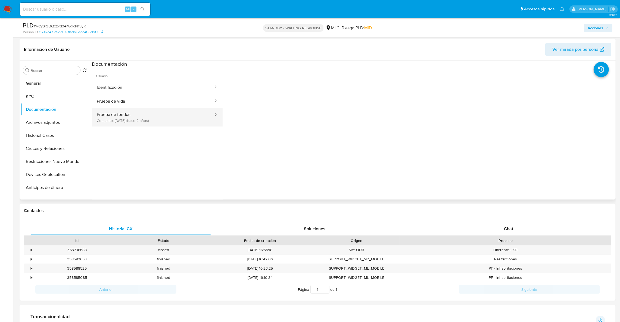
click at [130, 123] on button "Prueba de fondos Completo: 25/11/2023 (hace 2 años)" at bounding box center [153, 117] width 122 height 18
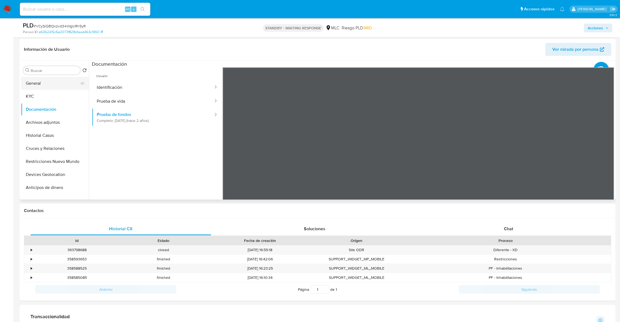
click at [47, 84] on button "General" at bounding box center [53, 83] width 64 height 13
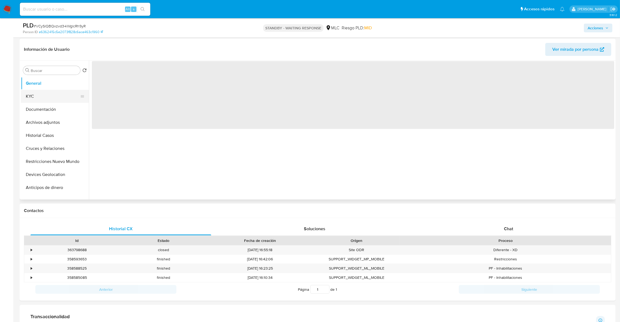
click at [43, 94] on button "KYC" at bounding box center [53, 96] width 64 height 13
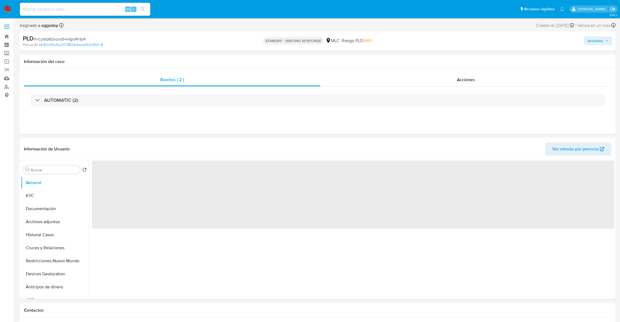
select select "10"
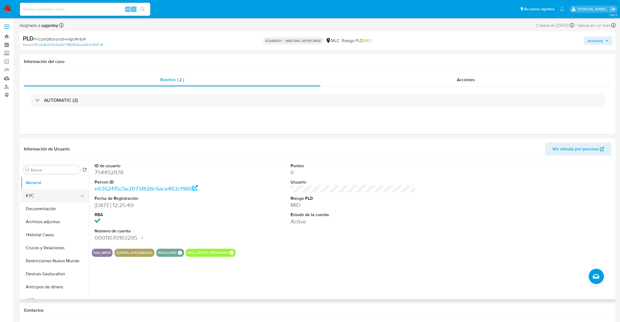
click at [38, 199] on button "KYC" at bounding box center [53, 195] width 64 height 13
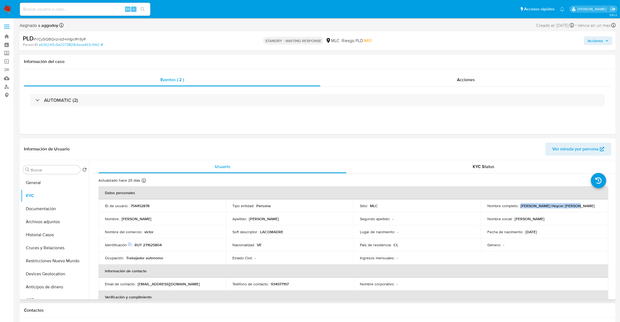
drag, startPoint x: 518, startPoint y: 208, endPoint x: 585, endPoint y: 207, distance: 66.3
click at [585, 207] on div "Nombre completo : [PERSON_NAME] Heycer [PERSON_NAME]" at bounding box center [544, 206] width 114 height 5
copy p "[PERSON_NAME] Heycer [PERSON_NAME]"
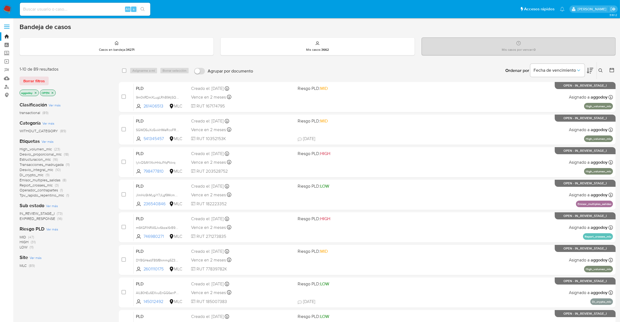
click at [417, 72] on icon at bounding box center [601, 71] width 4 height 4
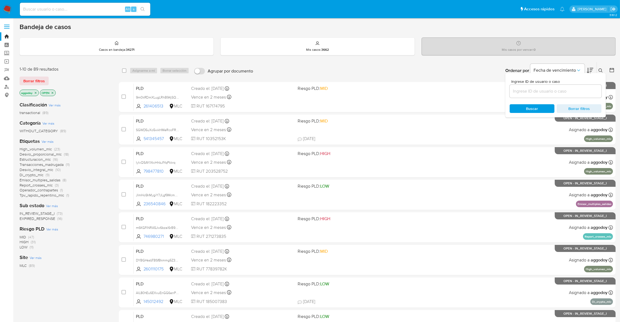
click at [417, 89] on input at bounding box center [556, 91] width 92 height 7
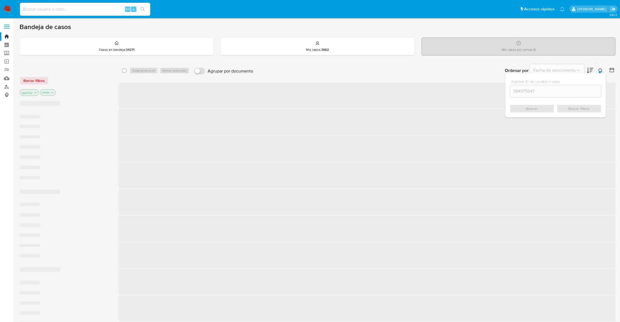
click at [417, 70] on icon at bounding box center [601, 71] width 4 height 4
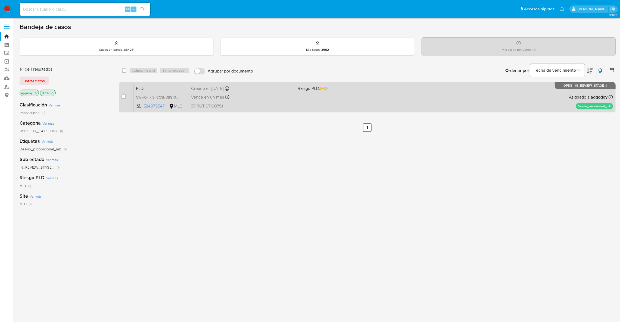
click at [313, 104] on div "PLD CWmOjttKf3hCCSlvJ8lG737T 584975547 MLC Riesgo PLD: MID Creado el: 12/08/202…" at bounding box center [373, 96] width 479 height 27
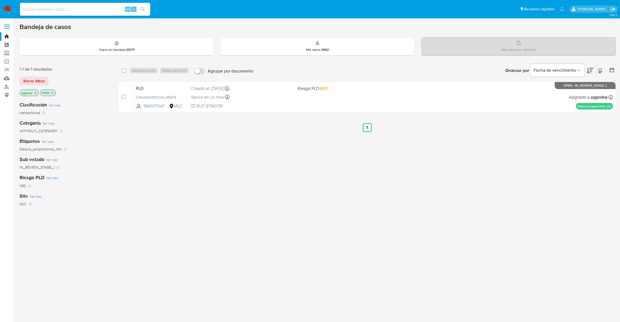
click at [417, 71] on div at bounding box center [600, 72] width 2 height 2
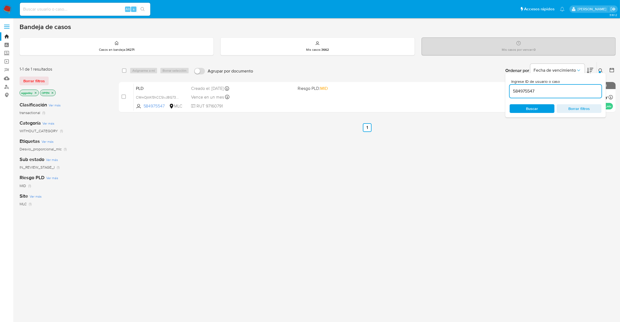
click at [417, 92] on input "584975547" at bounding box center [556, 91] width 92 height 7
type input "184742136"
click at [417, 67] on div "Ingrese ID de usuario o caso 184742136 Buscar Borrar filtros" at bounding box center [601, 70] width 9 height 17
click at [417, 76] on div "Ingrese ID de usuario o caso 184742136 Buscar Borrar filtros" at bounding box center [555, 95] width 101 height 44
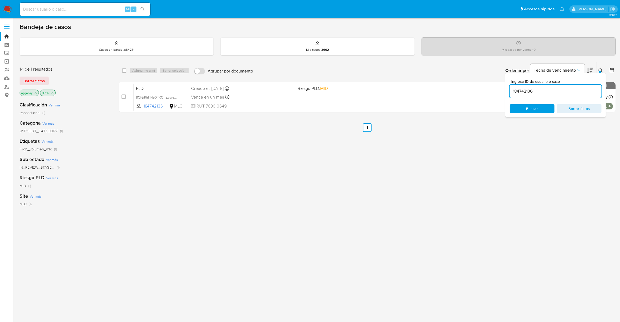
click at [417, 71] on div at bounding box center [600, 72] width 2 height 2
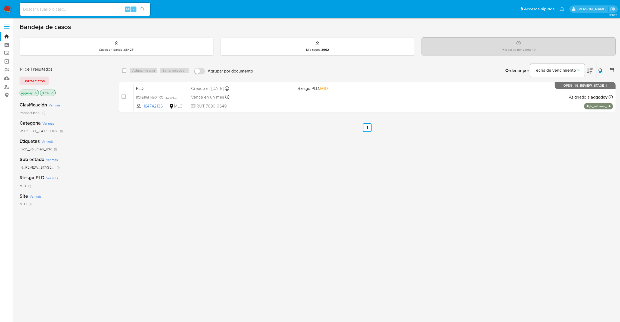
click at [37, 91] on icon "close-filter" at bounding box center [35, 92] width 3 height 3
click at [33, 91] on icon "close-filter" at bounding box center [31, 92] width 3 height 3
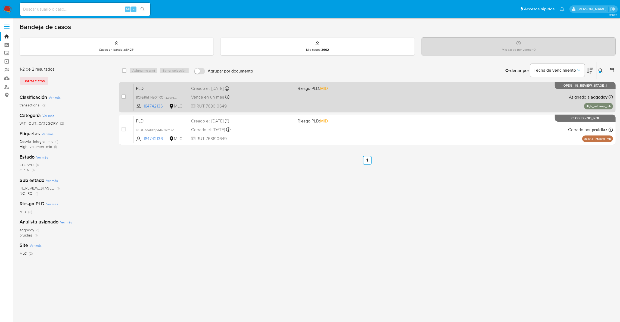
click at [349, 101] on div "PLD 8Ct6iRhTjN50TRQnzzrweWQr 184742136 MLC Riesgo PLD: MID Creado el: 12/08/202…" at bounding box center [373, 96] width 479 height 27
click at [373, 91] on span "Riesgo PLD: MID" at bounding box center [349, 88] width 102 height 7
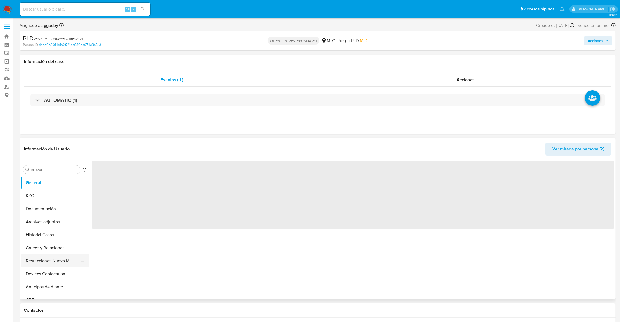
click at [47, 262] on button "Restricciones Nuevo Mundo" at bounding box center [53, 261] width 64 height 13
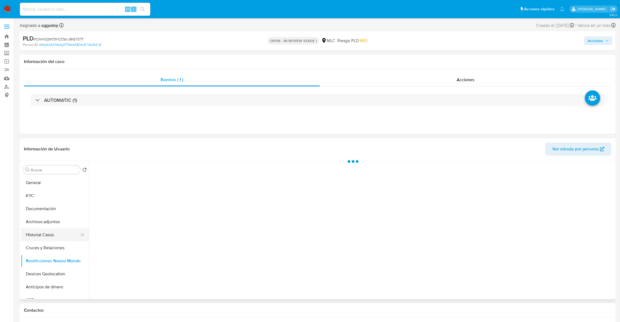
click at [45, 236] on button "Historial Casos" at bounding box center [53, 235] width 64 height 13
select select "10"
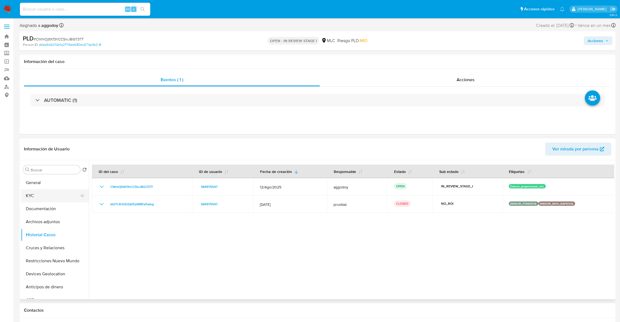
click at [58, 191] on button "KYC" at bounding box center [53, 195] width 64 height 13
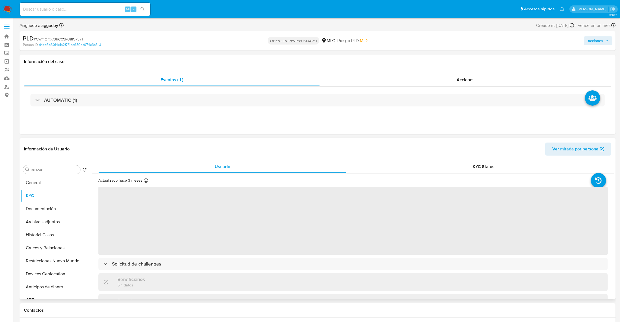
click at [58, 176] on div "Buscar Volver al orden por defecto General KYC Documentación Archivos adjuntos …" at bounding box center [55, 230] width 68 height 138
click at [61, 182] on button "General" at bounding box center [53, 182] width 64 height 13
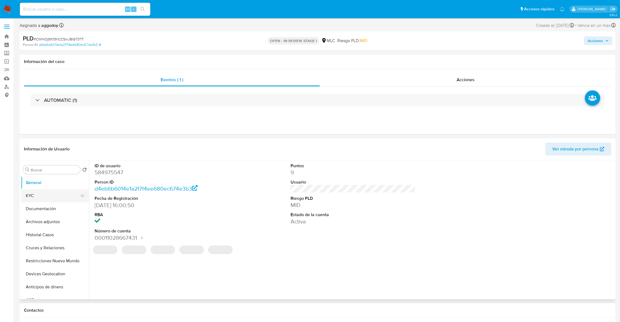
click at [65, 197] on button "KYC" at bounding box center [53, 195] width 64 height 13
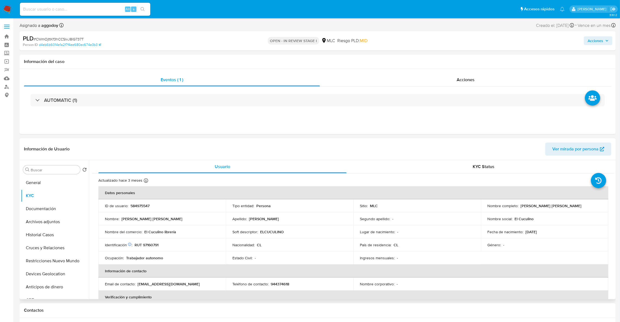
click at [145, 245] on p "RUT 97160791" at bounding box center [147, 245] width 24 height 5
copy p "97160791"
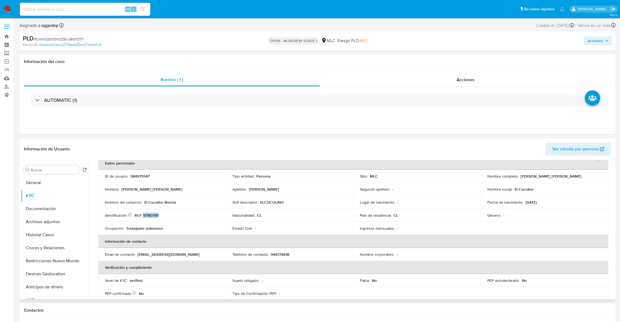
scroll to position [28, 0]
click at [518, 117] on div "Eventos ( 1 ) Acciones AUTOMATIC (1)" at bounding box center [318, 101] width 596 height 65
click at [52, 252] on button "Cruces y Relaciones" at bounding box center [53, 248] width 64 height 13
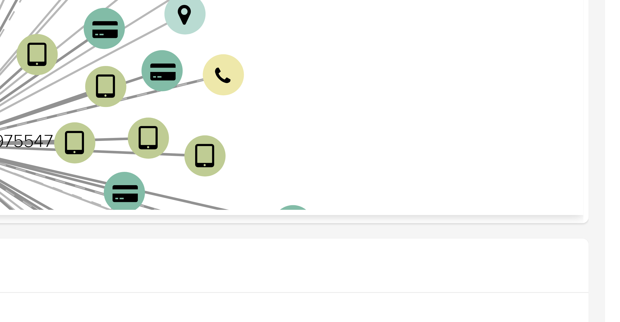
scroll to position [39, 0]
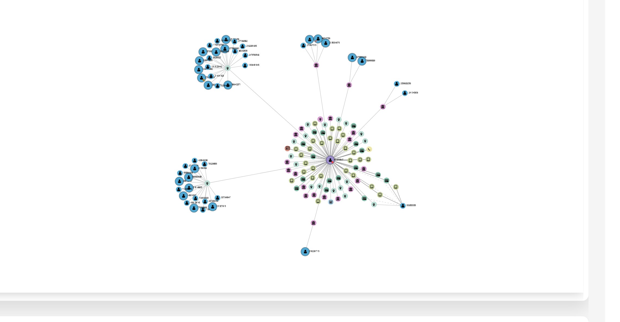
drag, startPoint x: 586, startPoint y: 208, endPoint x: 566, endPoint y: 203, distance: 20.8
click at [567, 203] on icon "user-308353335  308353335 device-60dd2ca908813b00180620bf  user-584975547  5…" at bounding box center [357, 198] width 515 height 79
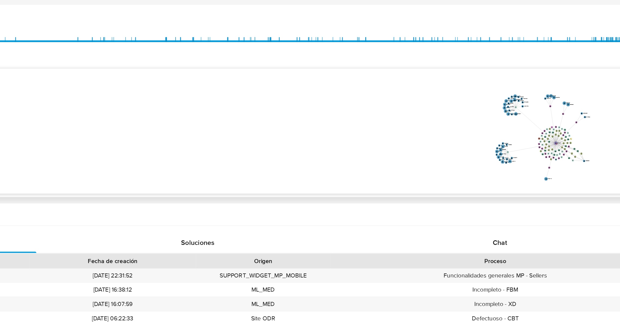
scroll to position [38, 0]
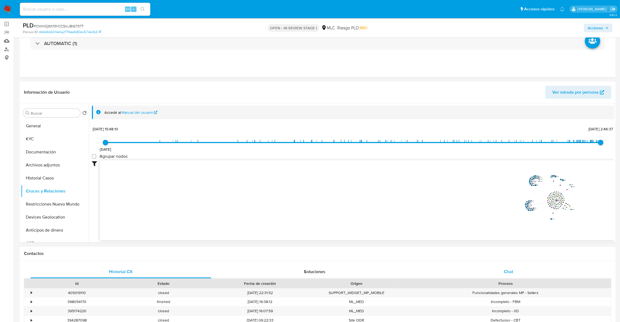
drag, startPoint x: 441, startPoint y: 276, endPoint x: 438, endPoint y: 270, distance: 6.8
click at [440, 273] on div "Chat" at bounding box center [508, 272] width 181 height 13
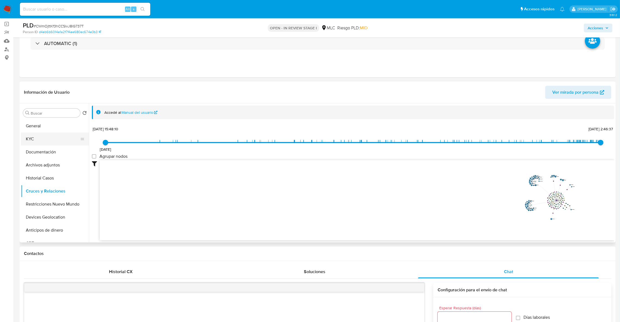
drag, startPoint x: 24, startPoint y: 154, endPoint x: 44, endPoint y: 140, distance: 24.8
click at [45, 140] on button "KYC" at bounding box center [53, 139] width 64 height 13
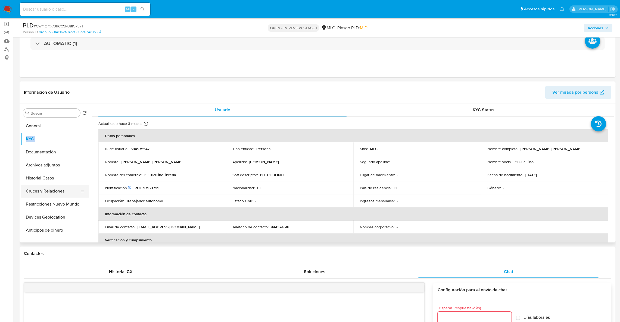
click at [37, 192] on button "Cruces y Relaciones" at bounding box center [53, 191] width 64 height 13
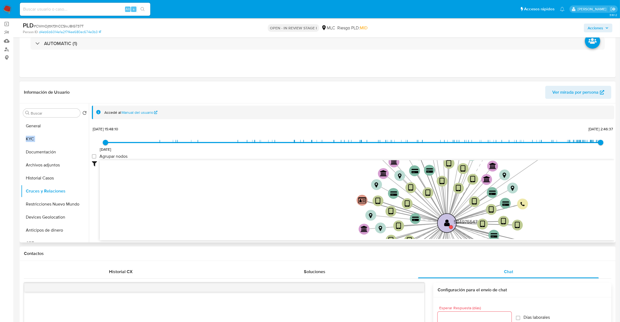
click at [445, 222] on text "" at bounding box center [447, 223] width 6 height 8
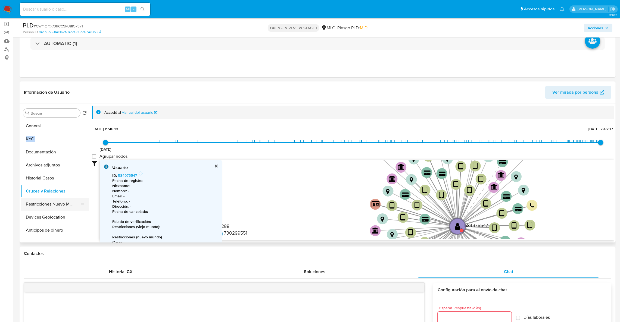
click at [53, 206] on button "Restricciones Nuevo Mundo" at bounding box center [53, 204] width 64 height 13
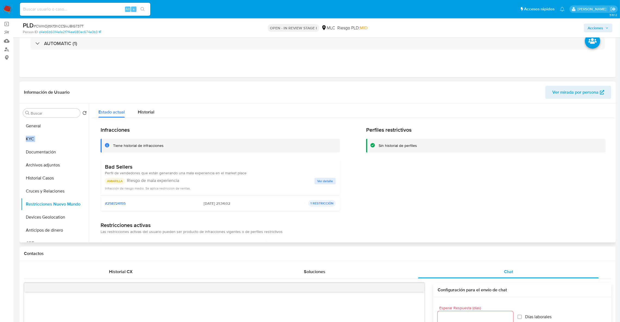
click at [324, 183] on span "Ver detalle" at bounding box center [325, 181] width 16 height 5
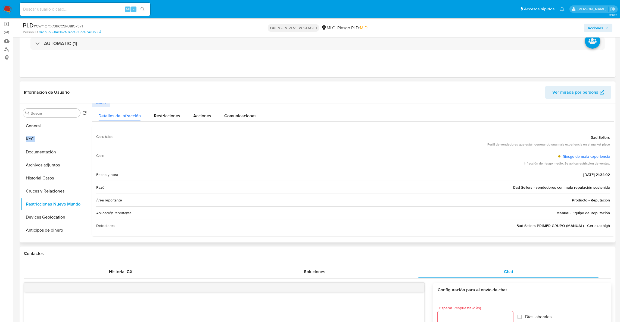
scroll to position [6, 0]
click at [159, 113] on span "Restricciones" at bounding box center [167, 115] width 26 height 6
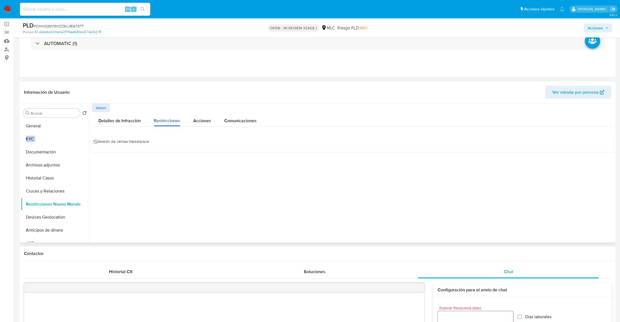
scroll to position [0, 0]
click at [194, 116] on div "Acciones" at bounding box center [202, 119] width 18 height 14
click at [43, 143] on button "KYC" at bounding box center [53, 139] width 64 height 13
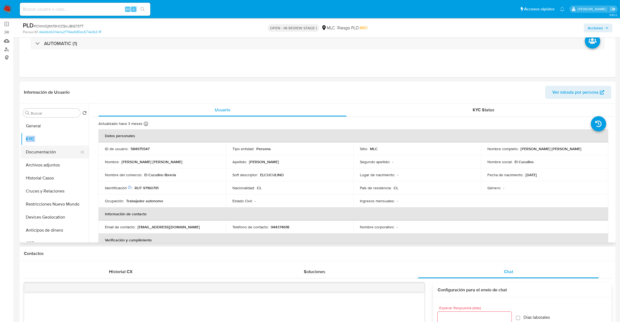
click at [44, 151] on button "Documentación" at bounding box center [53, 152] width 64 height 13
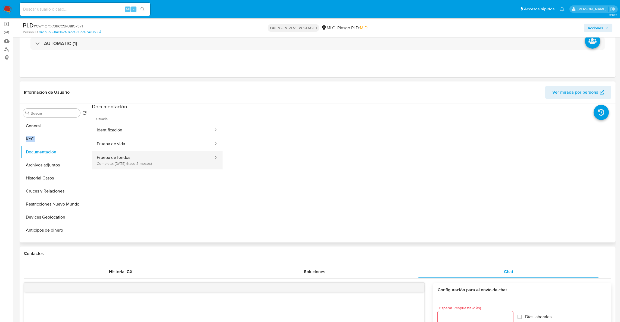
click at [144, 162] on button "Prueba de fondos Completo: 10/07/2025 (hace 3 meses)" at bounding box center [153, 160] width 122 height 18
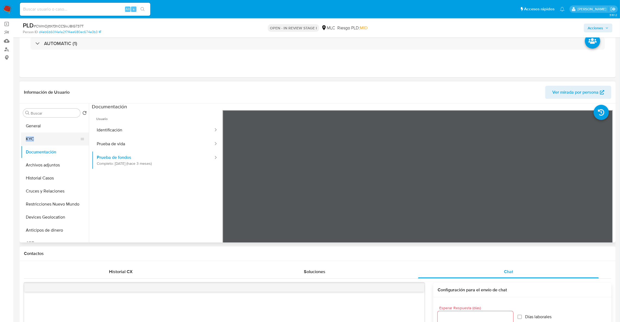
click at [31, 141] on button "KYC" at bounding box center [53, 139] width 64 height 13
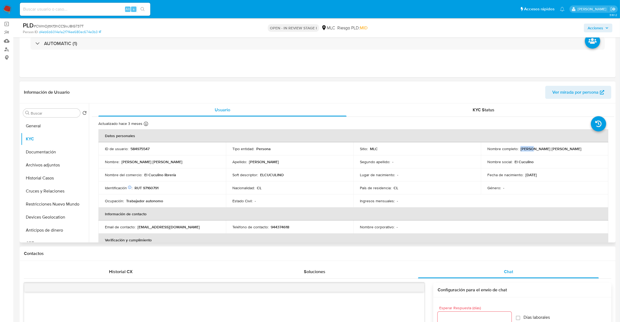
drag, startPoint x: 520, startPoint y: 151, endPoint x: 580, endPoint y: 149, distance: 59.8
click at [532, 151] on p "Emilia Antonieta Cancino Veloso" at bounding box center [551, 149] width 61 height 5
drag, startPoint x: 580, startPoint y: 149, endPoint x: 509, endPoint y: 151, distance: 70.4
click at [509, 151] on div "Nombre completo : Emilia Antonieta Cancino Veloso" at bounding box center [544, 149] width 114 height 5
click at [517, 151] on div "Nombre completo : Emilia Antonieta Cancino Veloso" at bounding box center [544, 149] width 114 height 5
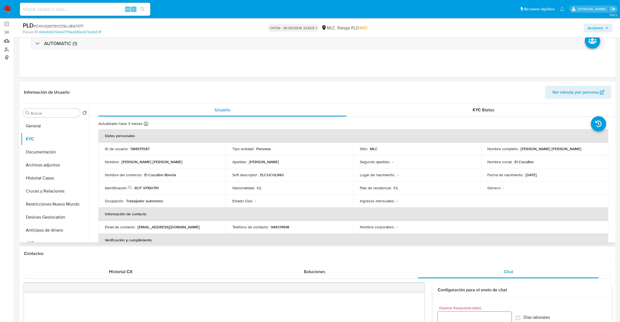
drag, startPoint x: 518, startPoint y: 151, endPoint x: 595, endPoint y: 150, distance: 76.4
click at [595, 150] on div "Nombre completo : Emilia Antonieta Cancino Veloso" at bounding box center [544, 149] width 114 height 5
copy p "Emilia Antonieta Cancino Veloso"
click at [137, 148] on p "584975547" at bounding box center [139, 149] width 19 height 5
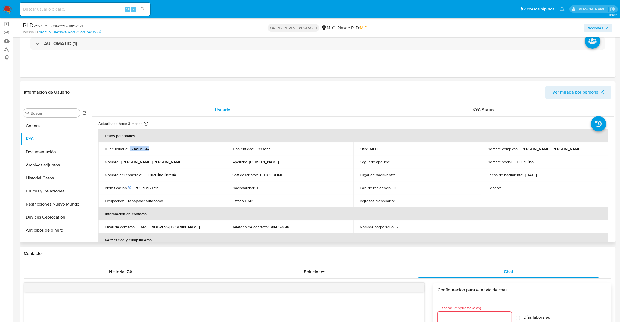
copy p "584975547"
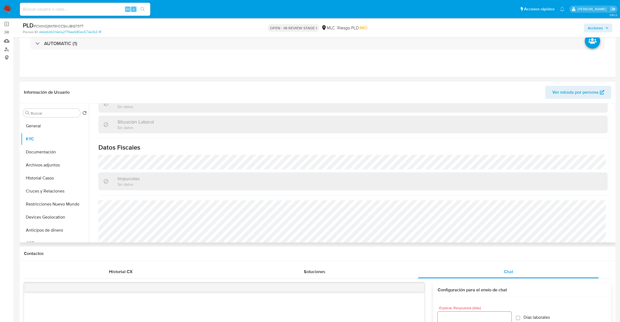
scroll to position [294, 0]
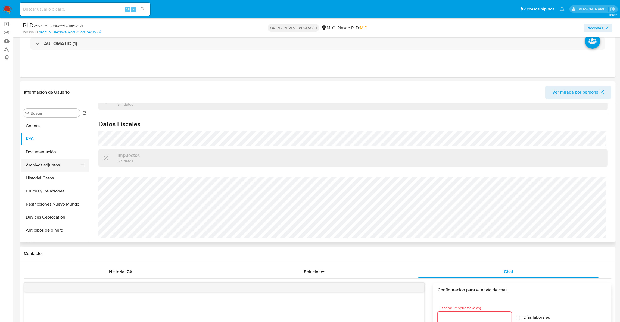
click at [36, 169] on button "Archivos adjuntos" at bounding box center [53, 165] width 64 height 13
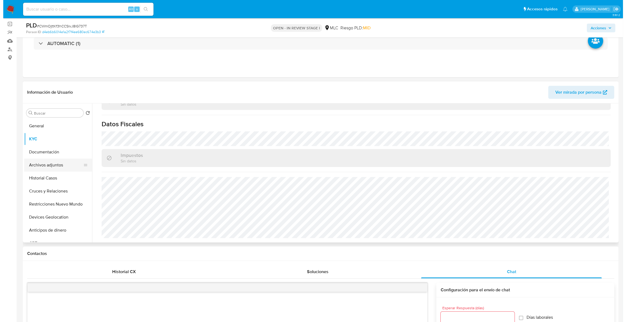
scroll to position [0, 0]
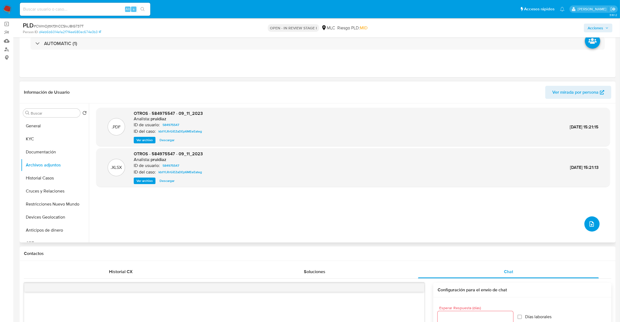
click at [589, 226] on icon "upload-file" at bounding box center [592, 224] width 7 height 7
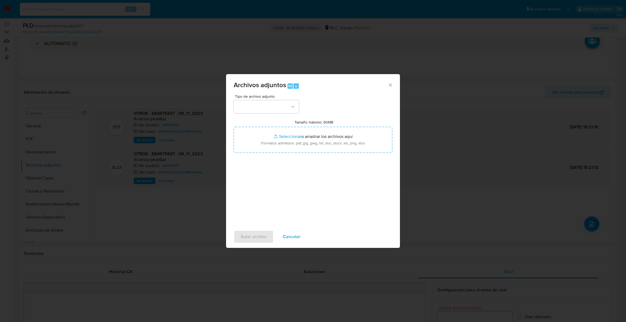
click at [279, 119] on div "Tipo de archivo adjunto Tamaño máximo: 50MB Seleccionar archivos Seleccionar o …" at bounding box center [313, 159] width 159 height 128
click at [281, 112] on button "button" at bounding box center [266, 106] width 65 height 13
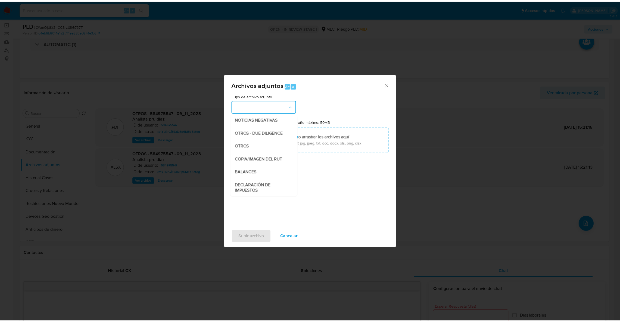
scroll to position [76, 0]
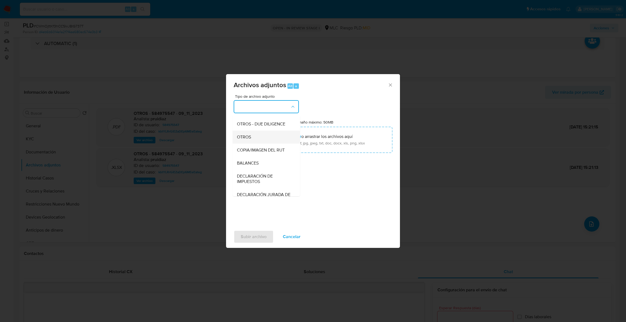
click at [255, 143] on div "OTROS" at bounding box center [264, 137] width 55 height 13
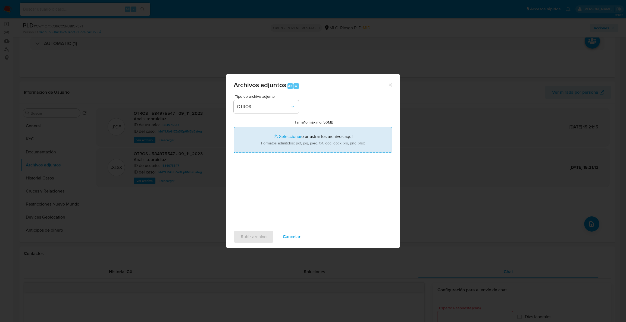
click at [278, 147] on input "Tamaño máximo: 50MB Seleccionar archivos" at bounding box center [313, 140] width 159 height 26
type input "C:\fakepath\584975547Movimientos.xlsx"
click at [312, 132] on input "Tamaño máximo: 50MB Seleccionar archivos" at bounding box center [313, 140] width 159 height 26
type input "C:\fakepath\Case Log - 584975547.pdf"
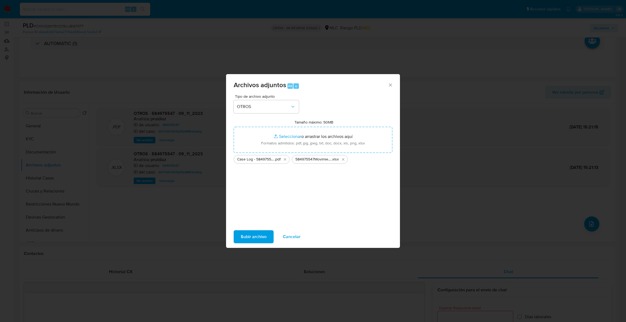
click at [248, 239] on span "Subir archivo" at bounding box center [254, 237] width 26 height 12
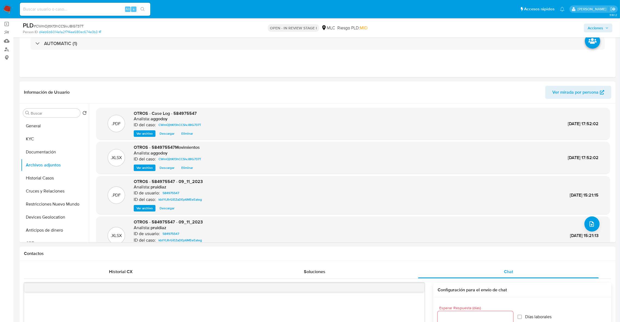
click at [585, 27] on button "Acciones" at bounding box center [598, 28] width 29 height 9
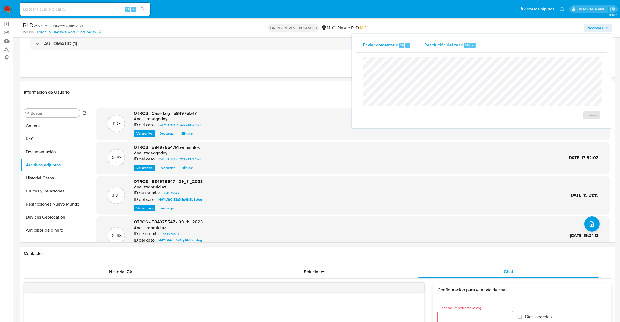
click at [458, 34] on div "Enviar comentario Alt c Resolución del caso Alt r Enviar" at bounding box center [482, 81] width 260 height 94
click at [449, 48] on span "Resolución del caso" at bounding box center [443, 45] width 39 height 6
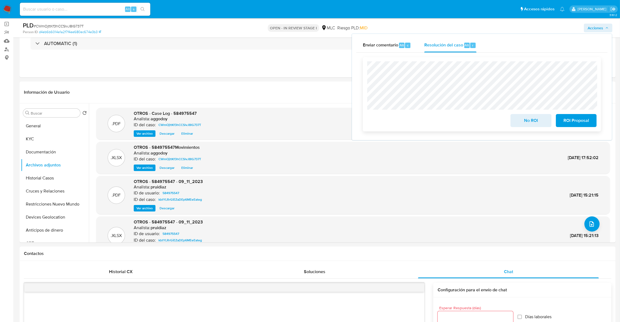
click at [532, 122] on span "No ROI" at bounding box center [531, 121] width 27 height 12
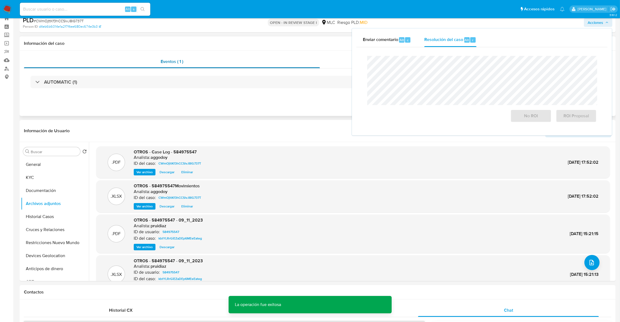
scroll to position [0, 0]
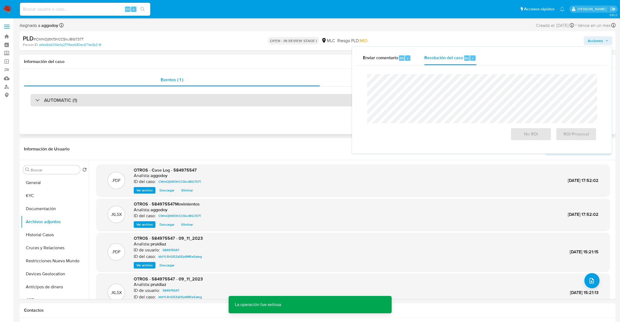
click at [87, 99] on div "AUTOMATIC (1)" at bounding box center [317, 100] width 574 height 13
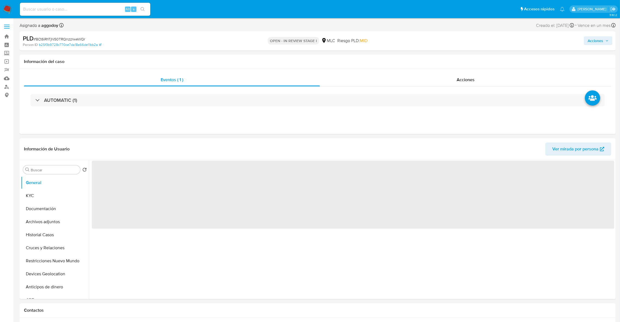
select select "10"
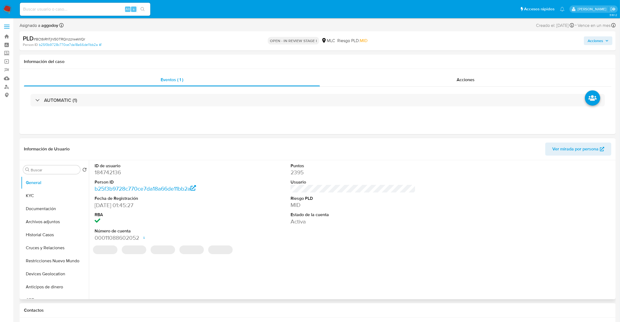
click at [107, 179] on dl "ID de usuario 184742136 Person ID b25f3b9728c770ce7da18a66de11bb2a Fecha de Reg…" at bounding box center [157, 202] width 125 height 79
click at [107, 172] on dd "184742136" at bounding box center [157, 173] width 125 height 8
click at [57, 44] on link "b25f3b9728c770ce7da18a66de11bb2a" at bounding box center [70, 44] width 63 height 5
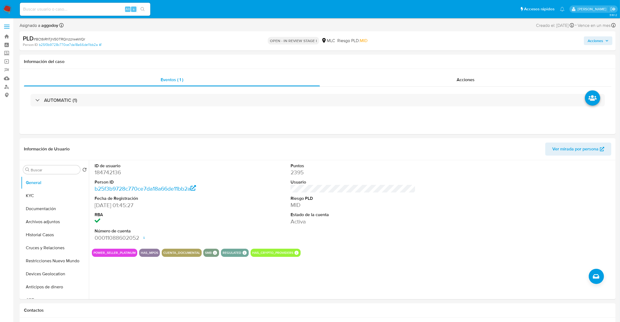
click at [60, 36] on span "# 8Ct6iRhTjN50TRQnzzrweWQr" at bounding box center [59, 38] width 51 height 5
copy span "8Ct6iRhTjN50TRQnzzrweWQr"
click at [102, 175] on dd "184742136" at bounding box center [157, 173] width 125 height 8
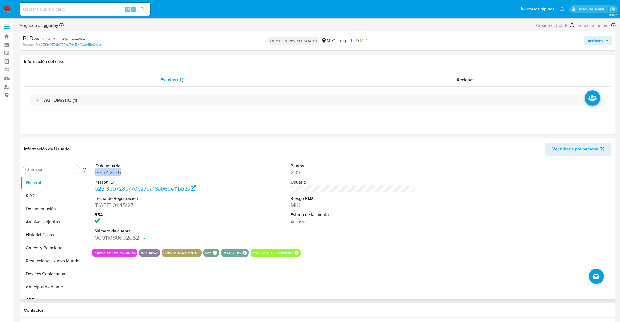
copy dd "184742136"
drag, startPoint x: 105, startPoint y: 174, endPoint x: 66, endPoint y: 195, distance: 45.1
click at [66, 195] on button "KYC" at bounding box center [53, 195] width 64 height 13
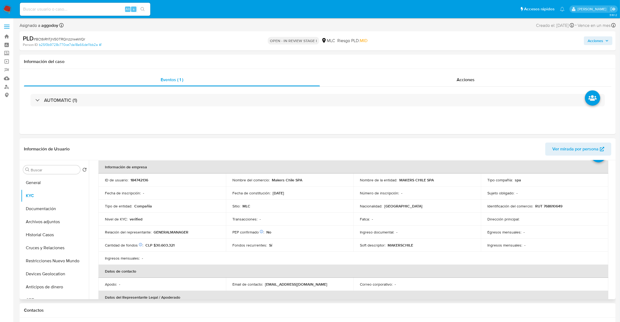
scroll to position [28, 0]
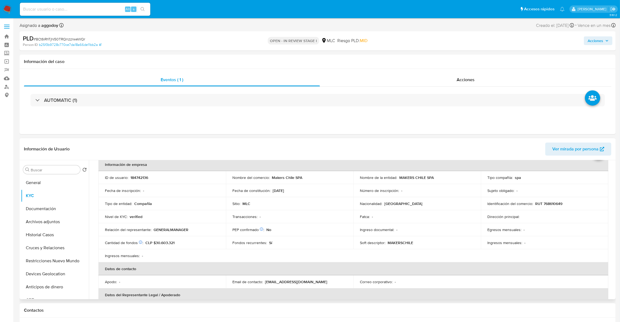
click at [530, 229] on div "Egresos mensuales : -" at bounding box center [544, 230] width 114 height 5
click at [549, 205] on td "Identificación del comercio : RUT 768610649" at bounding box center [544, 203] width 127 height 13
click at [549, 205] on p "RUT 768610649" at bounding box center [548, 203] width 27 height 5
click at [47, 246] on button "Cruces y Relaciones" at bounding box center [53, 248] width 64 height 13
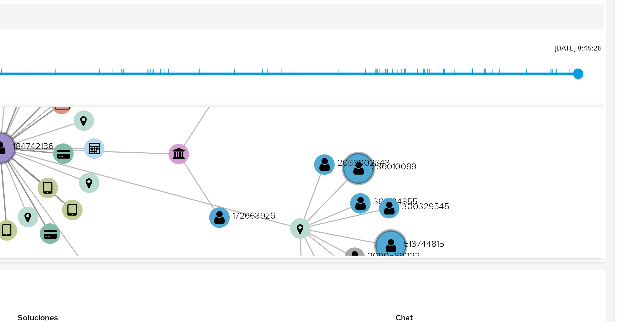
scroll to position [39, 0]
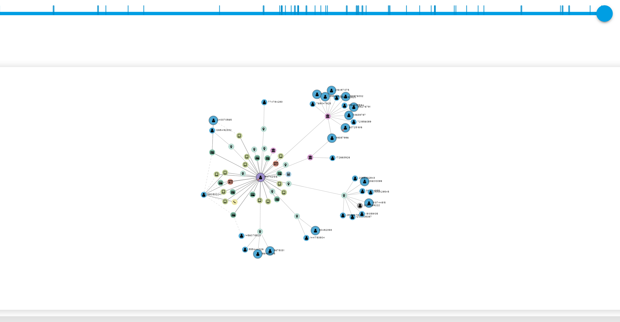
drag, startPoint x: 542, startPoint y: 196, endPoint x: 543, endPoint y: 199, distance: 3.9
click at [543, 199] on icon "device-622a84f808813b0019a457a6  user-184742136  184742136 D user-580832241 …" at bounding box center [357, 197] width 515 height 79
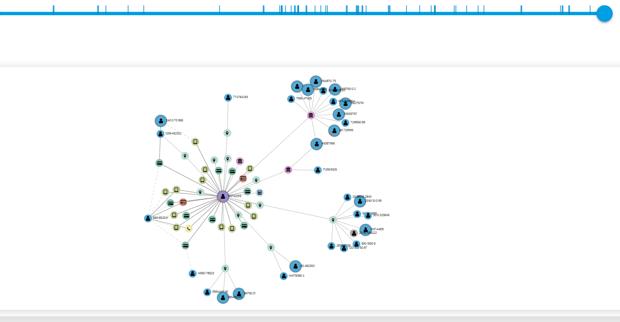
drag, startPoint x: 545, startPoint y: 202, endPoint x: 549, endPoint y: 205, distance: 5.2
click at [548, 206] on icon "device-622a84f808813b0019a457a6  user-184742136  184742136 D user-580832241 …" at bounding box center [357, 197] width 515 height 79
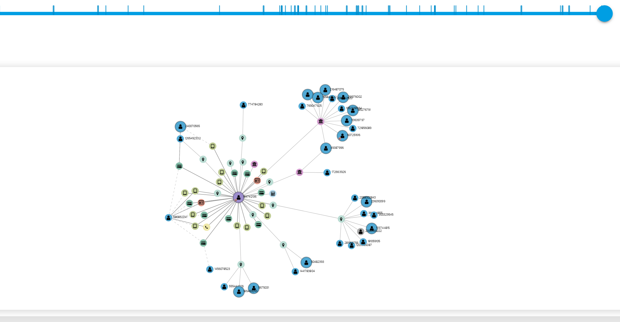
click at [563, 192] on icon "device-622a84f808813b0019a457a6  user-184742136  184742136 D user-580832241 …" at bounding box center [357, 197] width 515 height 79
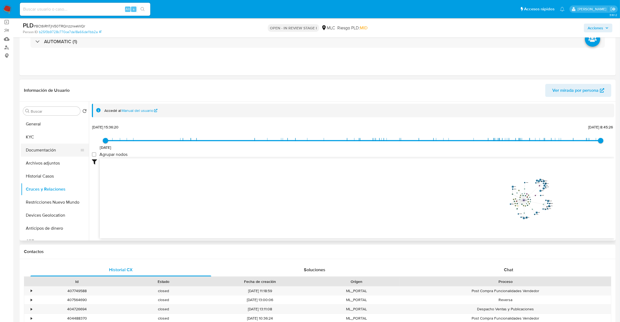
click at [45, 145] on button "Documentación" at bounding box center [53, 150] width 64 height 13
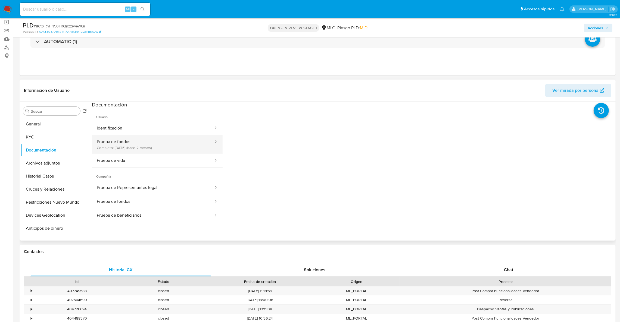
click at [133, 141] on button "Prueba de fondos Completo: 09/08/2025 (hace 2 meses)" at bounding box center [153, 144] width 122 height 18
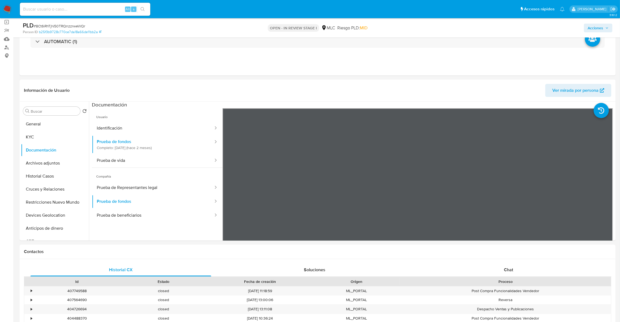
scroll to position [49, 0]
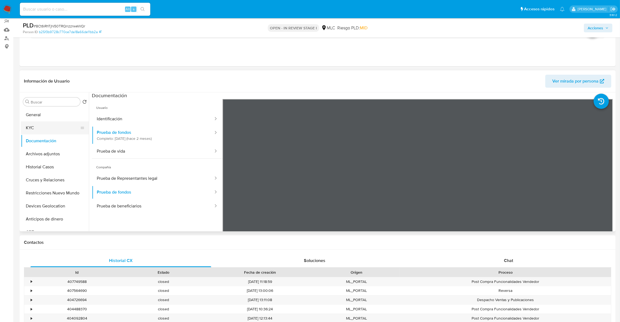
click at [61, 132] on button "KYC" at bounding box center [53, 128] width 64 height 13
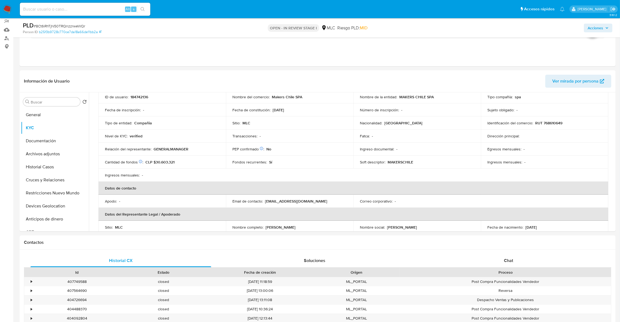
scroll to position [82, 0]
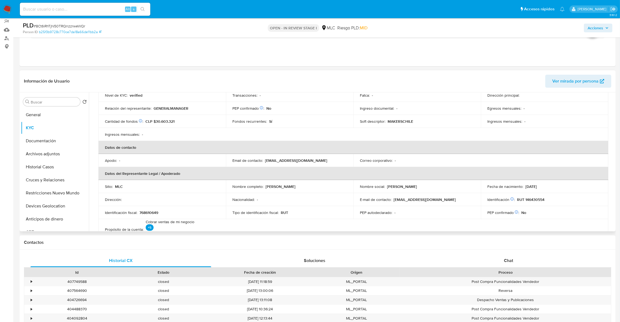
drag, startPoint x: 265, startPoint y: 186, endPoint x: 303, endPoint y: 187, distance: 38.1
click at [303, 187] on div "Nombre completo : Mihai-Petru Lazar" at bounding box center [289, 186] width 114 height 5
copy p "Mihai-Petru Lazar"
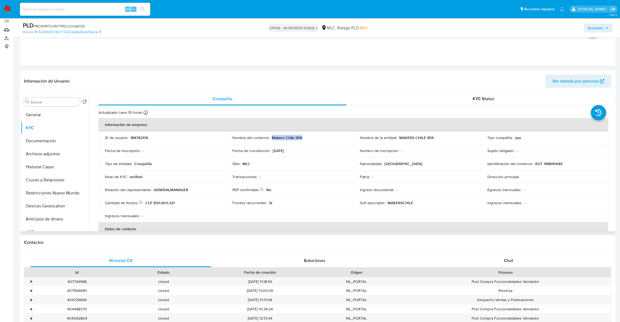
drag, startPoint x: 272, startPoint y: 137, endPoint x: 308, endPoint y: 141, distance: 36.7
click at [308, 141] on td "Nombre del comercio : Makers Chile SPA" at bounding box center [289, 137] width 127 height 13
copy p "Makers Chile SPA"
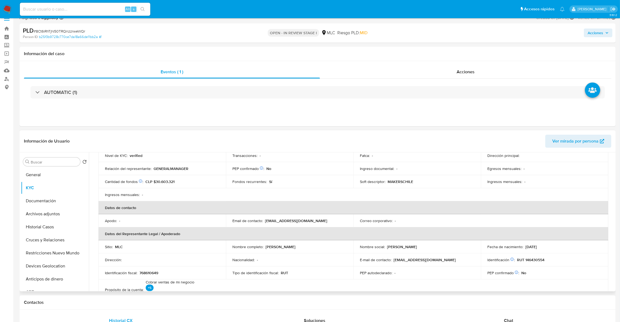
scroll to position [122, 0]
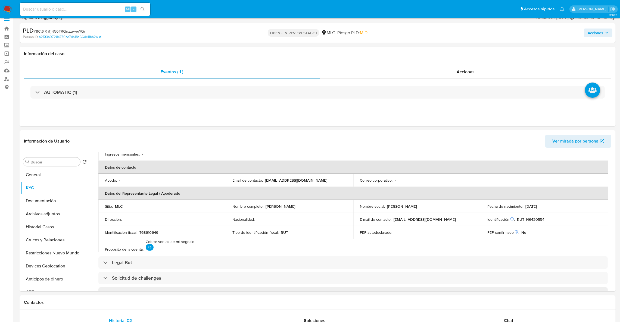
drag, startPoint x: 461, startPoint y: 274, endPoint x: 462, endPoint y: 39, distance: 234.6
click at [462, 272] on div "Solicitud de challenges" at bounding box center [352, 278] width 509 height 13
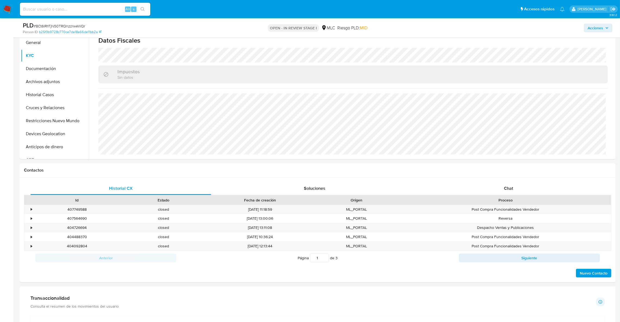
scroll to position [89, 0]
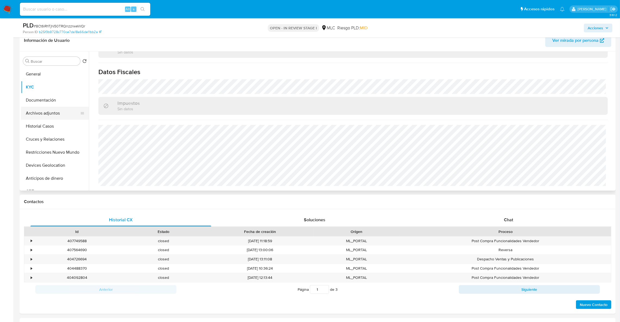
click at [55, 118] on button "Archivos adjuntos" at bounding box center [53, 113] width 64 height 13
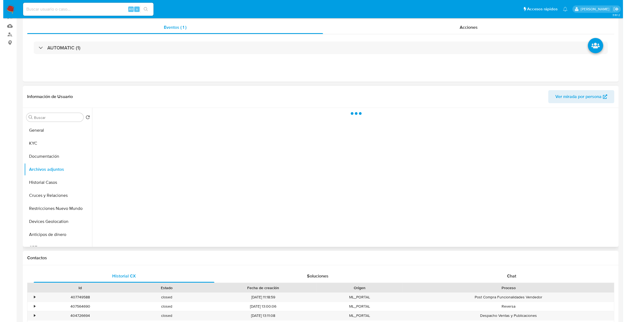
scroll to position [8, 0]
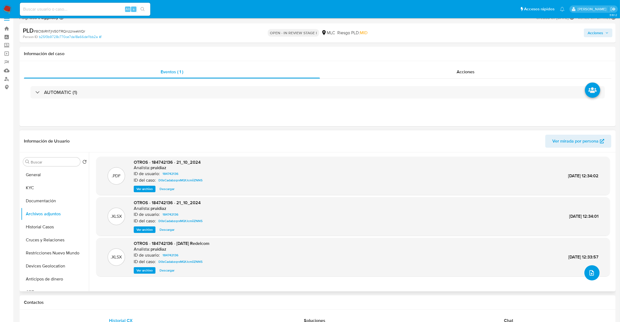
click at [589, 272] on icon "upload-file" at bounding box center [592, 273] width 7 height 7
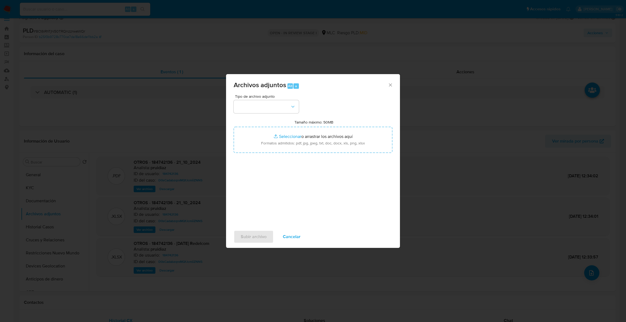
click at [277, 113] on div "Tipo de archivo adjunto Tamaño máximo: 50MB Seleccionar archivos Seleccionar o …" at bounding box center [313, 159] width 159 height 128
click at [284, 108] on button "button" at bounding box center [266, 106] width 65 height 13
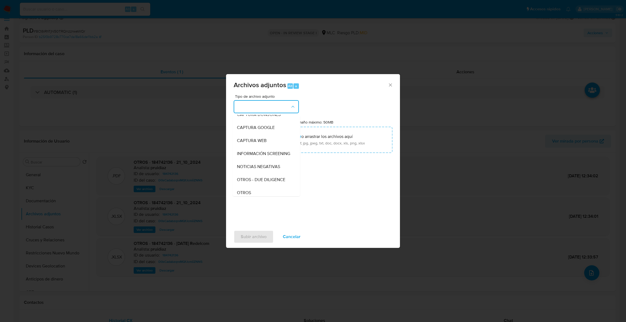
scroll to position [23, 0]
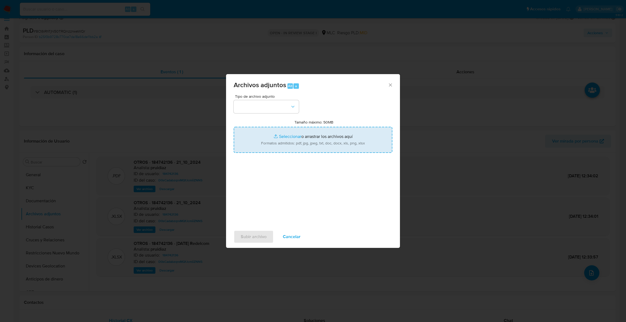
click at [341, 139] on input "Tamaño máximo: 50MB Seleccionar archivos" at bounding box center [313, 140] width 159 height 26
type input "C:\fakepath\Case Log - 184742136.pdf"
click at [279, 141] on input "Tamaño máximo: 50MB Seleccionar archivos" at bounding box center [313, 140] width 159 height 26
type input "C:\fakepath\184742136Movimientos.xlsx"
click at [289, 137] on input "Tamaño máximo: 50MB Seleccionar archivos" at bounding box center [313, 140] width 159 height 26
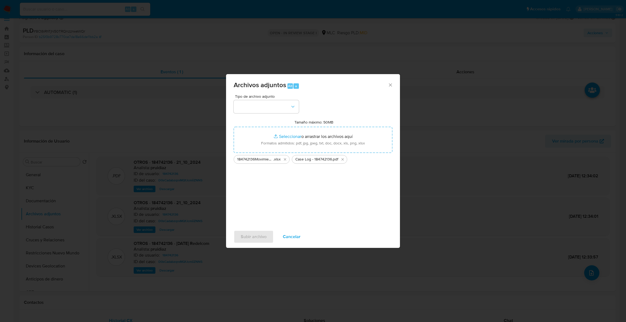
drag, startPoint x: 270, startPoint y: 95, endPoint x: 270, endPoint y: 99, distance: 4.4
click at [270, 97] on span "Tipo de archivo adjunto" at bounding box center [267, 97] width 65 height 4
click at [270, 102] on button "button" at bounding box center [266, 106] width 65 height 13
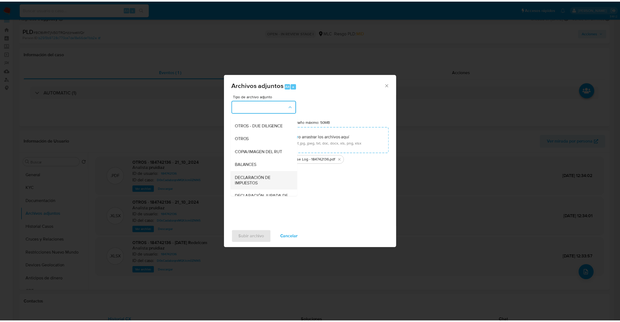
scroll to position [61, 0]
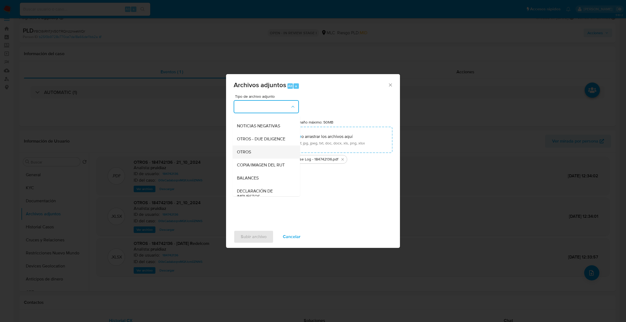
click at [263, 157] on div "OTROS" at bounding box center [264, 152] width 55 height 13
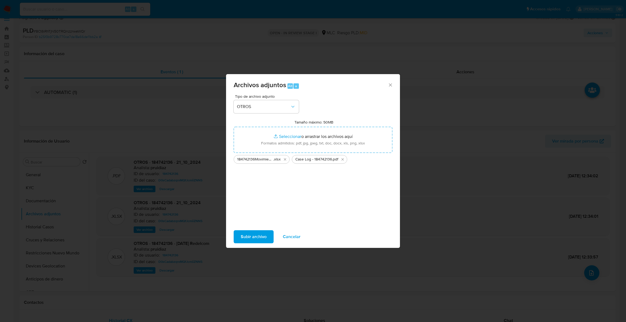
click at [256, 234] on span "Subir archivo" at bounding box center [254, 237] width 26 height 12
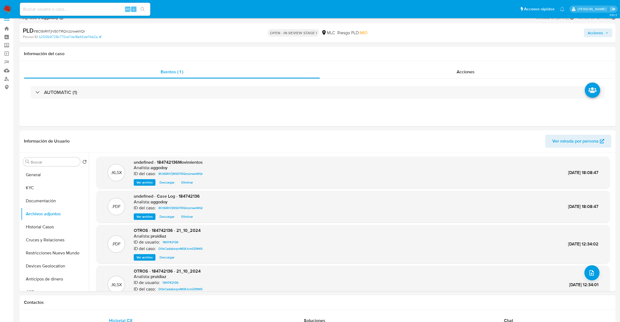
click at [589, 39] on div "PLD # 8Ct6iRhTjN50TRQnzzrweWQr Person ID b25f3b9728c770ce7da18a66de11bb2a OPEN …" at bounding box center [318, 32] width 596 height 19
click at [591, 35] on span "Acciones" at bounding box center [595, 33] width 15 height 9
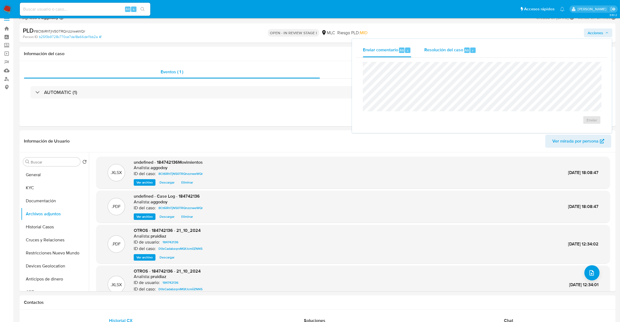
click at [419, 50] on button "Resolución del caso Alt r" at bounding box center [450, 50] width 65 height 14
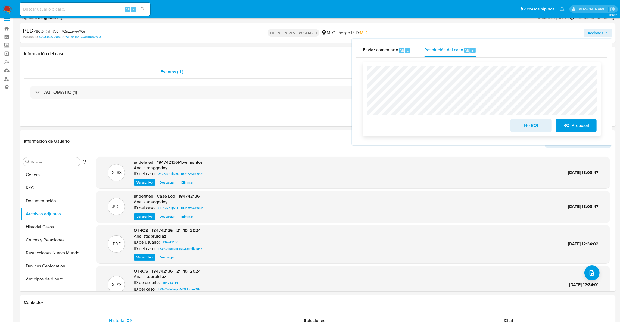
click at [520, 128] on span "No ROI" at bounding box center [531, 126] width 27 height 12
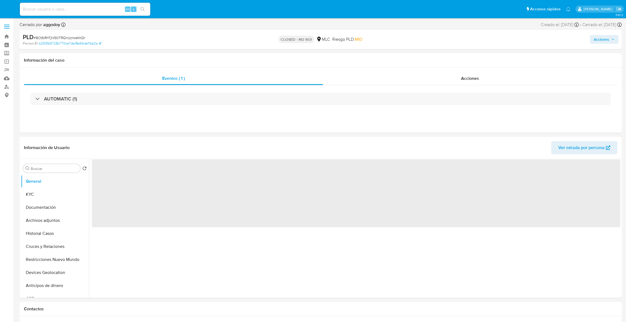
select select "10"
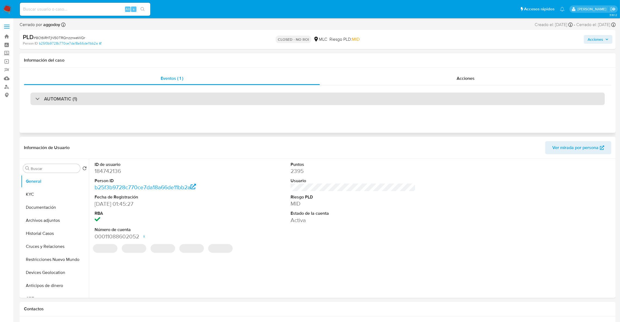
click at [186, 95] on div "AUTOMATIC (1)" at bounding box center [317, 99] width 574 height 13
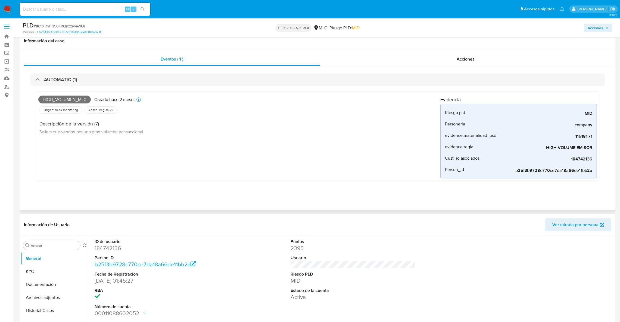
scroll to position [82, 0]
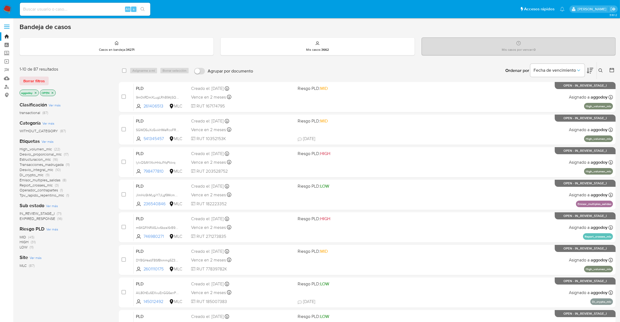
click at [597, 71] on button at bounding box center [601, 70] width 9 height 7
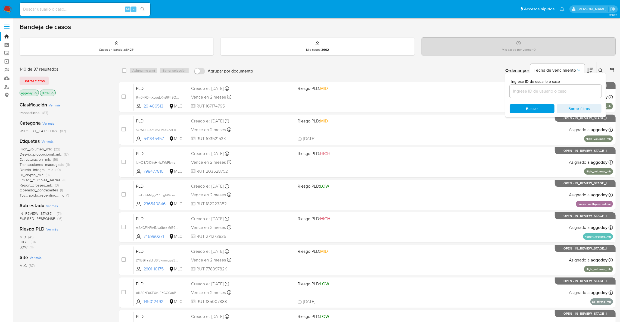
click at [583, 90] on input at bounding box center [556, 91] width 92 height 7
type input "2434113895"
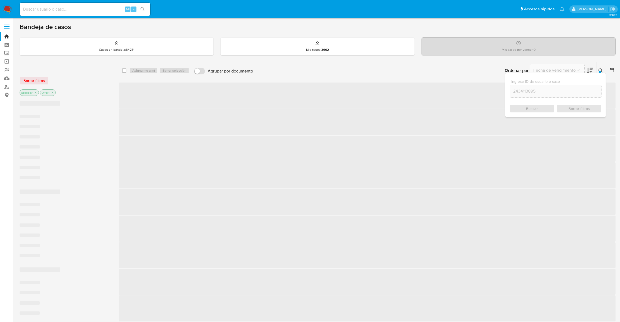
click at [601, 70] on icon at bounding box center [601, 71] width 4 height 4
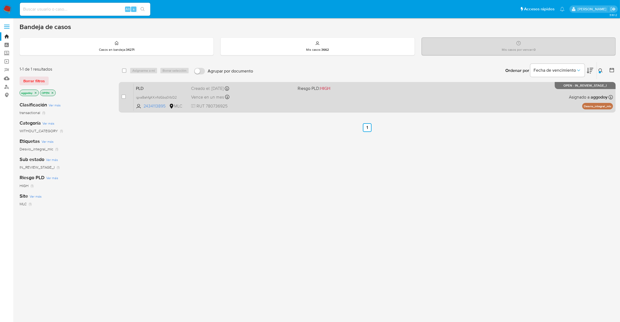
click at [371, 97] on span at bounding box center [349, 97] width 102 height 1
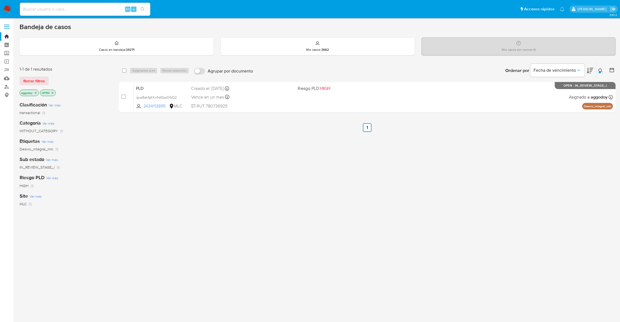
click at [53, 93] on icon "close-filter" at bounding box center [53, 93] width 2 height 2
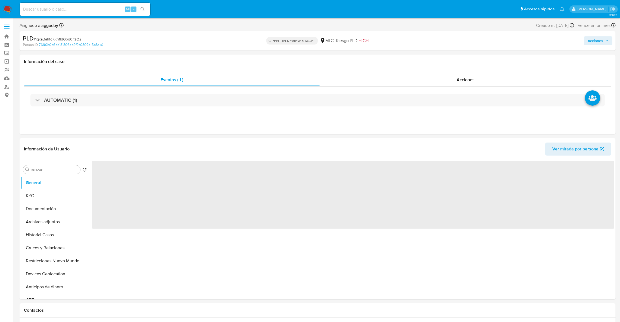
select select "10"
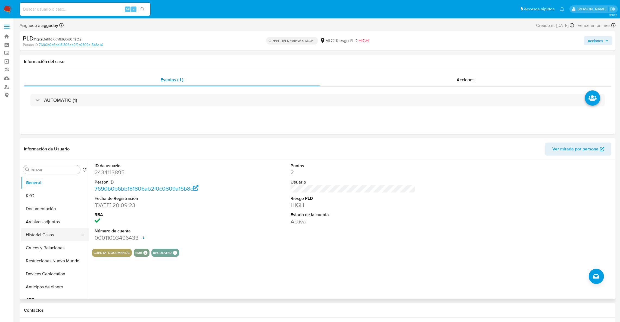
click at [42, 231] on button "Historial Casos" at bounding box center [53, 235] width 64 height 13
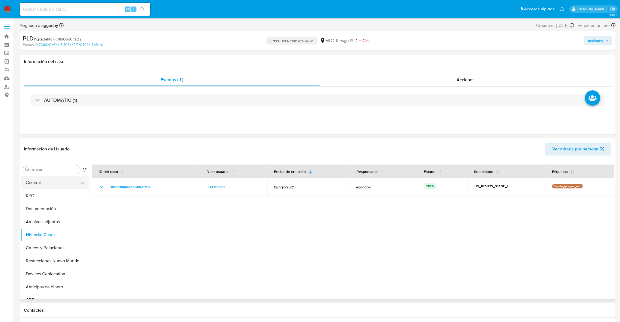
click at [66, 181] on button "General" at bounding box center [53, 182] width 64 height 13
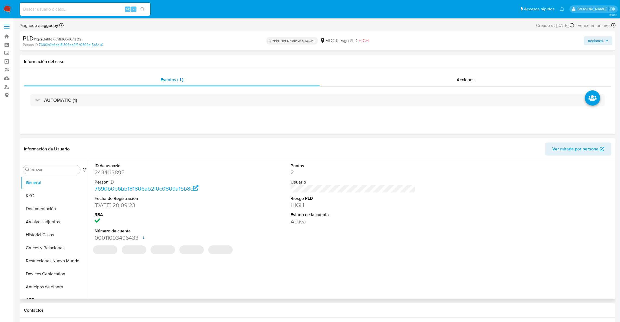
click at [112, 176] on dd "2434113895" at bounding box center [157, 173] width 125 height 8
copy dd "2434113895"
drag, startPoint x: 107, startPoint y: 178, endPoint x: 100, endPoint y: 173, distance: 8.3
click at [100, 173] on dd "2434113895" at bounding box center [157, 173] width 125 height 8
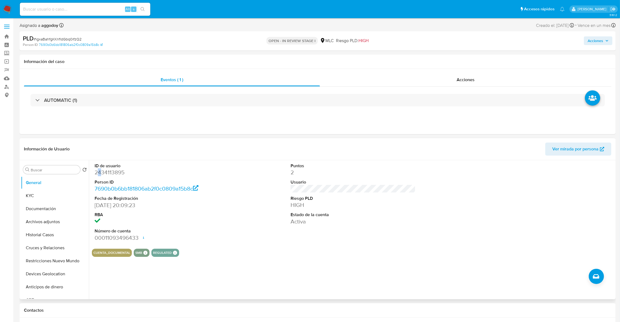
click at [100, 173] on dd "2434113895" at bounding box center [157, 173] width 125 height 8
drag, startPoint x: 100, startPoint y: 173, endPoint x: 71, endPoint y: 38, distance: 138.0
click at [71, 38] on span "# igxaBahfgKKnfldGbq0ifzQ2" at bounding box center [58, 38] width 48 height 5
copy span "igxaBahfgKKnfldGbq0ifzQ2"
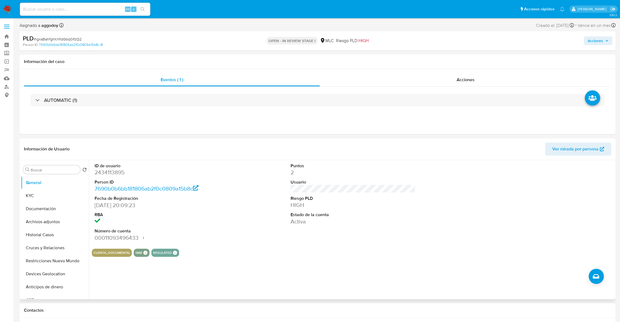
click at [97, 173] on dd "2434113895" at bounding box center [157, 173] width 125 height 8
copy dd "2434113895"
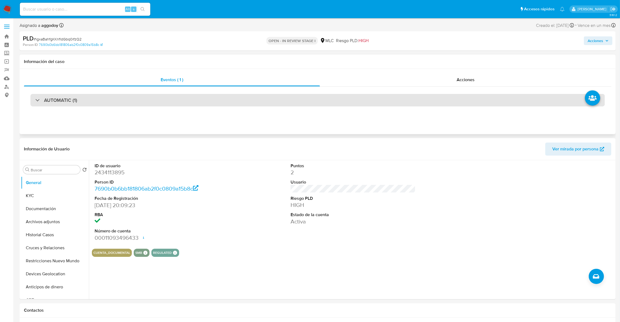
click at [74, 105] on div "AUTOMATIC (1)" at bounding box center [317, 100] width 574 height 13
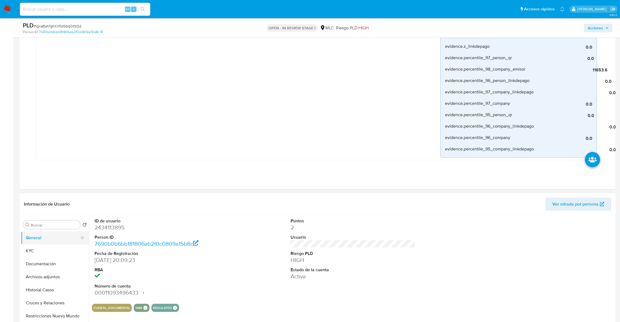
scroll to position [367, 0]
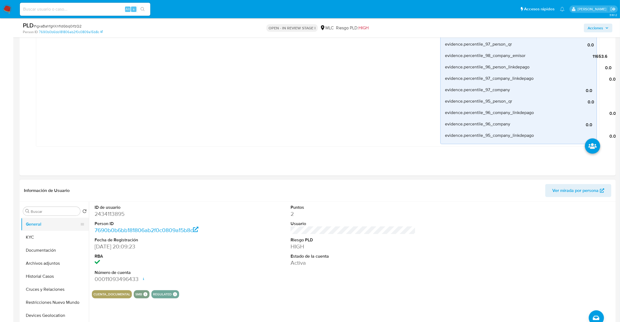
click at [57, 227] on button "General" at bounding box center [53, 224] width 64 height 13
click at [57, 234] on button "KYC" at bounding box center [53, 237] width 64 height 13
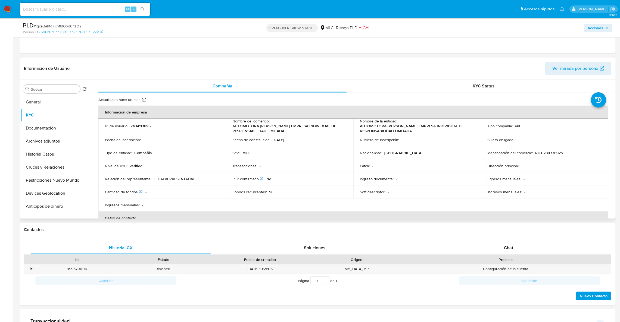
scroll to position [41, 0]
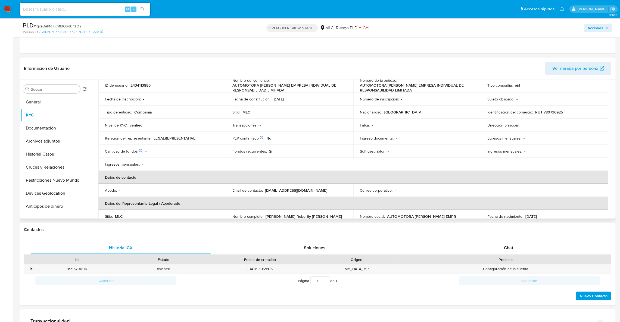
click at [549, 113] on p "RUT 780736925" at bounding box center [549, 112] width 28 height 5
copy p "780736925"
click at [64, 145] on button "Archivos adjuntos" at bounding box center [53, 141] width 64 height 13
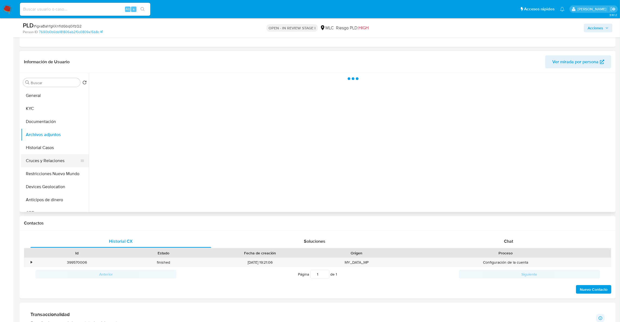
scroll to position [0, 0]
click at [63, 162] on button "Cruces y Relaciones" at bounding box center [53, 160] width 64 height 13
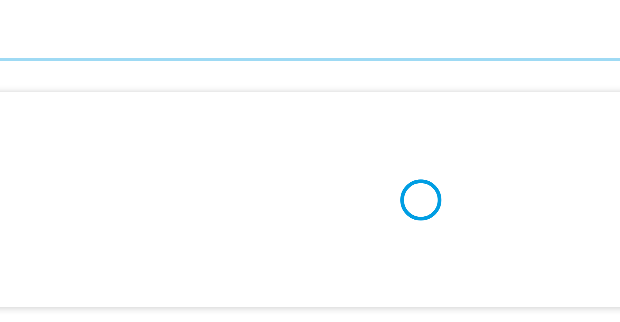
scroll to position [496, 0]
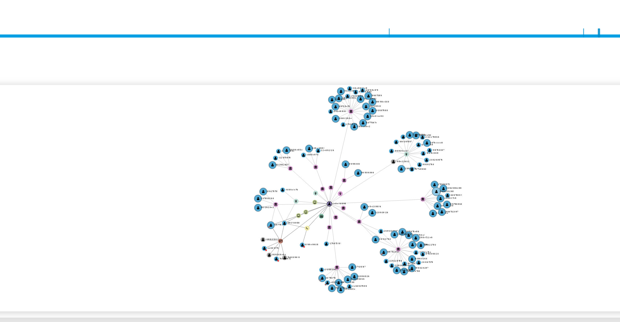
drag, startPoint x: 366, startPoint y: 163, endPoint x: 358, endPoint y: 169, distance: 9.2
click at [358, 168] on icon "user-2434113895  2434113895 device-68992772054f591c4a0c3d53  user-1087178495 …" at bounding box center [357, 169] width 515 height 79
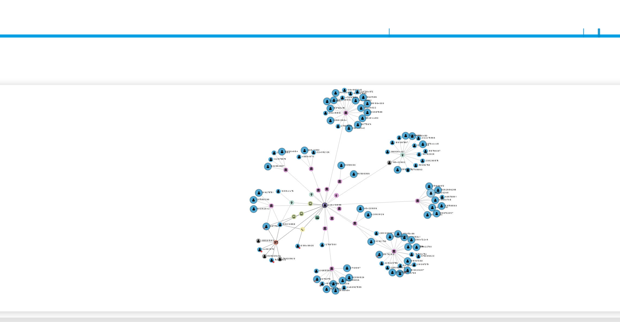
drag, startPoint x: 357, startPoint y: 169, endPoint x: 351, endPoint y: 174, distance: 7.9
click at [351, 174] on icon "user-2434113895  2434113895 device-68992772054f591c4a0c3d53  user-1087178495 …" at bounding box center [357, 169] width 515 height 79
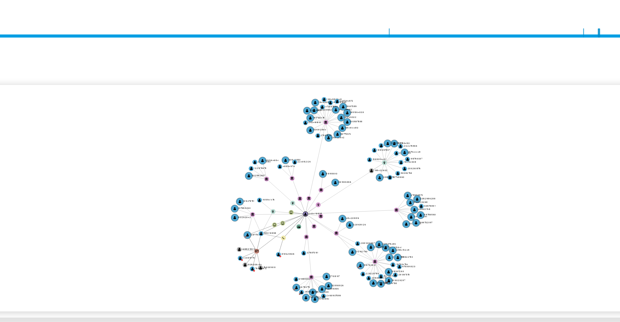
click at [339, 194] on icon "user-2434113895  2434113895 device-68992772054f591c4a0c3d53  user-1087178495 …" at bounding box center [357, 169] width 515 height 79
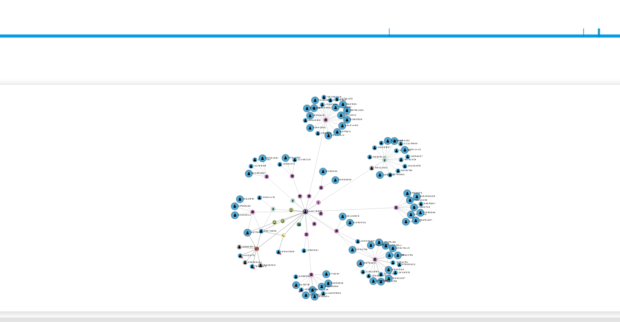
click at [382, 154] on icon "user-2434113895  2434113895 device-68992772054f591c4a0c3d53  user-1087178495 …" at bounding box center [357, 169] width 515 height 79
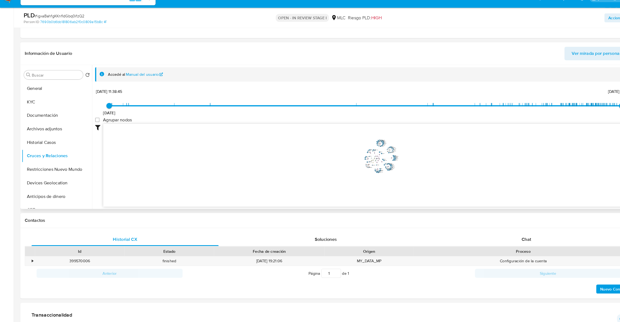
scroll to position [500, 0]
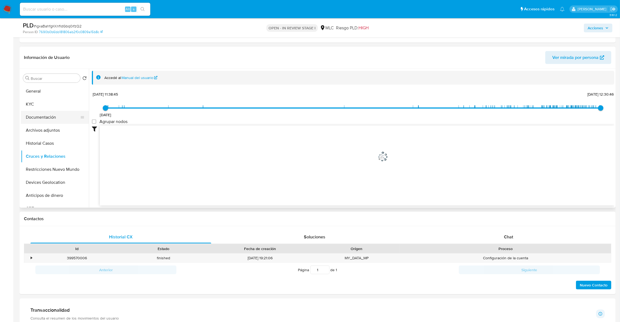
click at [44, 113] on button "Documentación" at bounding box center [53, 117] width 64 height 13
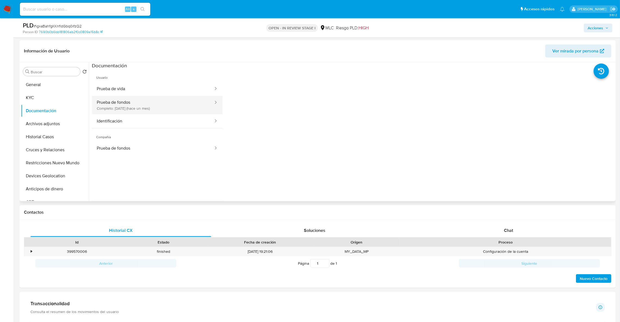
click at [141, 102] on button "Prueba de fondos Completo: 20/08/2025 (hace un mes)" at bounding box center [153, 105] width 122 height 18
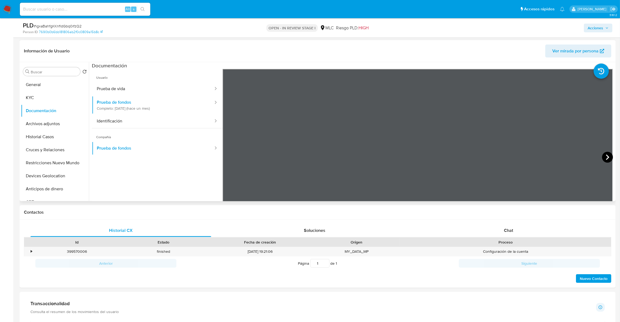
click at [606, 155] on icon at bounding box center [607, 157] width 3 height 5
drag, startPoint x: 25, startPoint y: 93, endPoint x: 28, endPoint y: 92, distance: 3.3
click at [28, 92] on button "KYC" at bounding box center [53, 97] width 64 height 13
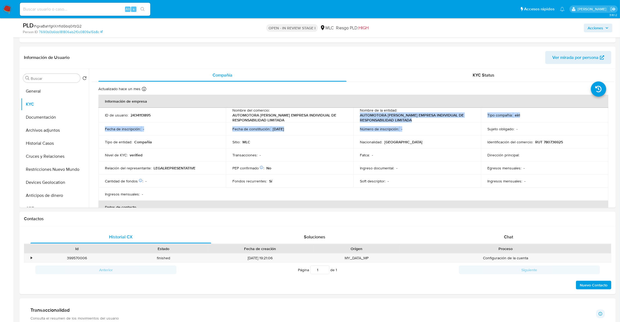
drag, startPoint x: 414, startPoint y: 125, endPoint x: 359, endPoint y: 116, distance: 56.1
click at [359, 116] on tbody "ID de usuario : 2434113895 Nombre del comercio : AUTOMOTORA CESAR ROBERTTY EMPR…" at bounding box center [353, 154] width 510 height 93
copy tbody "AUTOMOTORA CESAR ROBERTTY EMPRESA INDIVIDUAL DE RESPONSABILIDAD LIMITADA Tipo c…"
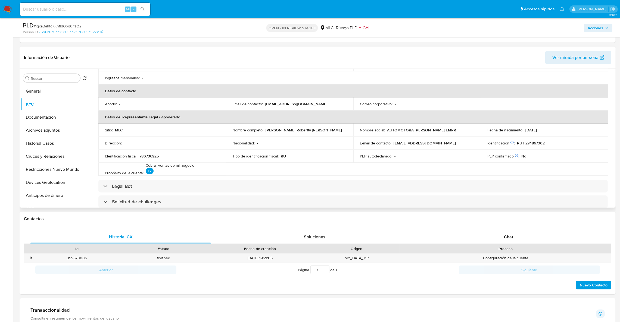
scroll to position [82, 0]
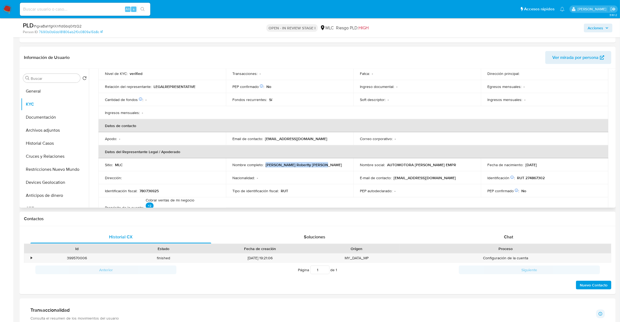
drag, startPoint x: 266, startPoint y: 166, endPoint x: 326, endPoint y: 167, distance: 59.8
click at [326, 167] on td "Nombre completo : Cesar Augusto Robertty Morales" at bounding box center [289, 164] width 127 height 13
copy p "Cesar Augusto Robertty Morales"
click at [41, 119] on button "Documentación" at bounding box center [53, 117] width 64 height 13
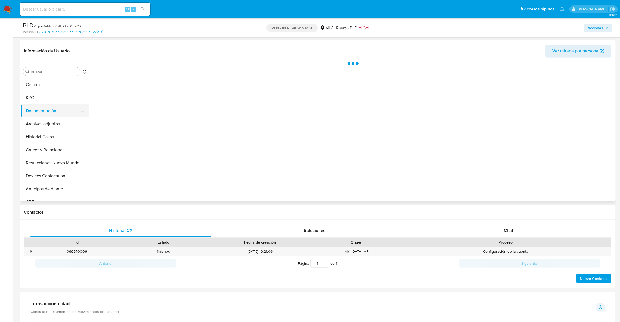
scroll to position [0, 0]
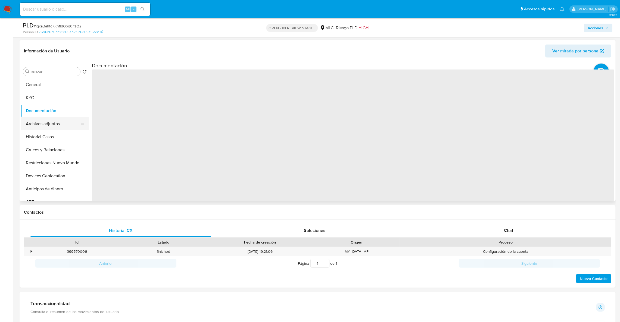
click at [48, 122] on button "Archivos adjuntos" at bounding box center [53, 123] width 64 height 13
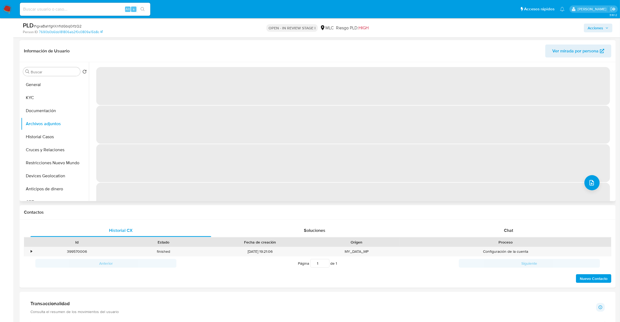
click at [360, 150] on span "‌" at bounding box center [353, 163] width 514 height 38
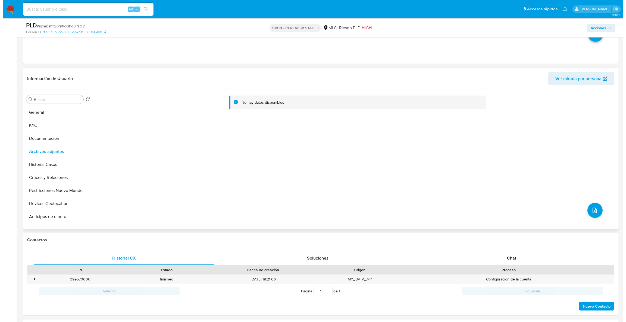
scroll to position [459, 0]
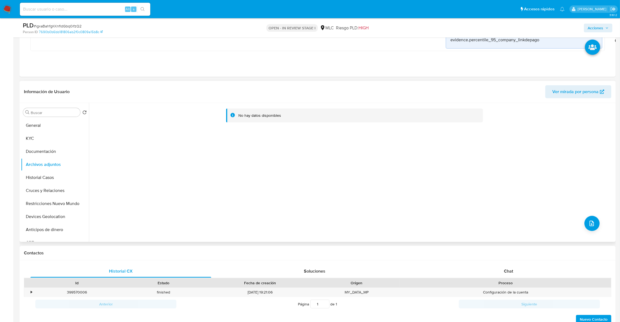
click at [597, 228] on div "No hay datos disponibles" at bounding box center [351, 172] width 525 height 139
click at [593, 223] on button "upload-file" at bounding box center [591, 223] width 15 height 15
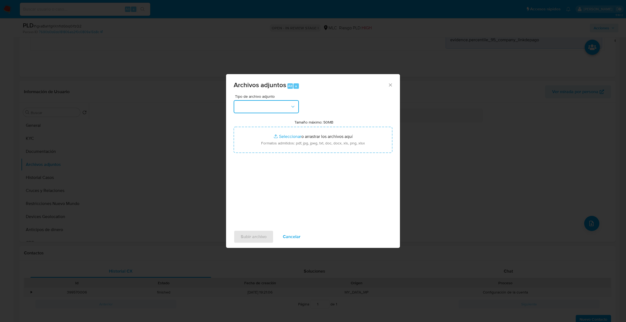
click at [297, 112] on button "button" at bounding box center [266, 106] width 65 height 13
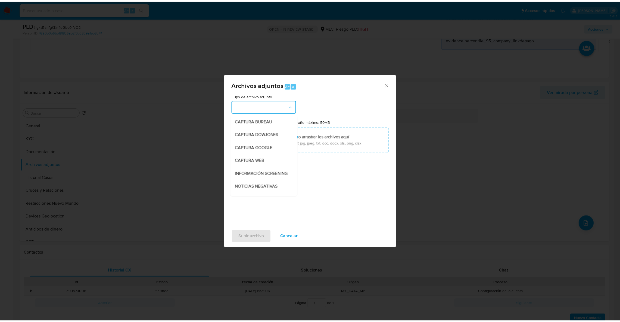
scroll to position [24, 0]
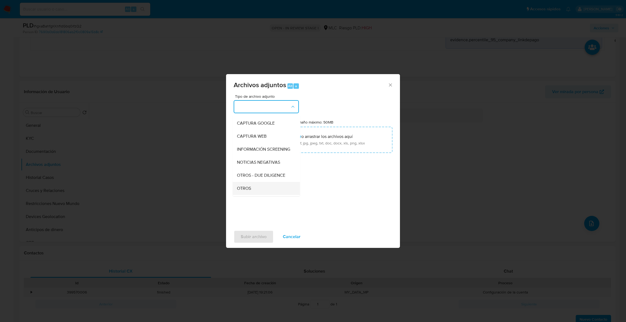
click at [264, 191] on div "OTROS" at bounding box center [264, 188] width 55 height 13
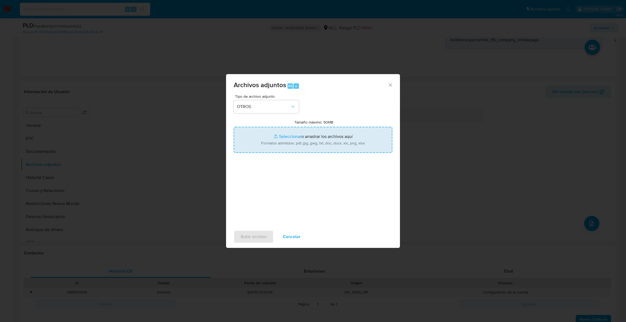
click at [298, 143] on input "Tamaño máximo: 50MB Seleccionar archivos" at bounding box center [313, 140] width 159 height 26
type input "C:\fakepath\2434113895Movimientos .xlsx"
click at [290, 136] on input "Tamaño máximo: 50MB Seleccionar archivos" at bounding box center [313, 140] width 159 height 26
type input "C:\fakepath\Case Log - 2434113895.pdf"
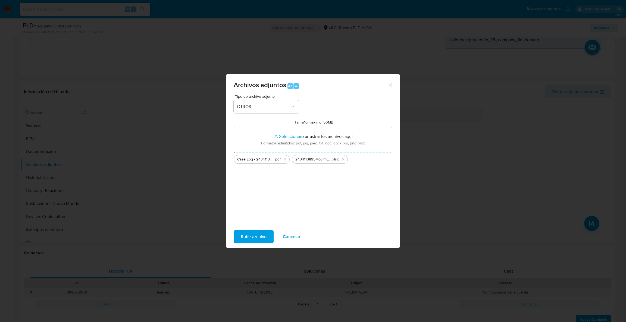
click at [248, 237] on span "Subir archivo" at bounding box center [254, 237] width 26 height 12
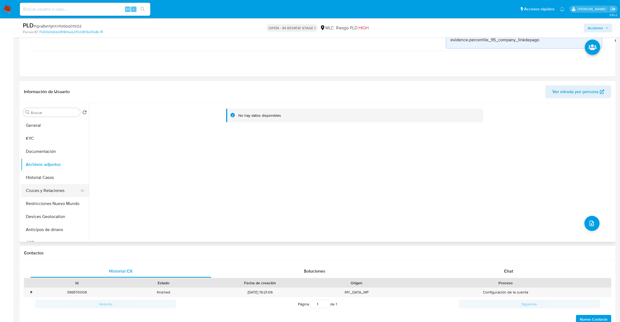
click at [57, 217] on button "Devices Geolocation" at bounding box center [55, 216] width 68 height 13
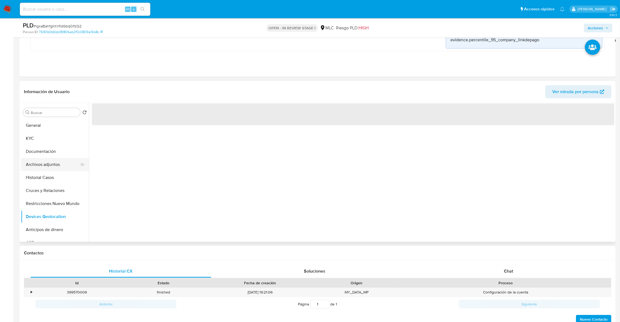
click at [55, 165] on button "Archivos adjuntos" at bounding box center [53, 164] width 64 height 13
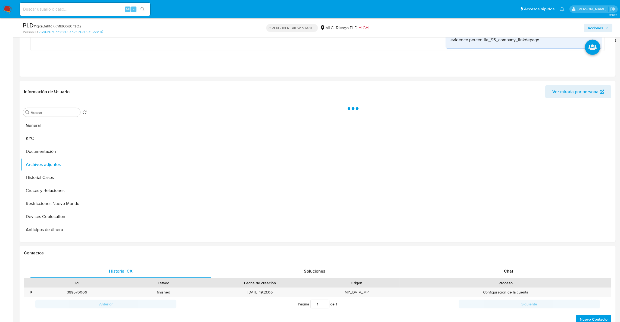
click at [609, 30] on button "Acciones" at bounding box center [598, 28] width 29 height 9
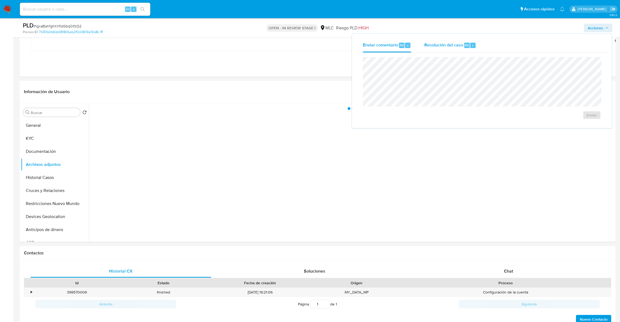
click at [432, 45] on span "Resolución del caso" at bounding box center [443, 45] width 39 height 6
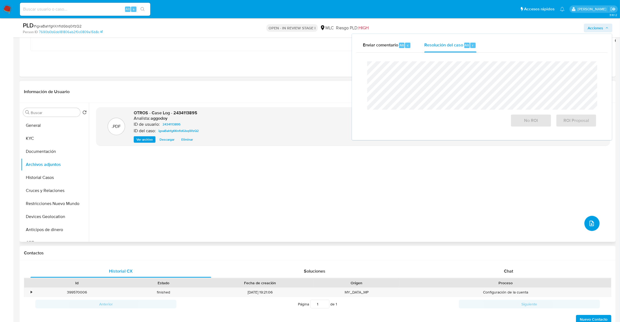
click at [590, 223] on icon "upload-file" at bounding box center [592, 223] width 7 height 7
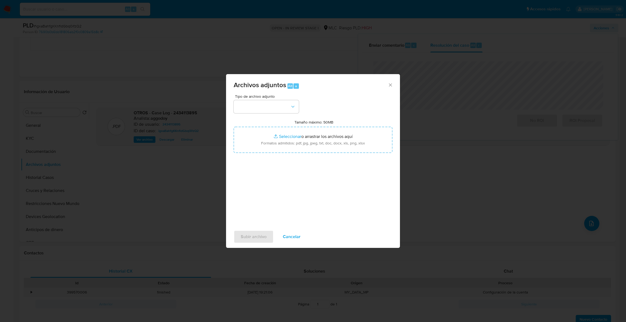
click at [54, 166] on div "Archivos adjuntos Alt a Tipo de archivo adjunto Tamaño máximo: 50MB Seleccionar…" at bounding box center [313, 161] width 626 height 322
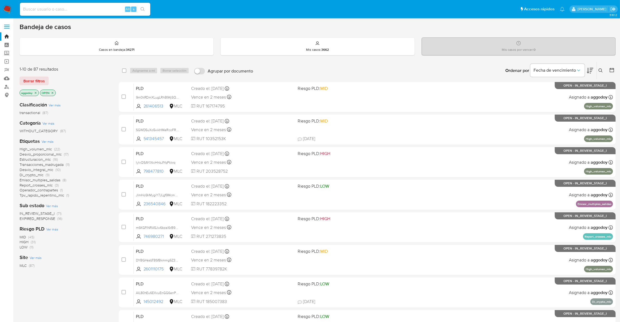
click at [55, 93] on p "OPEN" at bounding box center [47, 93] width 15 height 6
click at [54, 93] on icon "close-filter" at bounding box center [52, 92] width 3 height 3
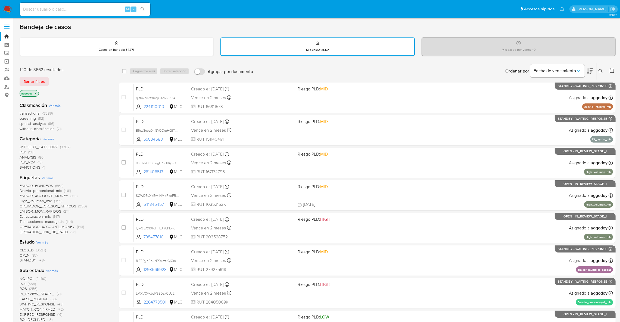
click at [32, 249] on span "CLOSED" at bounding box center [27, 250] width 14 height 5
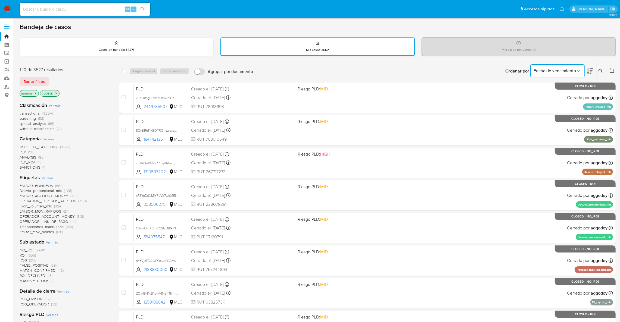
click at [555, 74] on button "Fecha de vencimiento" at bounding box center [557, 70] width 54 height 13
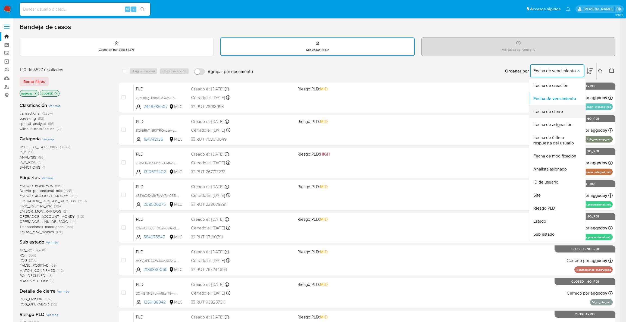
click at [558, 107] on div "Fecha de cierre" at bounding box center [556, 111] width 45 height 13
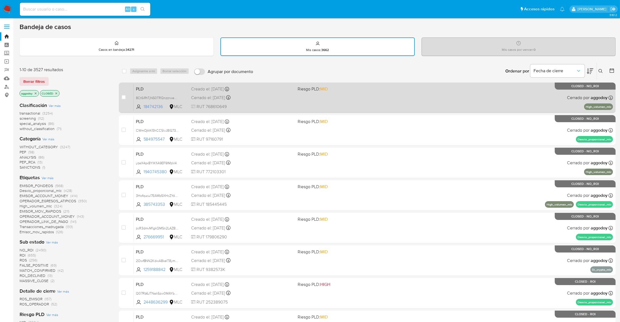
click at [349, 98] on div "PLD 8Ct6iRhTjN50TRQnzzrweWQr 184742136 MLC Riesgo PLD: MID Creado el: 12/08/202…" at bounding box center [373, 97] width 479 height 27
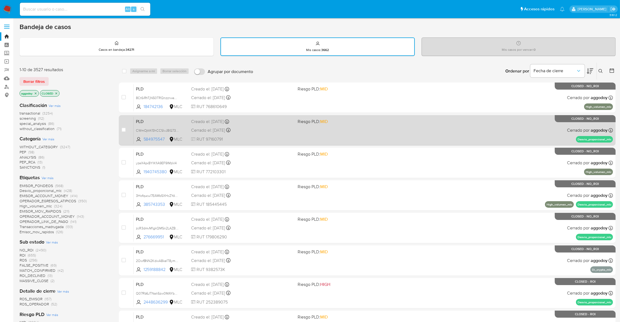
click at [307, 133] on div "PLD CWmOjttKf3hCCSlvJ8lG737T 584975547 MLC Riesgo PLD: MID Creado el: 12/08/202…" at bounding box center [373, 130] width 479 height 27
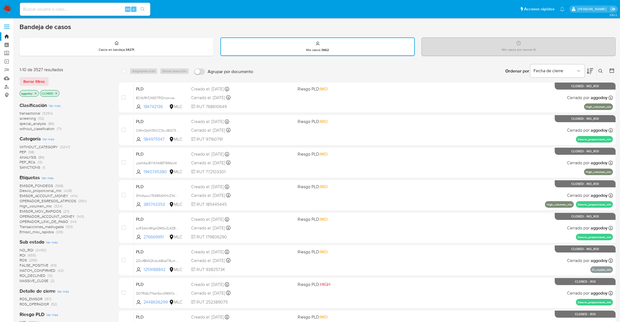
click at [56, 94] on icon "close-filter" at bounding box center [56, 93] width 3 height 3
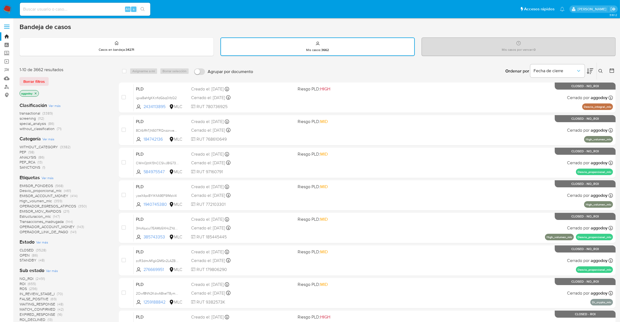
click at [29, 249] on span "CLOSED" at bounding box center [27, 250] width 14 height 5
click at [609, 70] on div at bounding box center [611, 71] width 10 height 17
click at [611, 70] on icon at bounding box center [611, 70] width 5 height 5
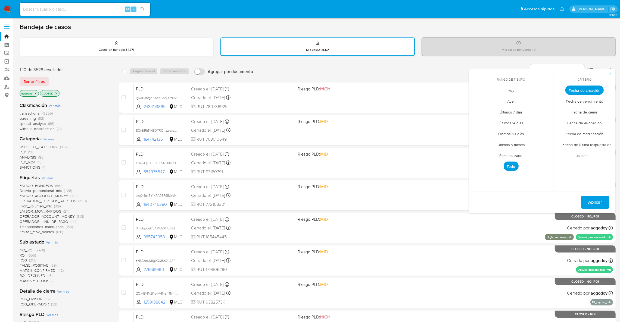
click at [589, 112] on span "Fecha de cierre" at bounding box center [585, 112] width 38 height 11
click at [515, 152] on span "Personalizado" at bounding box center [511, 155] width 35 height 11
click at [481, 116] on button "1" at bounding box center [478, 120] width 9 height 9
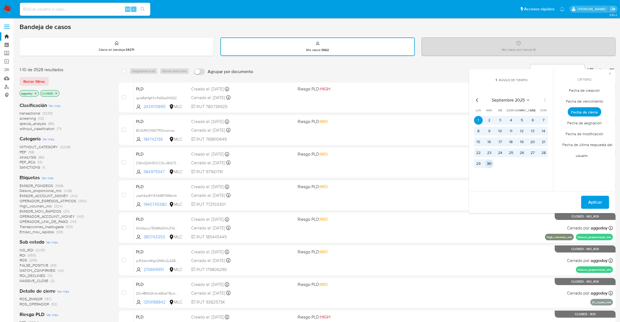
click at [491, 166] on button "30" at bounding box center [489, 164] width 9 height 9
click at [596, 197] on span "Aplicar" at bounding box center [595, 203] width 14 height 12
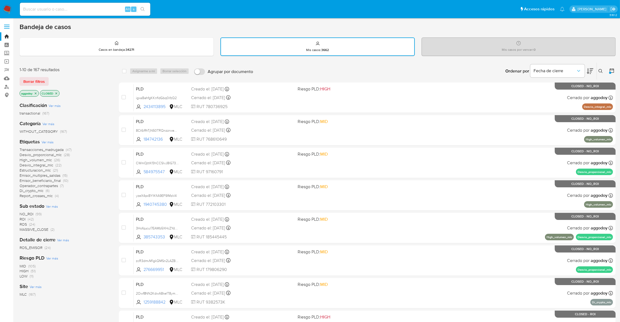
click at [35, 92] on icon "close-filter" at bounding box center [35, 93] width 3 height 3
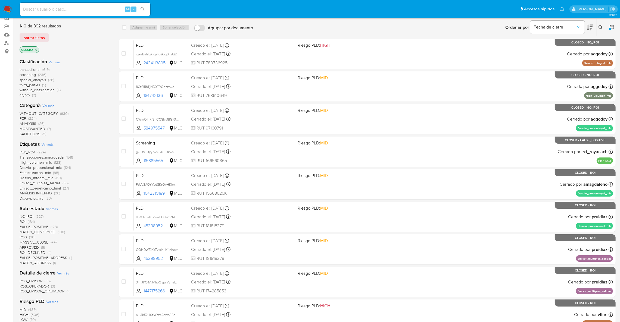
scroll to position [41, 0]
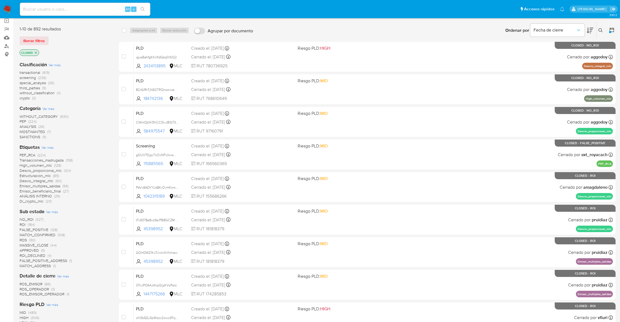
click at [40, 72] on span "transactional" at bounding box center [30, 72] width 21 height 5
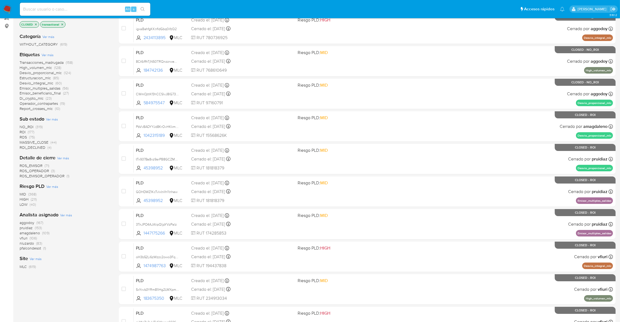
scroll to position [4, 0]
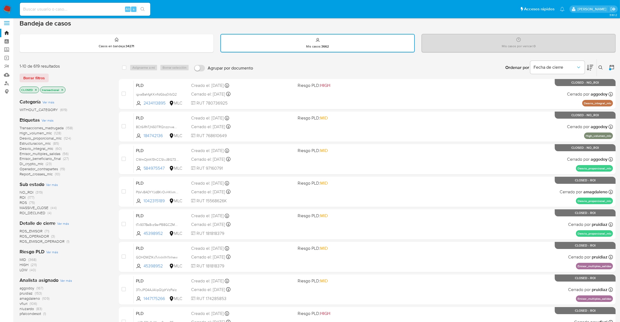
click at [62, 91] on icon "close-filter" at bounding box center [62, 89] width 3 height 3
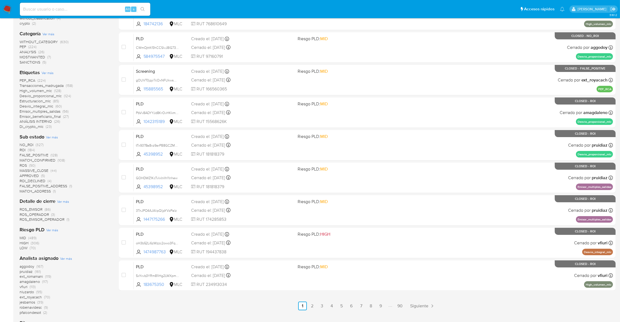
scroll to position [122, 0]
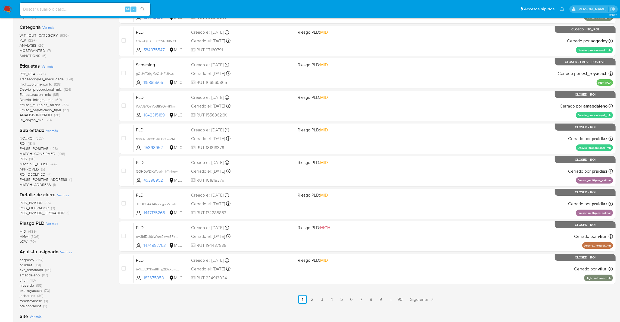
click at [31, 258] on span "aggodoy" at bounding box center [27, 259] width 15 height 5
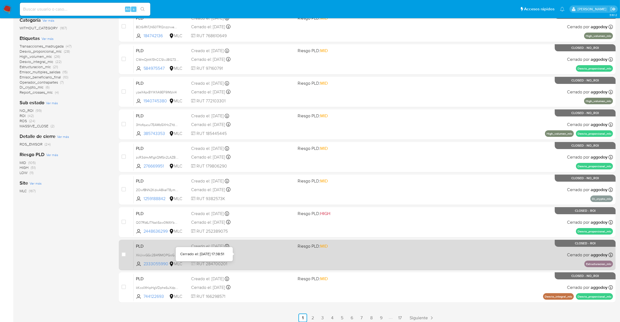
scroll to position [122, 0]
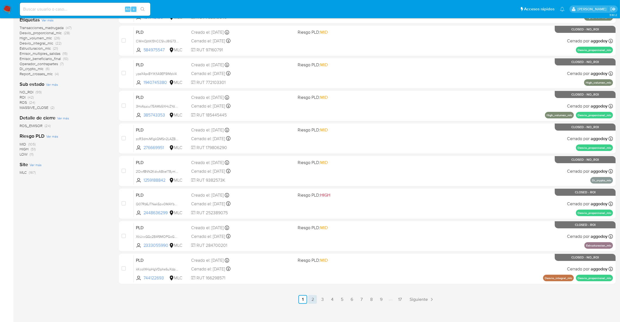
click at [314, 298] on link "2" at bounding box center [312, 300] width 9 height 9
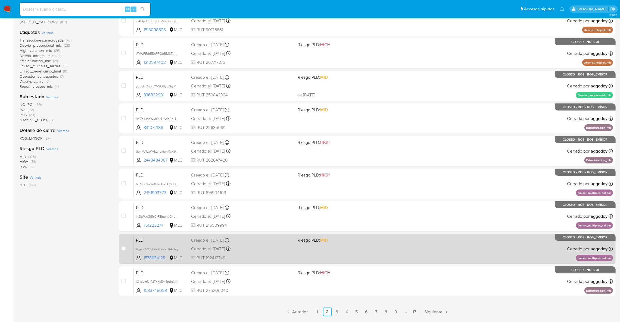
scroll to position [122, 0]
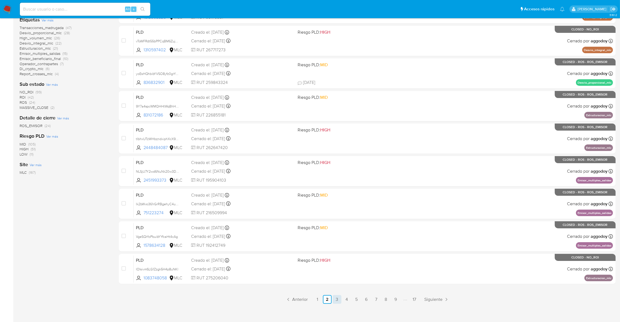
click at [333, 299] on link "3" at bounding box center [337, 300] width 9 height 9
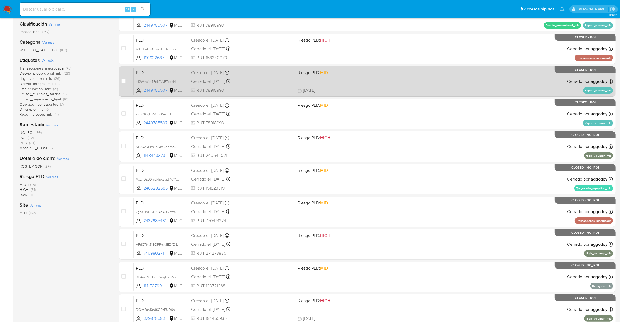
scroll to position [122, 0]
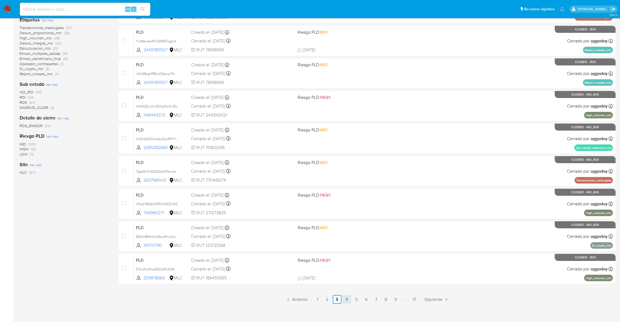
click at [343, 301] on link "4" at bounding box center [347, 300] width 9 height 9
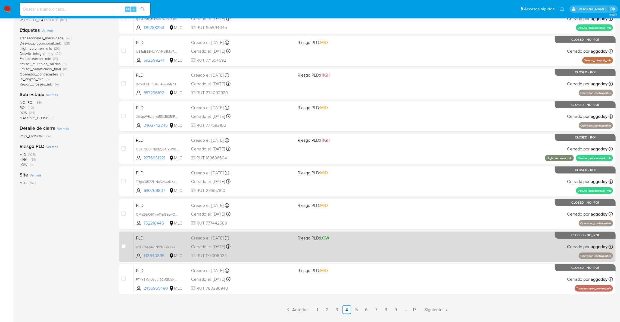
scroll to position [126, 0]
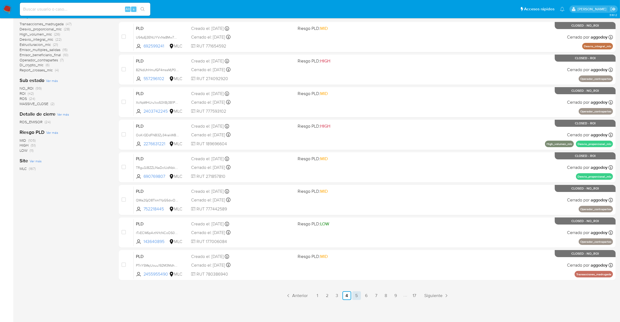
click at [353, 296] on link "5" at bounding box center [356, 296] width 9 height 9
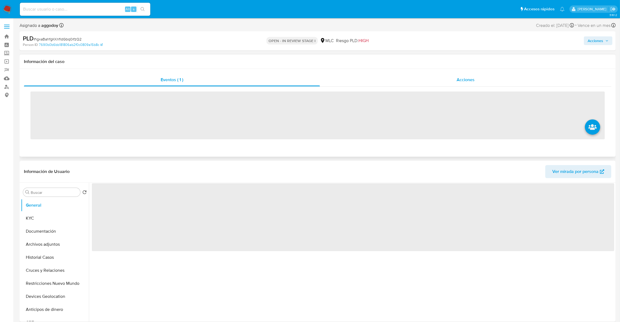
click at [449, 81] on div "Acciones" at bounding box center [465, 79] width 291 height 13
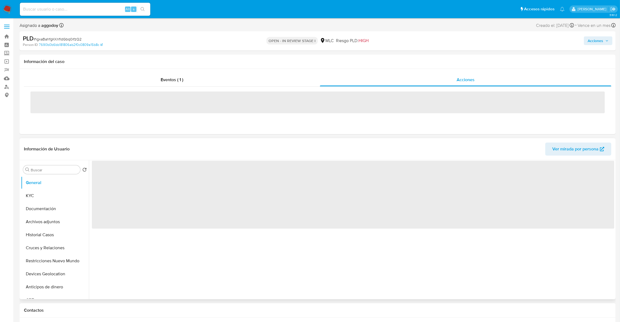
select select "10"
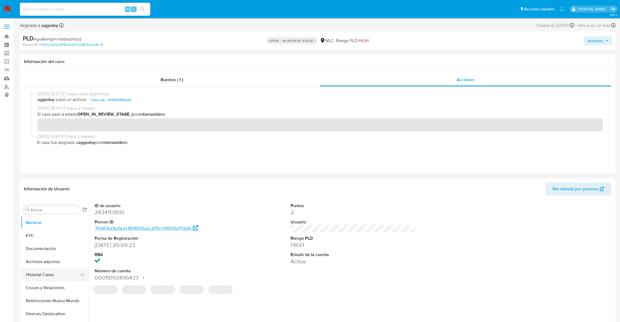
click at [41, 273] on button "Historial Casos" at bounding box center [53, 275] width 64 height 13
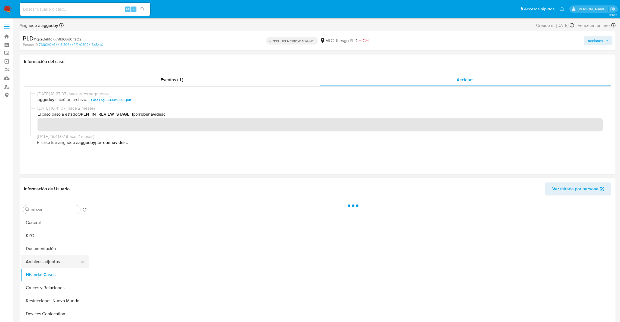
click at [44, 266] on button "Archivos adjuntos" at bounding box center [53, 262] width 64 height 13
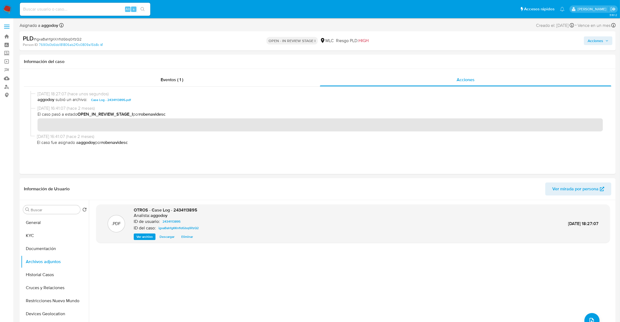
click at [582, 317] on div ".PDF OTROS - Case Log - 2434113895 Analista: aggodoy ID de usuario: 2434113895 …" at bounding box center [353, 270] width 514 height 130
click at [584, 317] on div ".PDF OTROS - Case Log - 2434113895 Analista: aggodoy ID de usuario: 2434113895 …" at bounding box center [353, 270] width 514 height 130
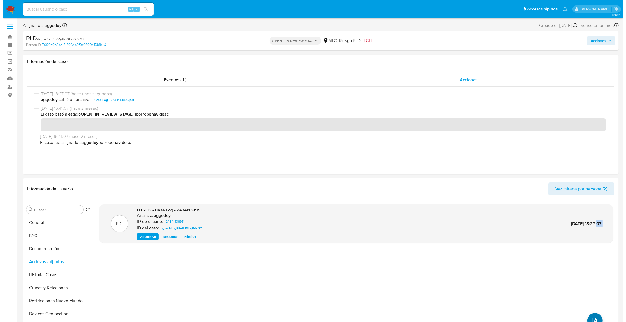
scroll to position [8, 0]
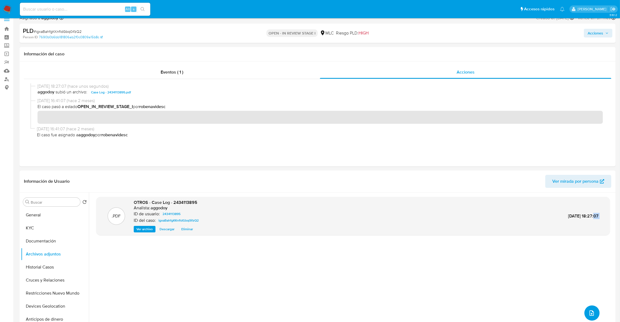
click at [590, 315] on icon "upload-file" at bounding box center [592, 313] width 4 height 5
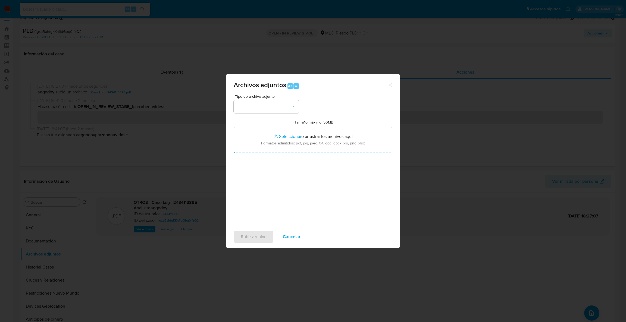
click at [277, 115] on div "Tipo de archivo adjunto Tamaño máximo: 50MB Seleccionar archivos Seleccionar o …" at bounding box center [313, 159] width 159 height 128
click at [288, 112] on button "button" at bounding box center [266, 106] width 65 height 13
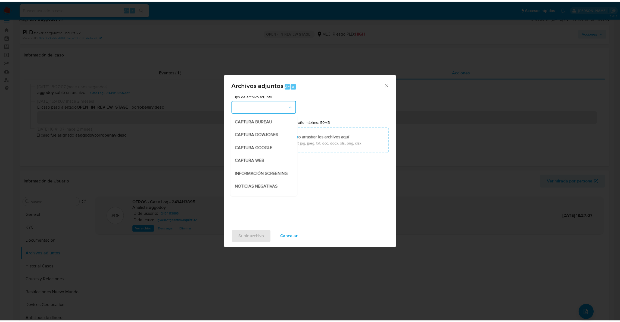
scroll to position [33, 0]
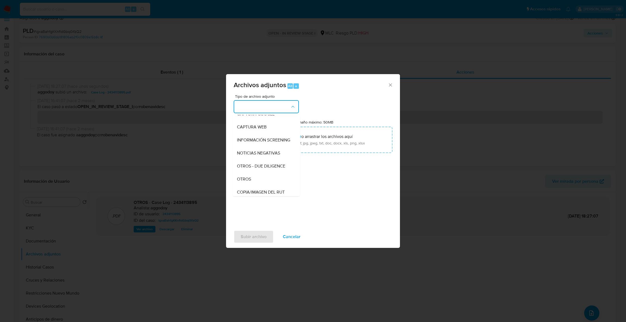
click at [252, 182] on div "OTROS" at bounding box center [264, 179] width 55 height 13
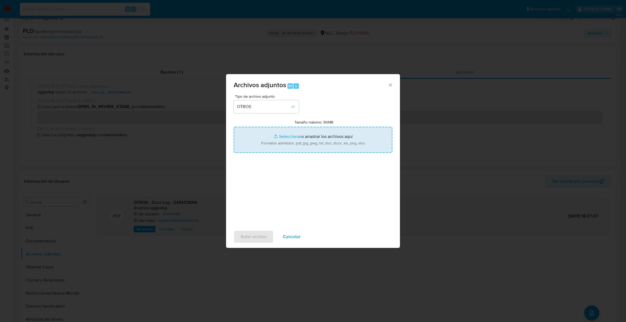
click at [269, 144] on input "Tamaño máximo: 50MB Seleccionar archivos" at bounding box center [313, 140] width 159 height 26
type input "C:\fakepath\2434113895Movimientos .xlsx"
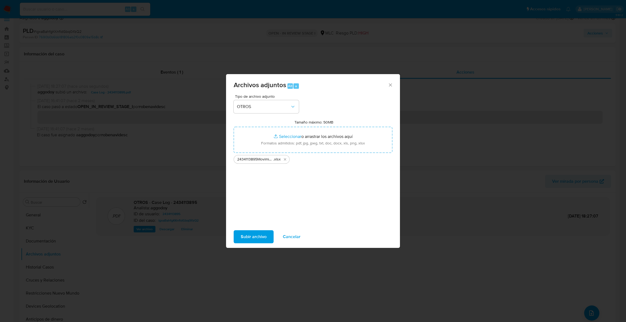
click at [264, 235] on span "Subir archivo" at bounding box center [254, 237] width 26 height 12
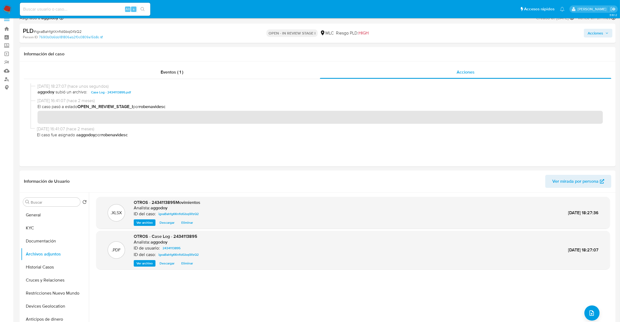
click at [601, 32] on span "Acciones" at bounding box center [595, 33] width 15 height 9
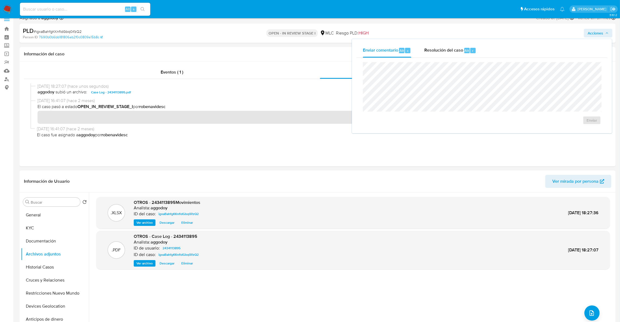
click at [440, 51] on span "Resolución del caso" at bounding box center [443, 50] width 39 height 6
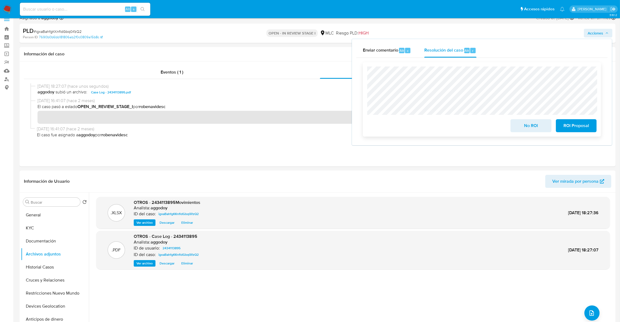
click at [528, 123] on span "No ROI" at bounding box center [531, 126] width 27 height 12
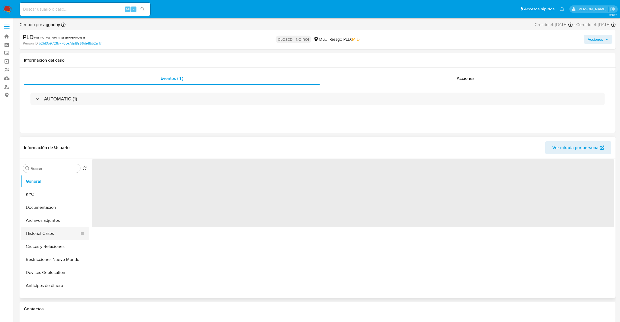
click at [45, 227] on button "Historial Casos" at bounding box center [53, 233] width 64 height 13
select select "10"
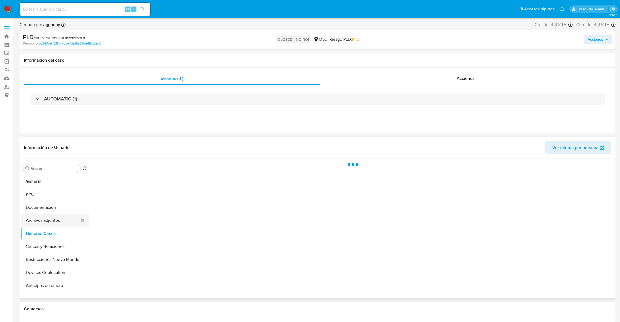
click at [45, 222] on button "Archivos adjuntos" at bounding box center [53, 220] width 64 height 13
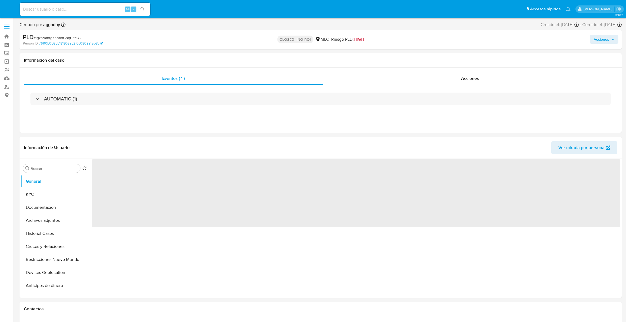
select select "10"
